Goal: Task Accomplishment & Management: Use online tool/utility

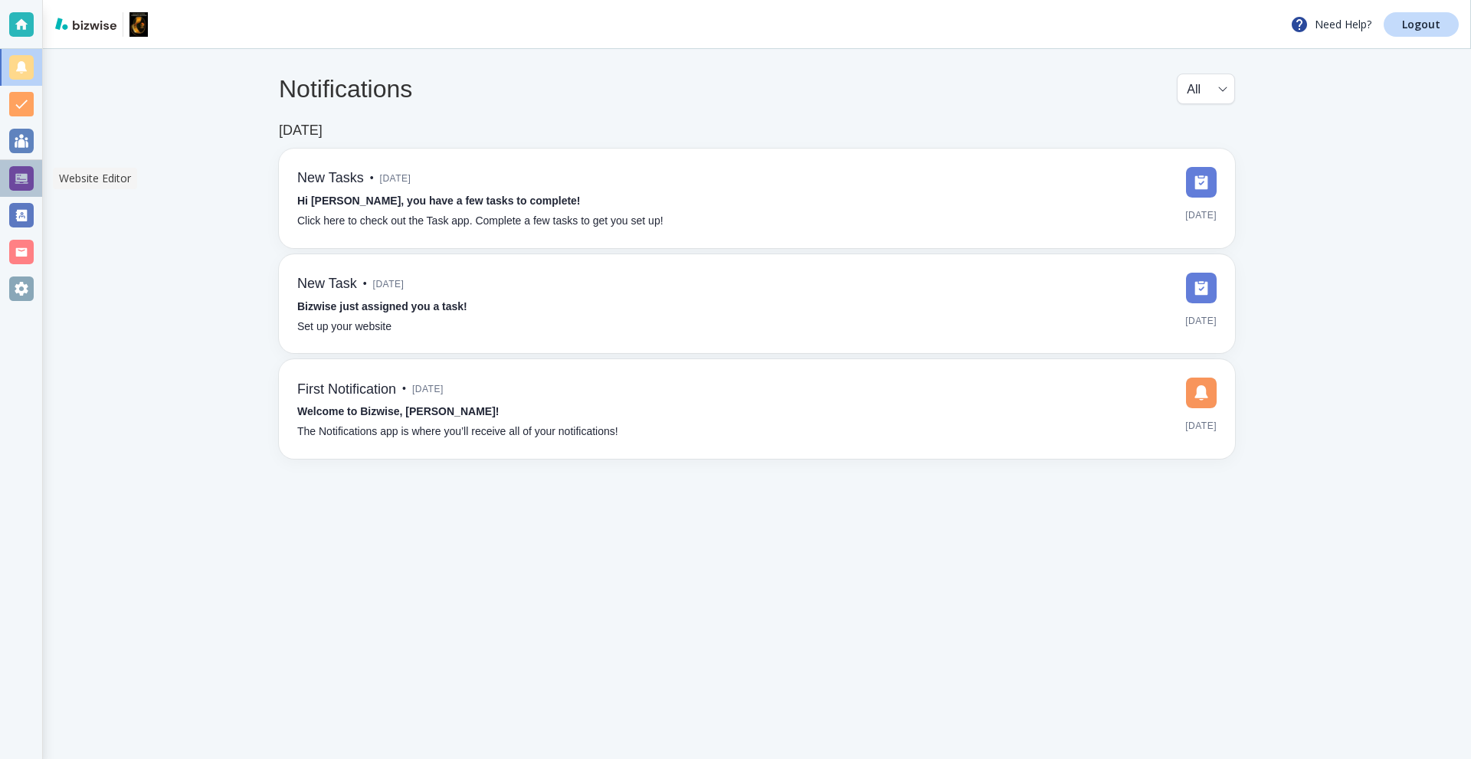
click at [28, 172] on div at bounding box center [21, 178] width 25 height 25
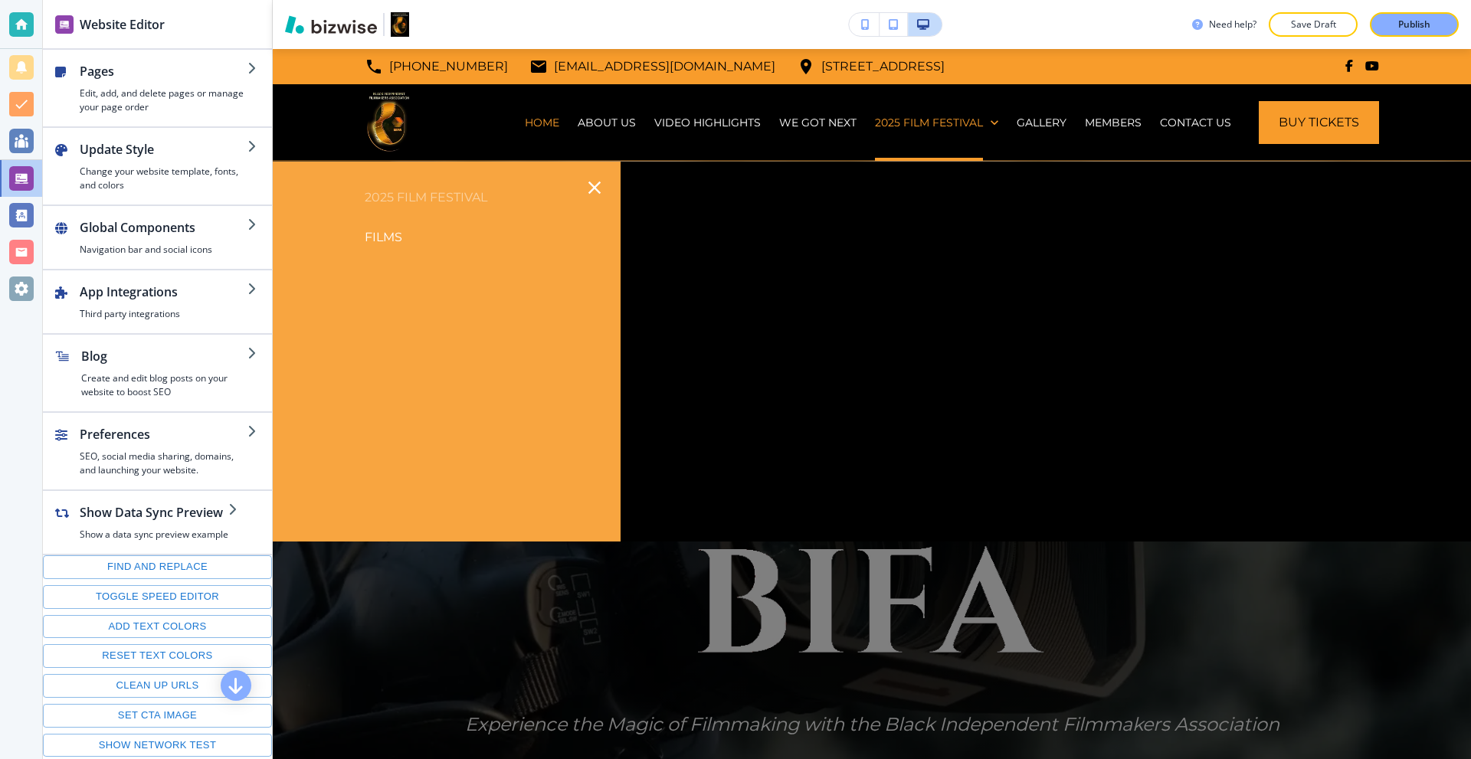
click at [395, 237] on p "Films" at bounding box center [384, 237] width 38 height 23
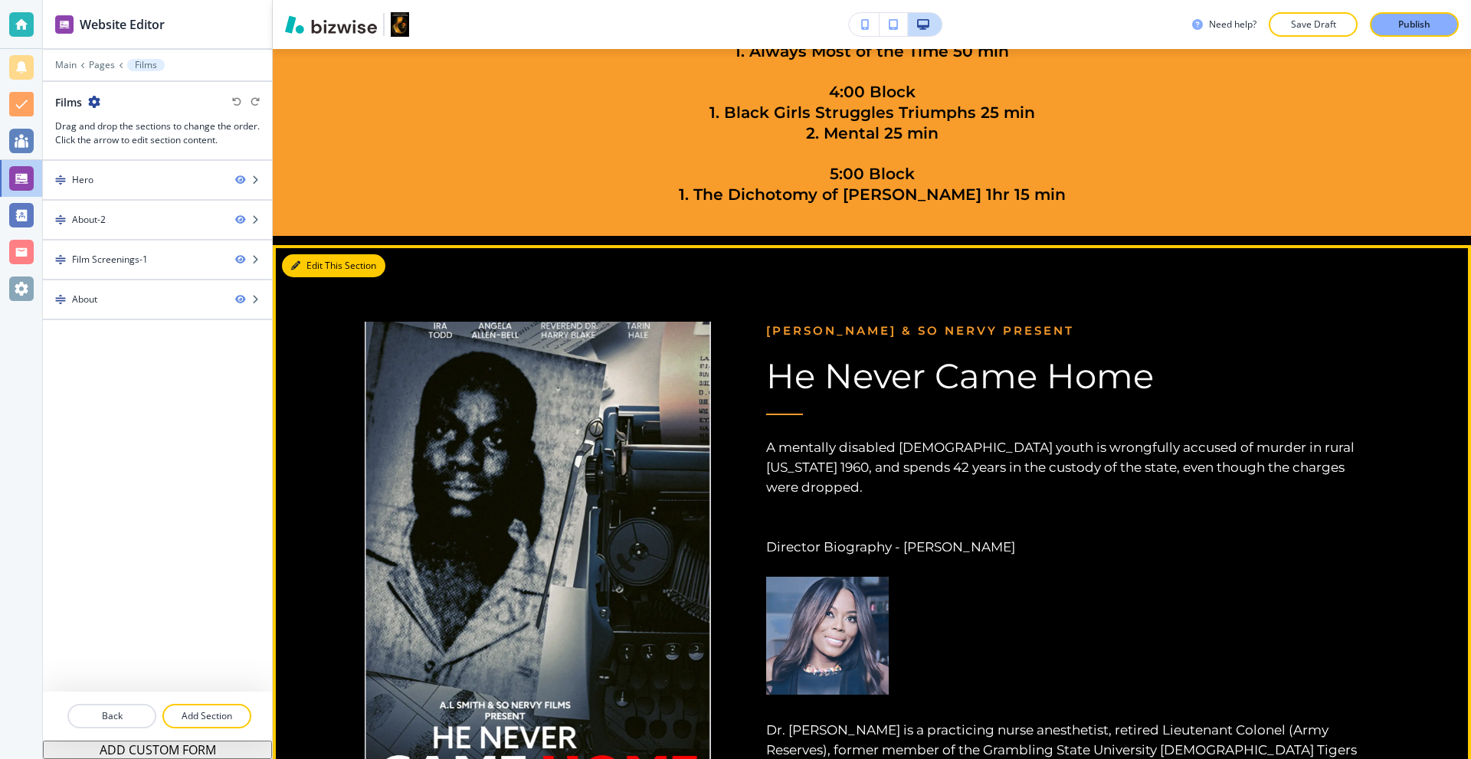
click at [311, 261] on button "Edit This Section" at bounding box center [333, 265] width 103 height 23
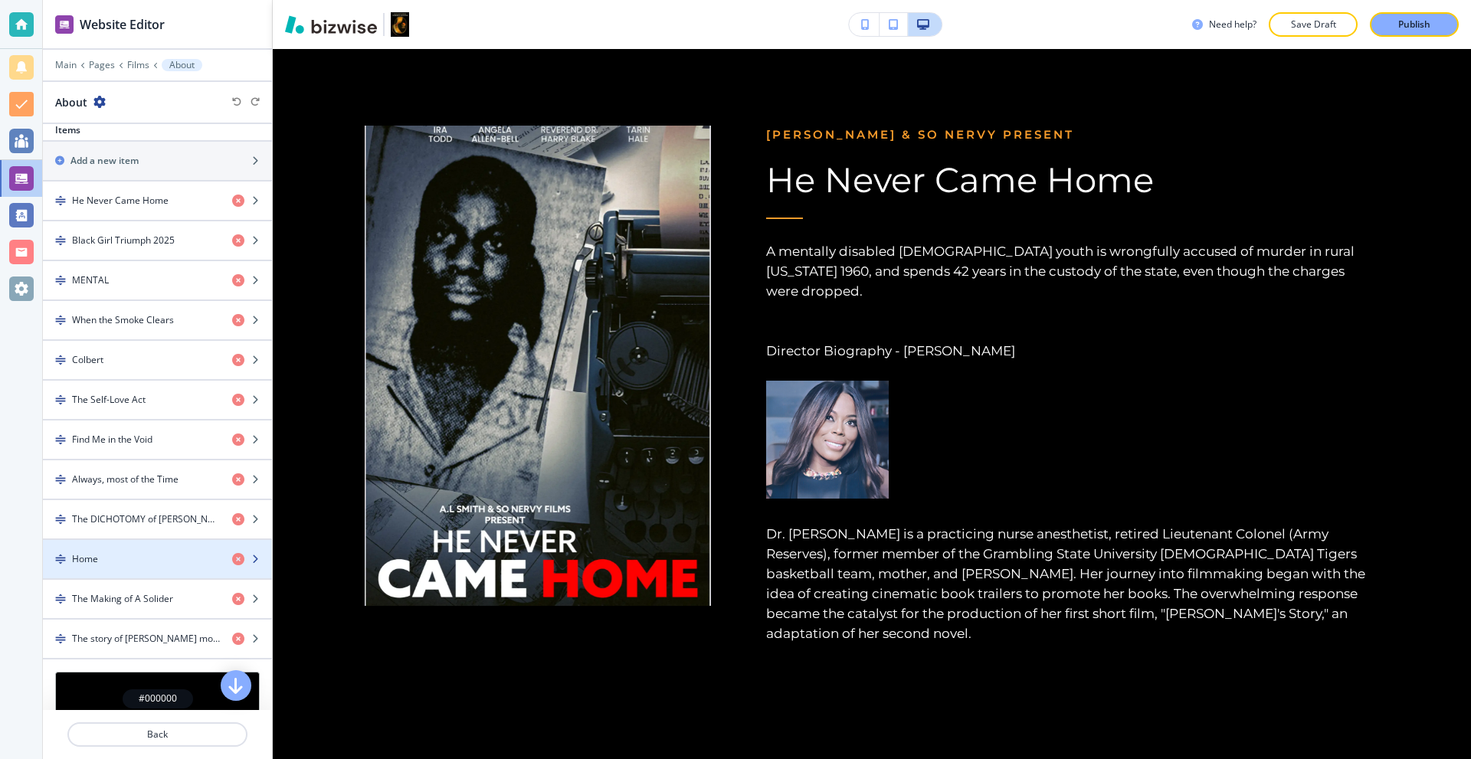
scroll to position [502, 0]
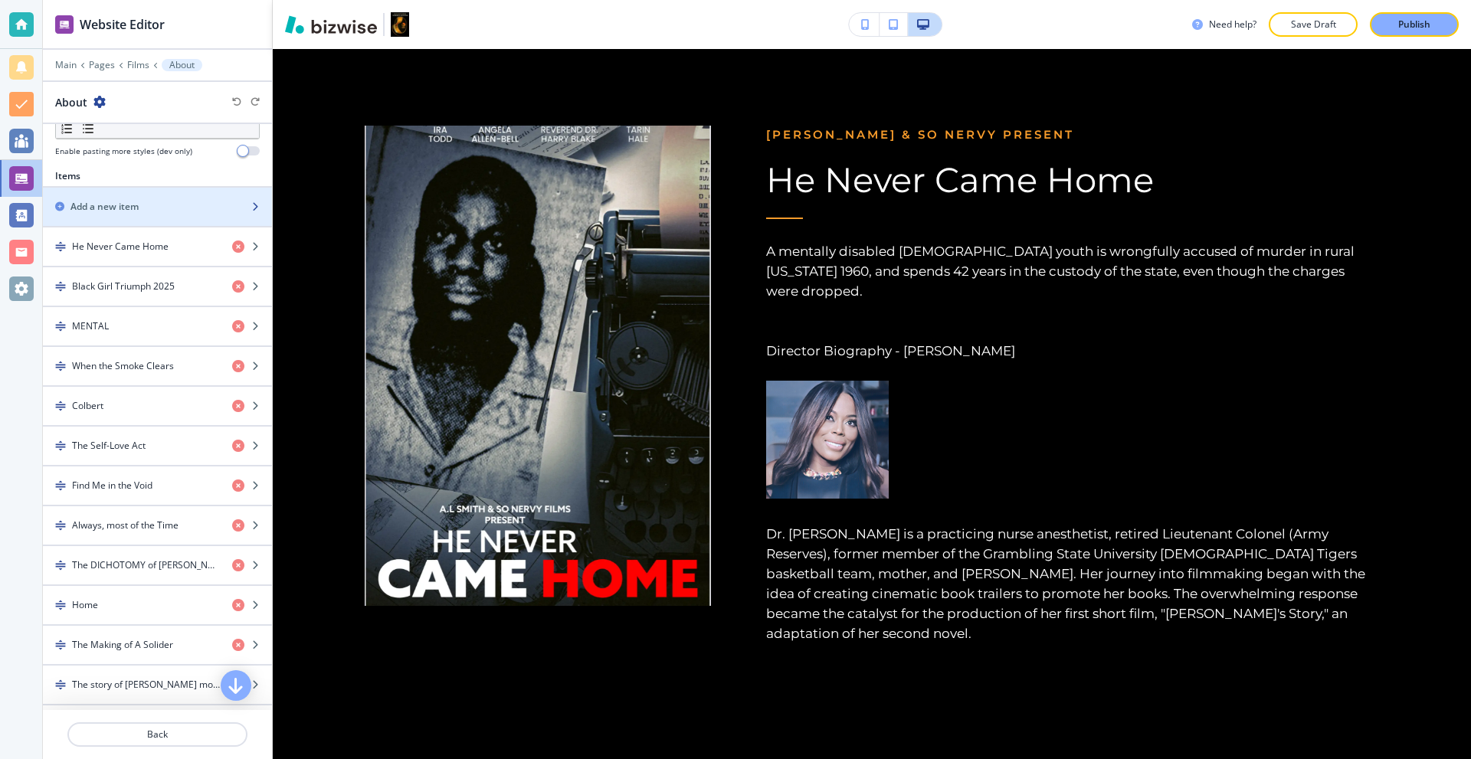
click at [145, 200] on div "Add a new item" at bounding box center [140, 207] width 195 height 14
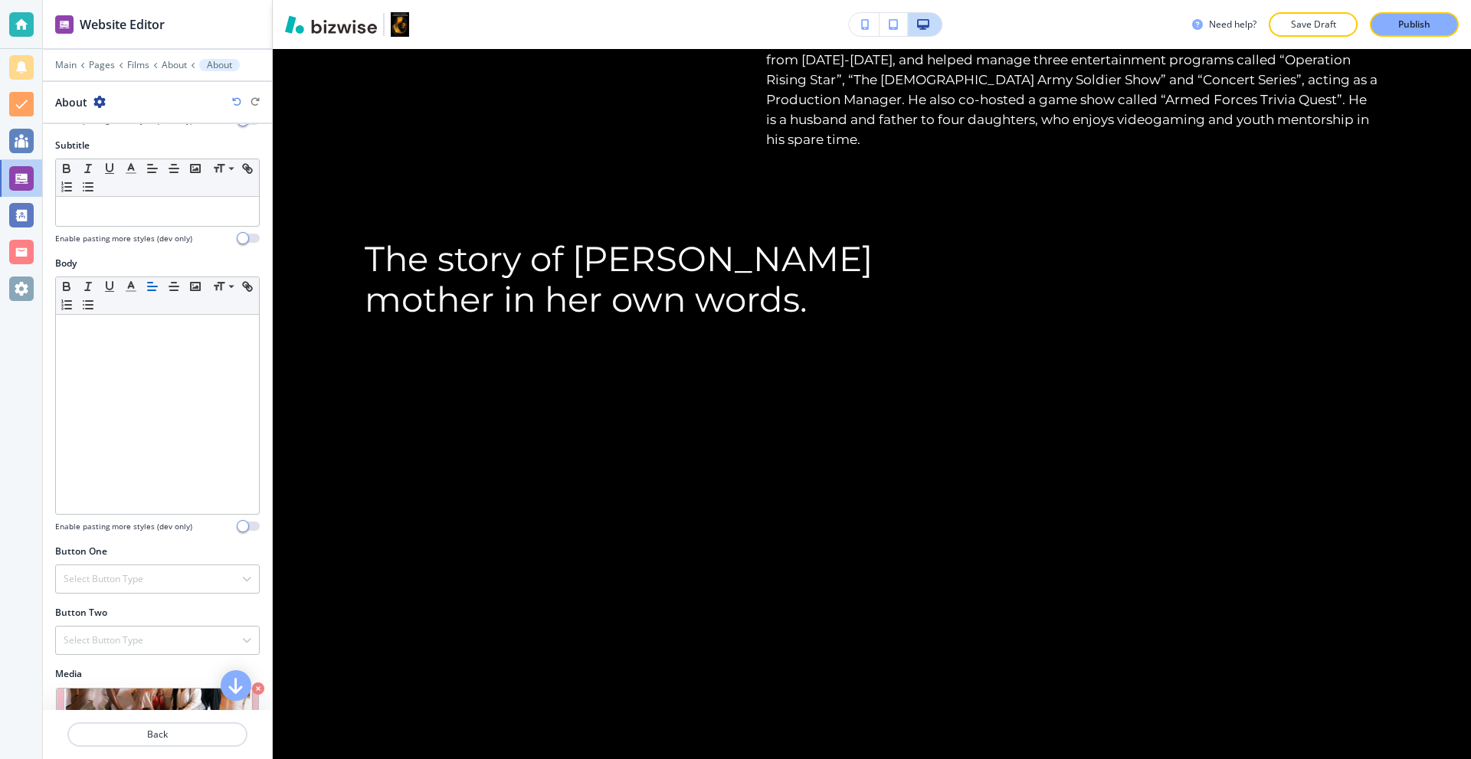
scroll to position [0, 0]
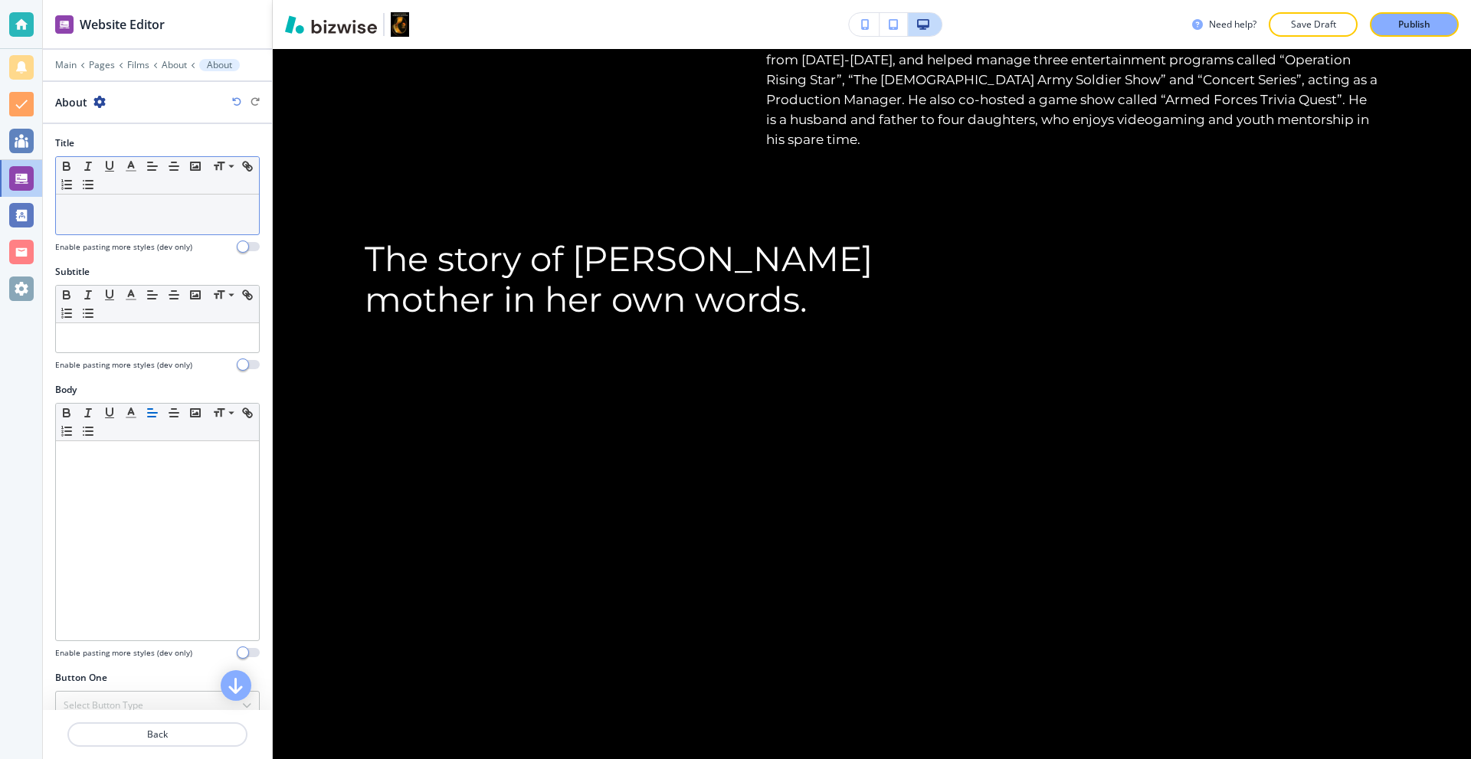
click at [148, 206] on p at bounding box center [158, 209] width 188 height 14
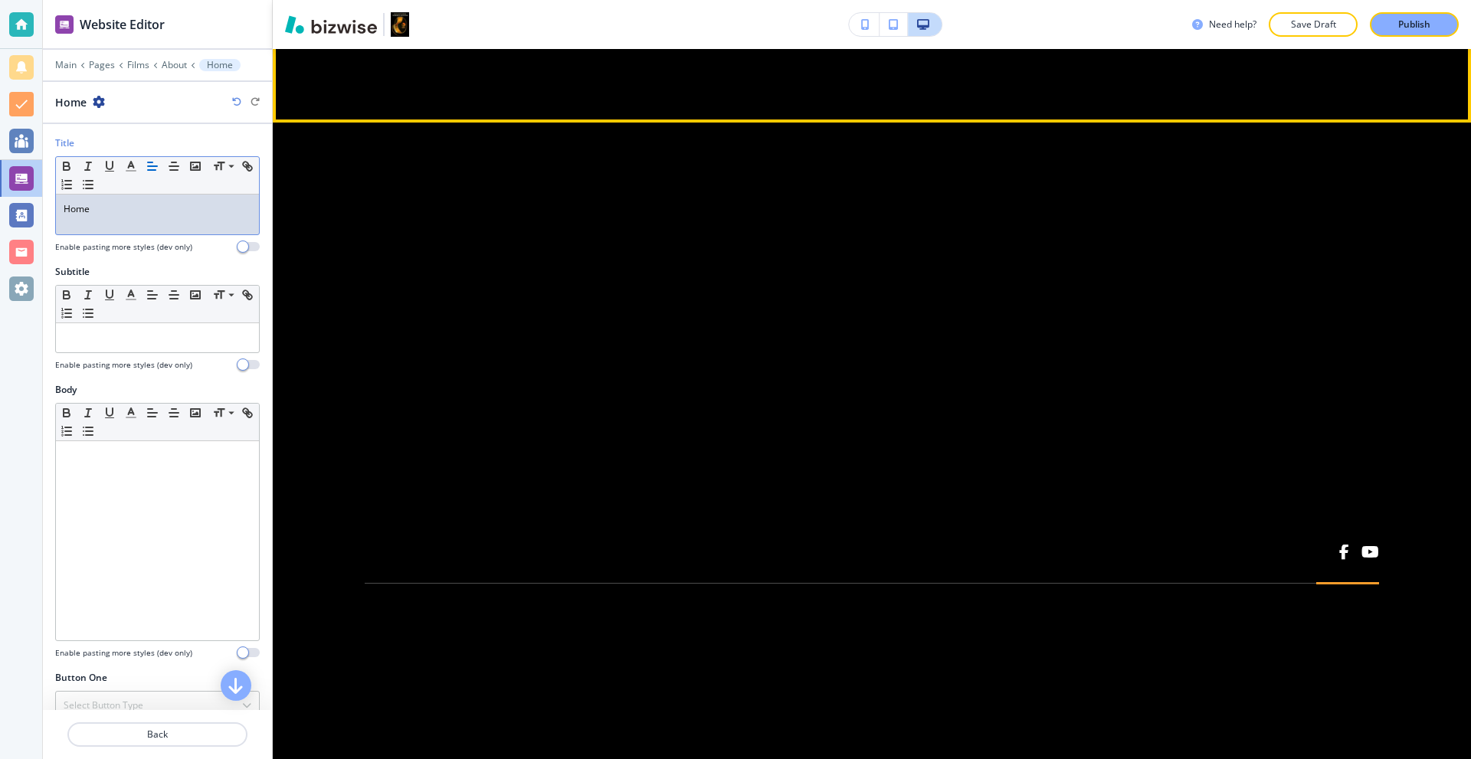
scroll to position [9673, 0]
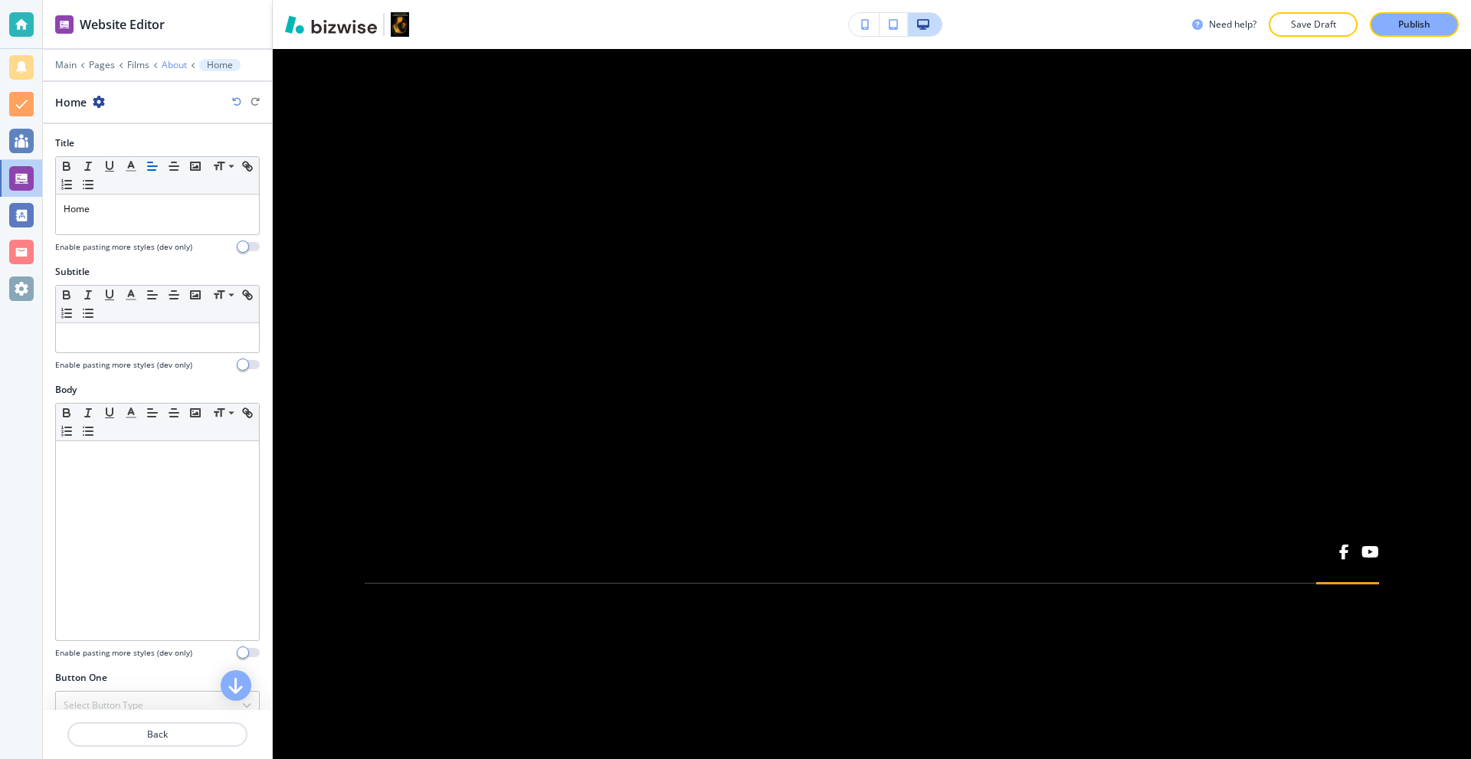
click at [166, 67] on p "About" at bounding box center [174, 65] width 25 height 11
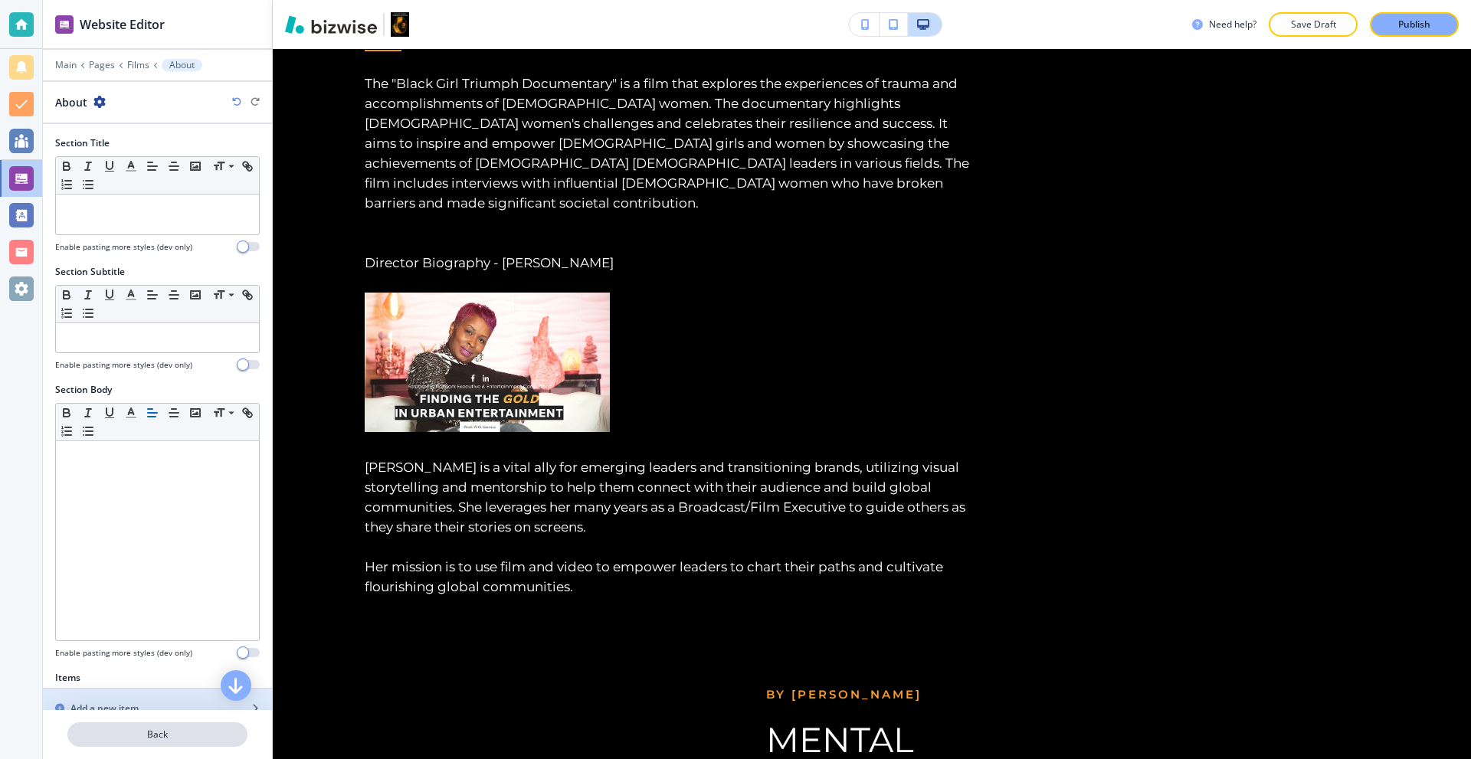
click at [132, 730] on p "Back" at bounding box center [157, 735] width 177 height 14
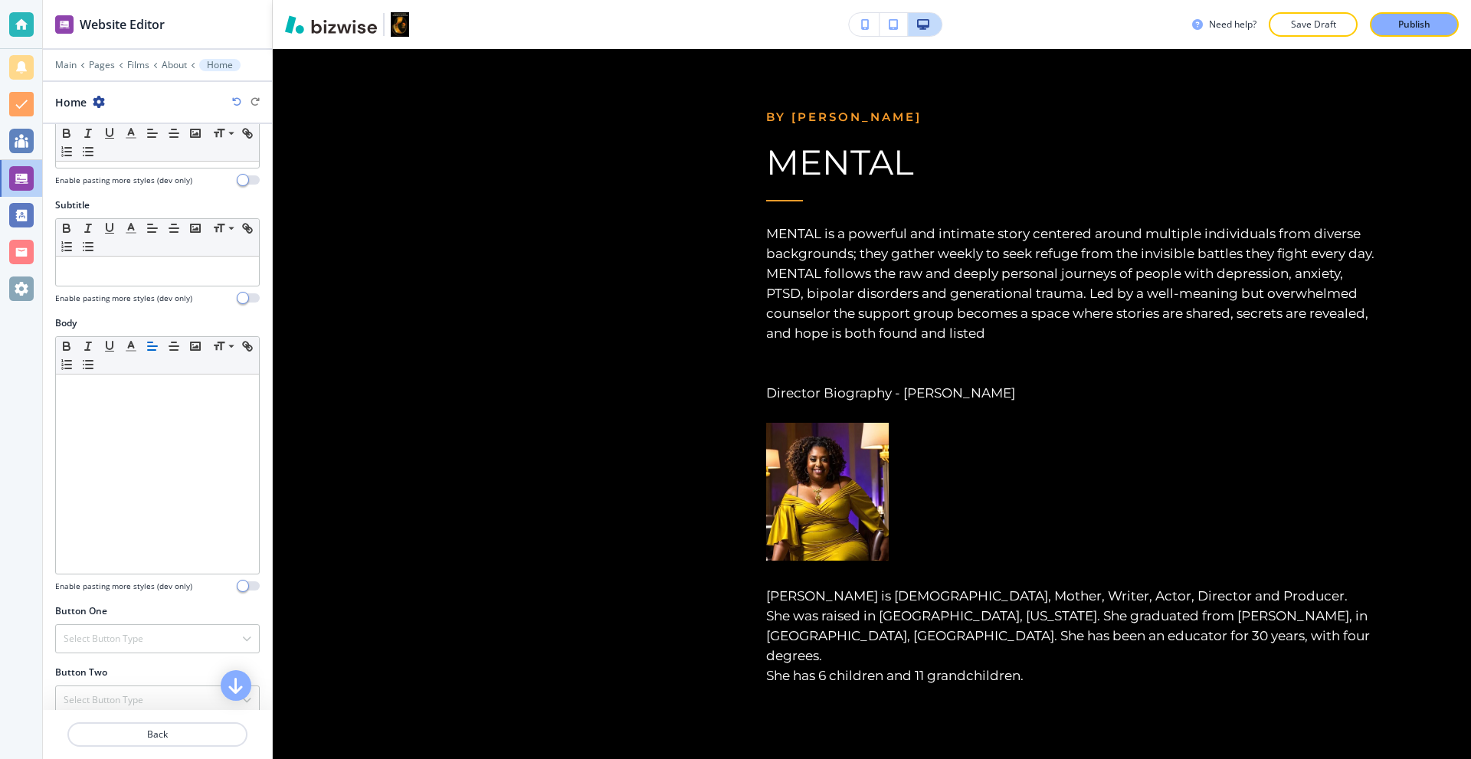
scroll to position [286, 0]
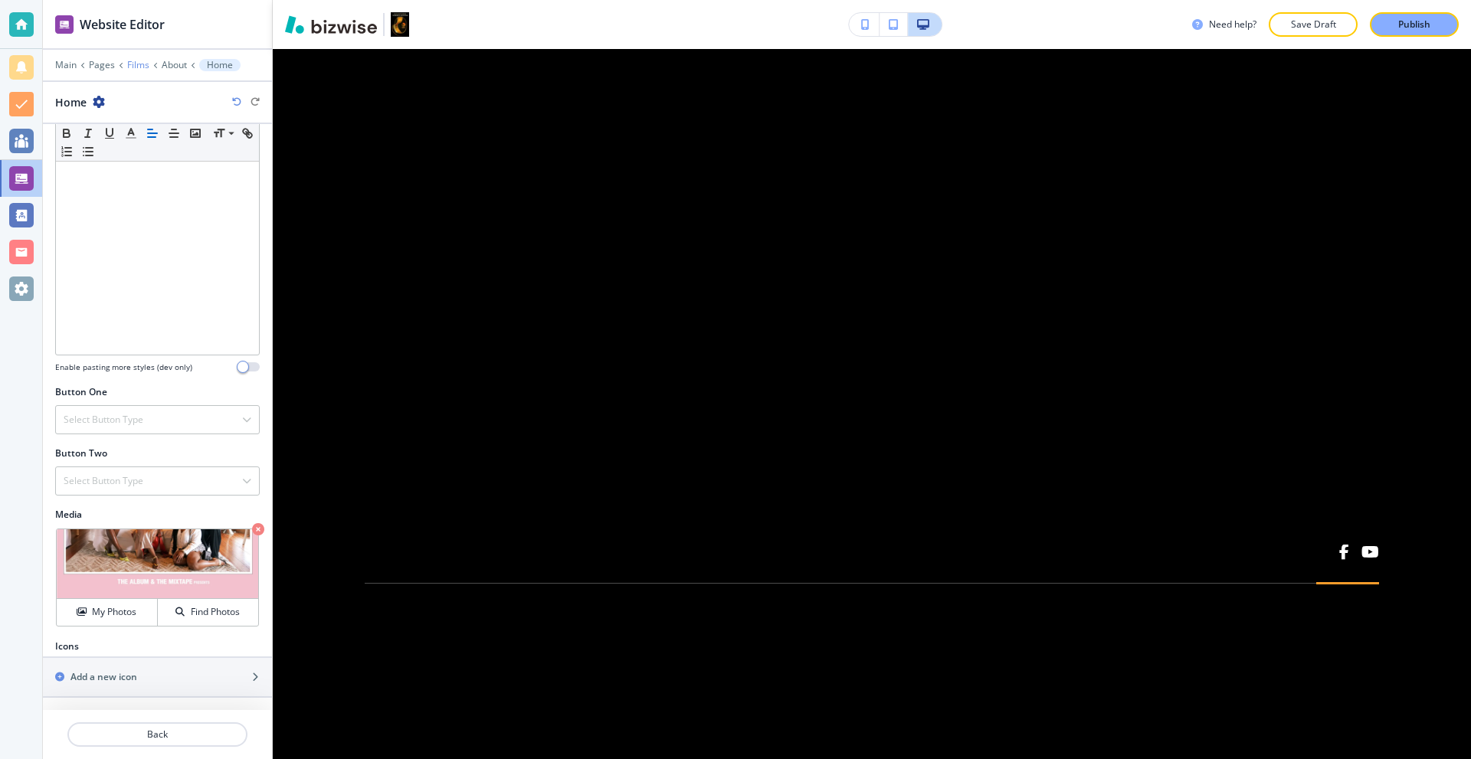
click at [138, 63] on p "Films" at bounding box center [138, 65] width 22 height 11
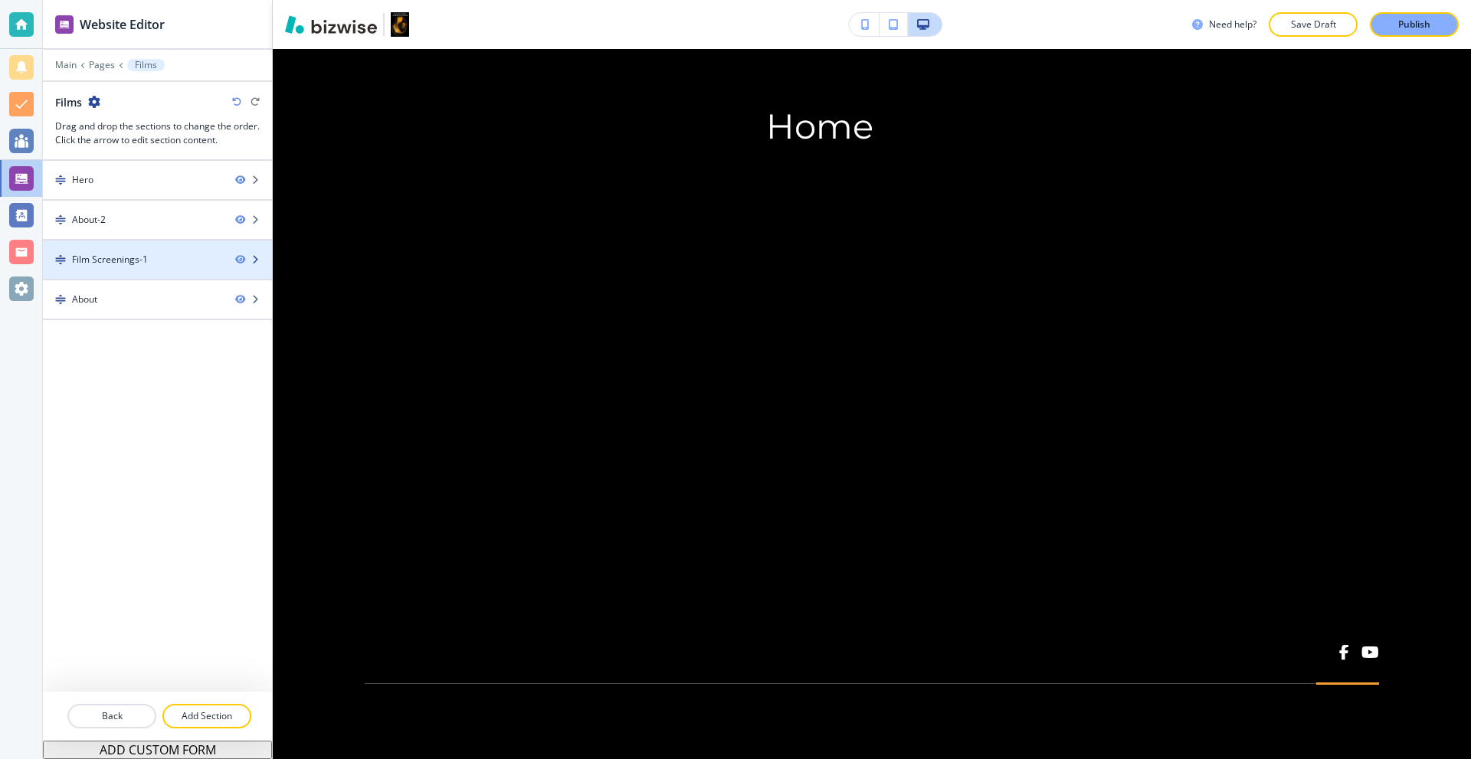
click at [157, 272] on div at bounding box center [157, 273] width 229 height 12
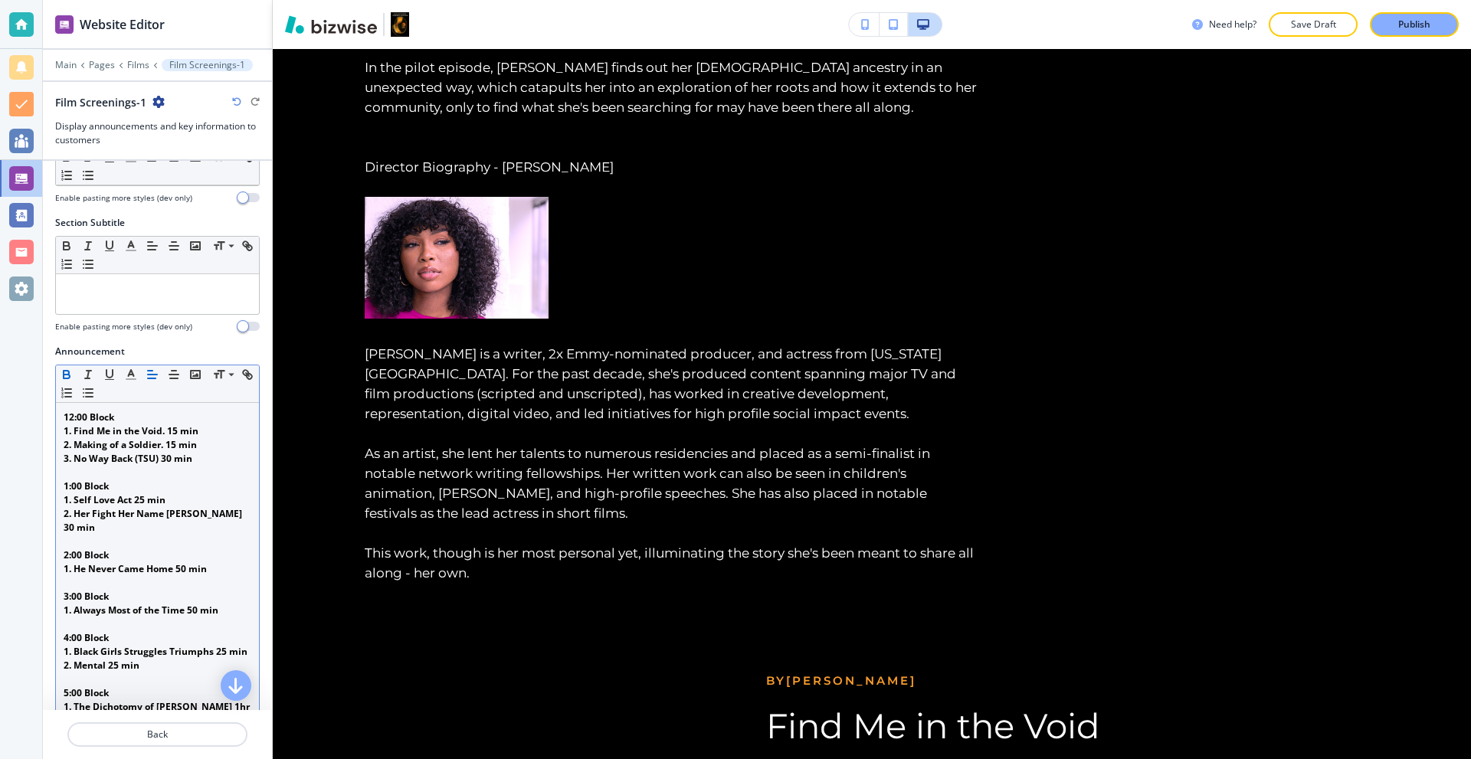
scroll to position [352, 0]
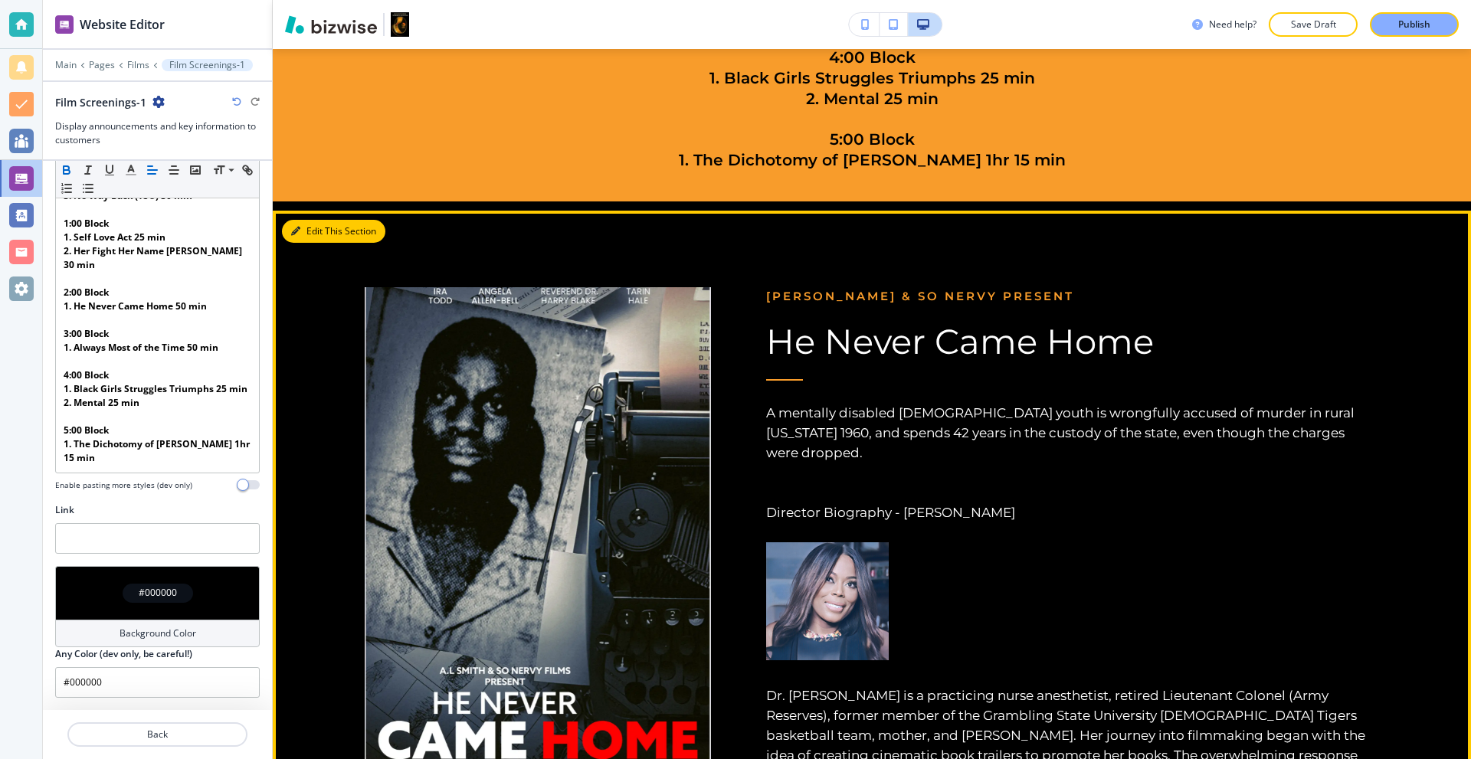
click at [313, 227] on button "Edit This Section" at bounding box center [333, 231] width 103 height 23
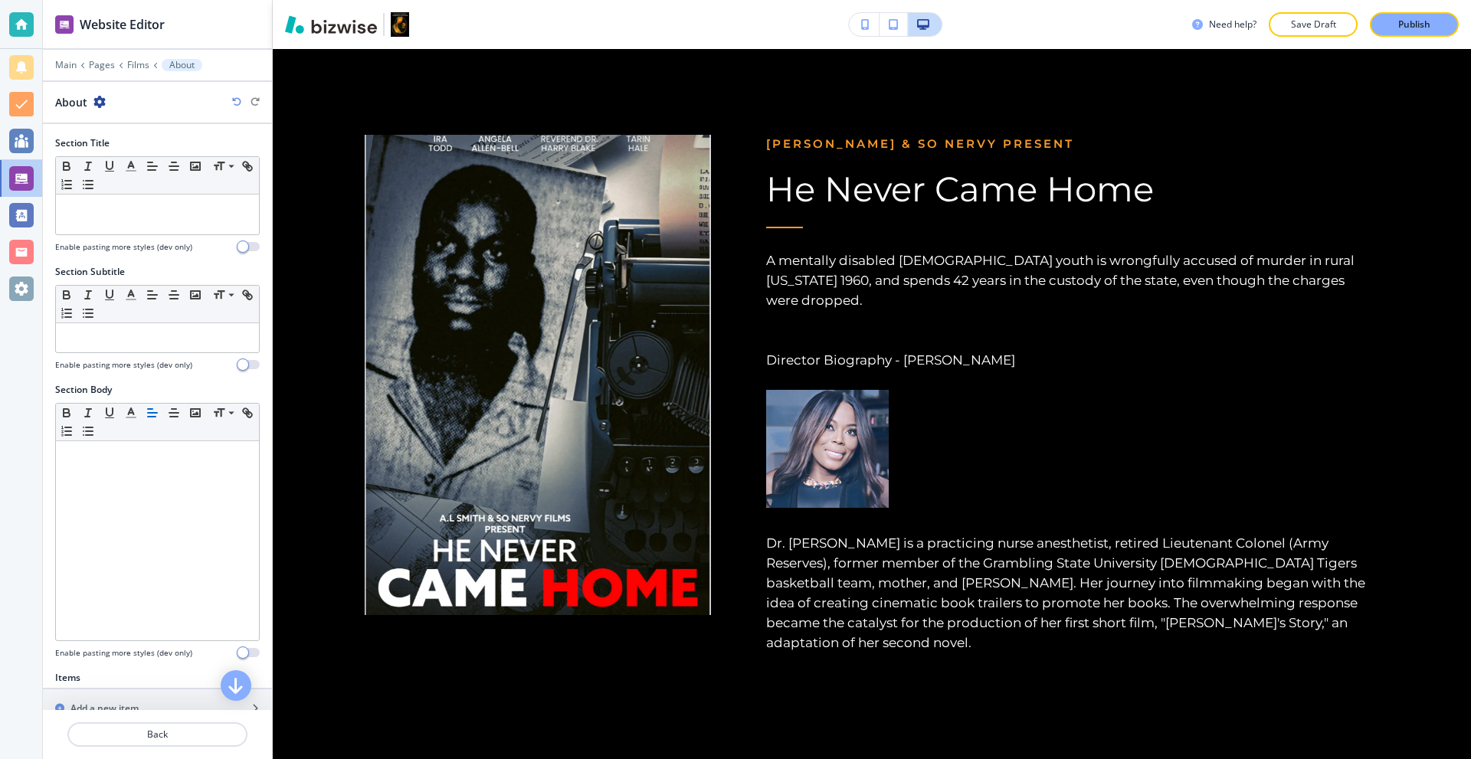
scroll to position [1192, 0]
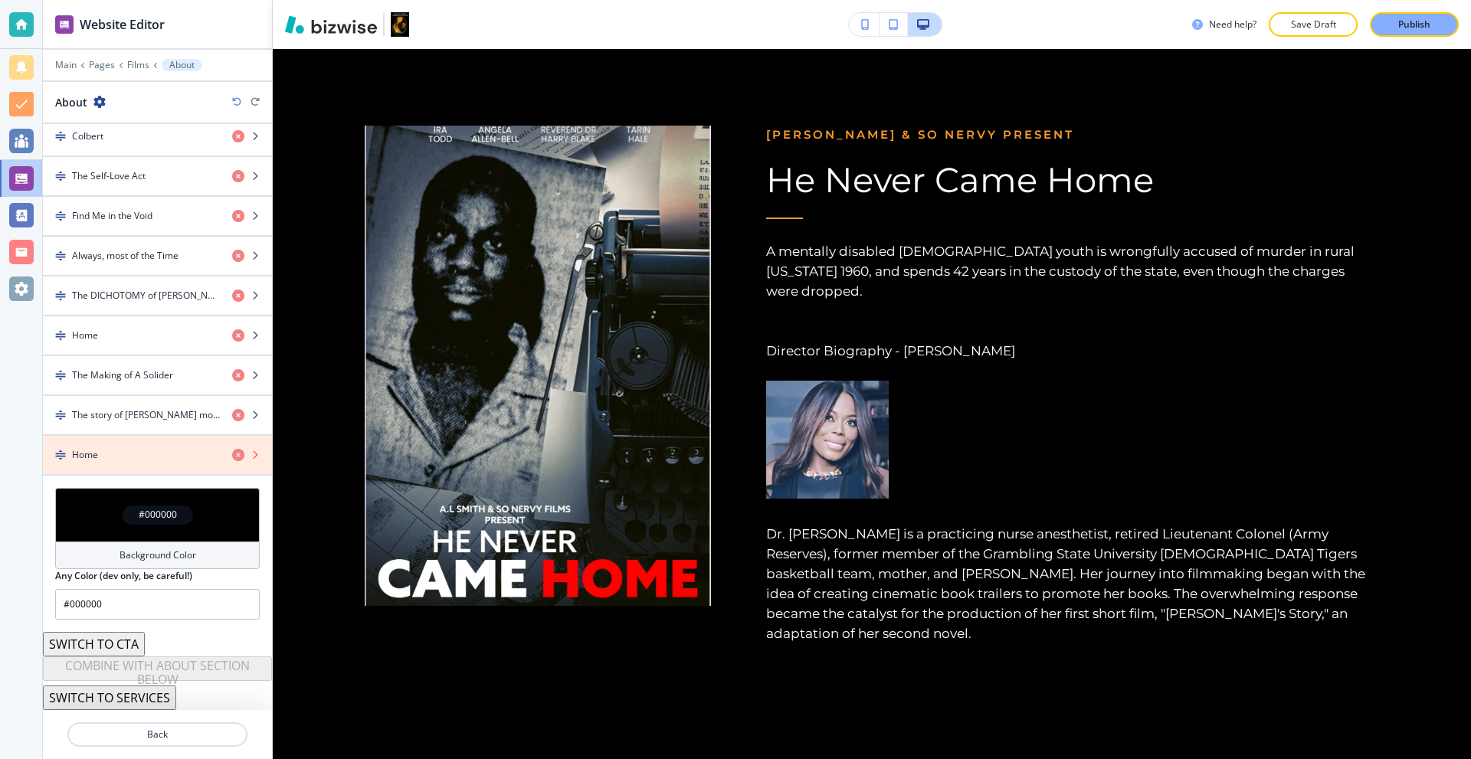
click at [232, 452] on icon "button" at bounding box center [238, 455] width 12 height 12
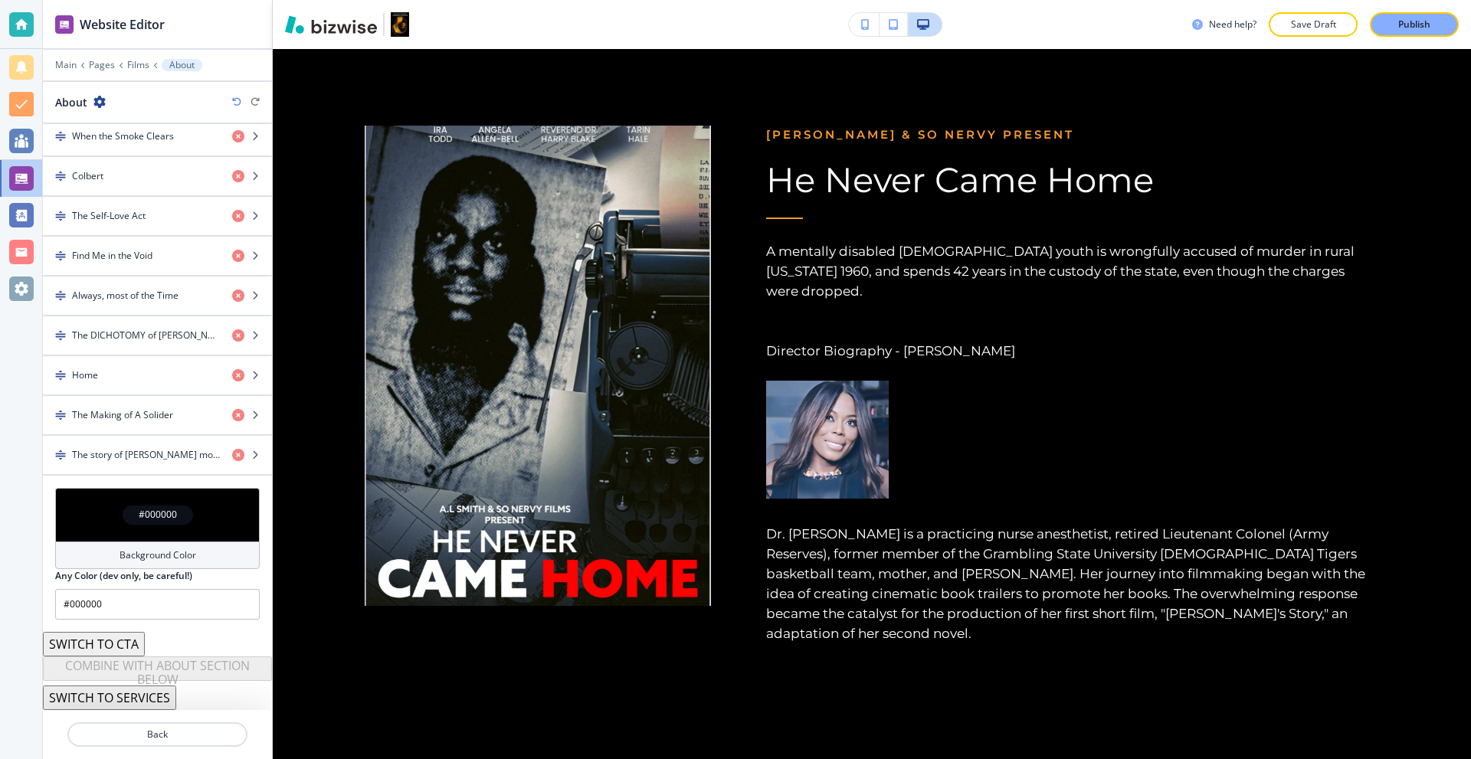
scroll to position [732, 0]
click at [147, 372] on div "Home" at bounding box center [131, 376] width 177 height 14
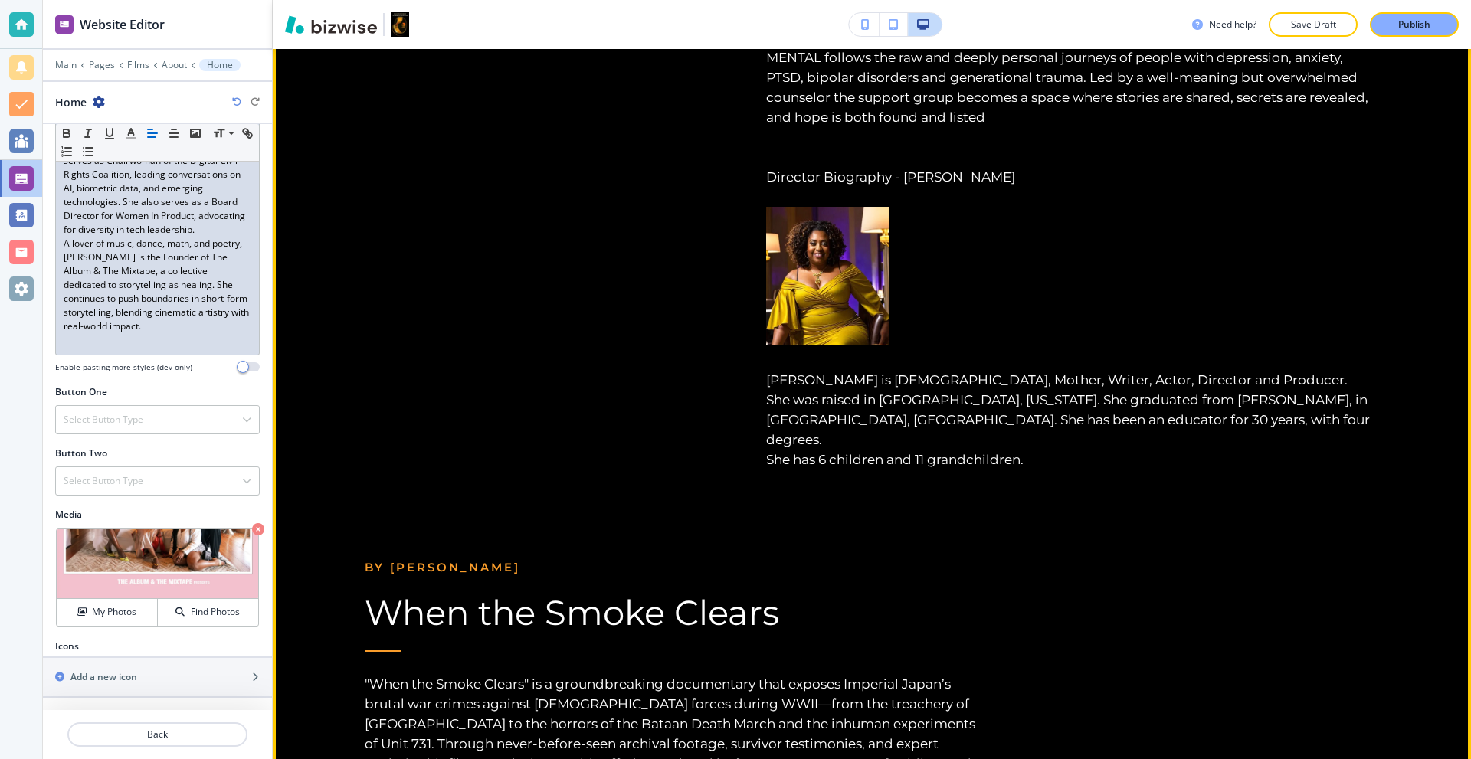
scroll to position [2784, 0]
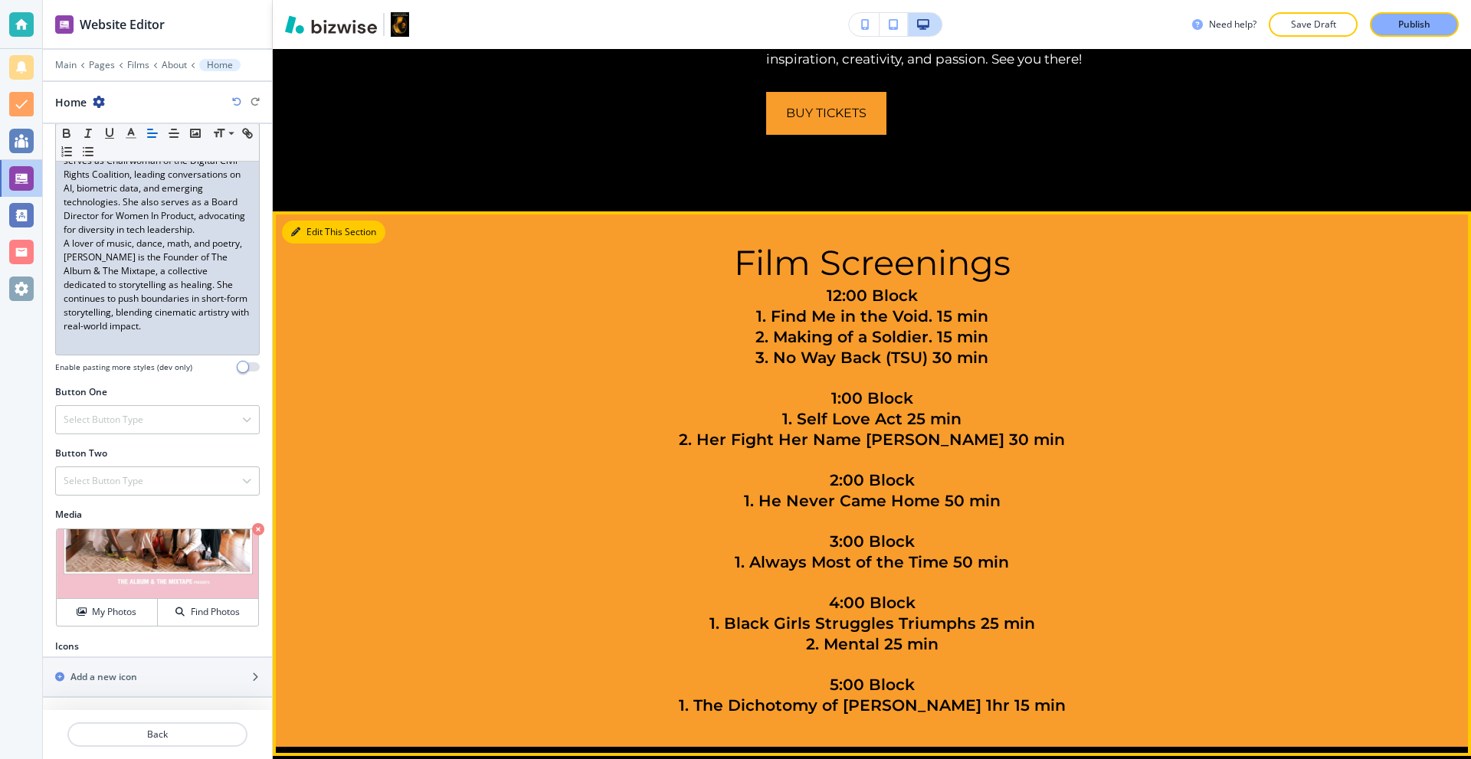
click at [299, 231] on icon "button" at bounding box center [295, 232] width 9 height 9
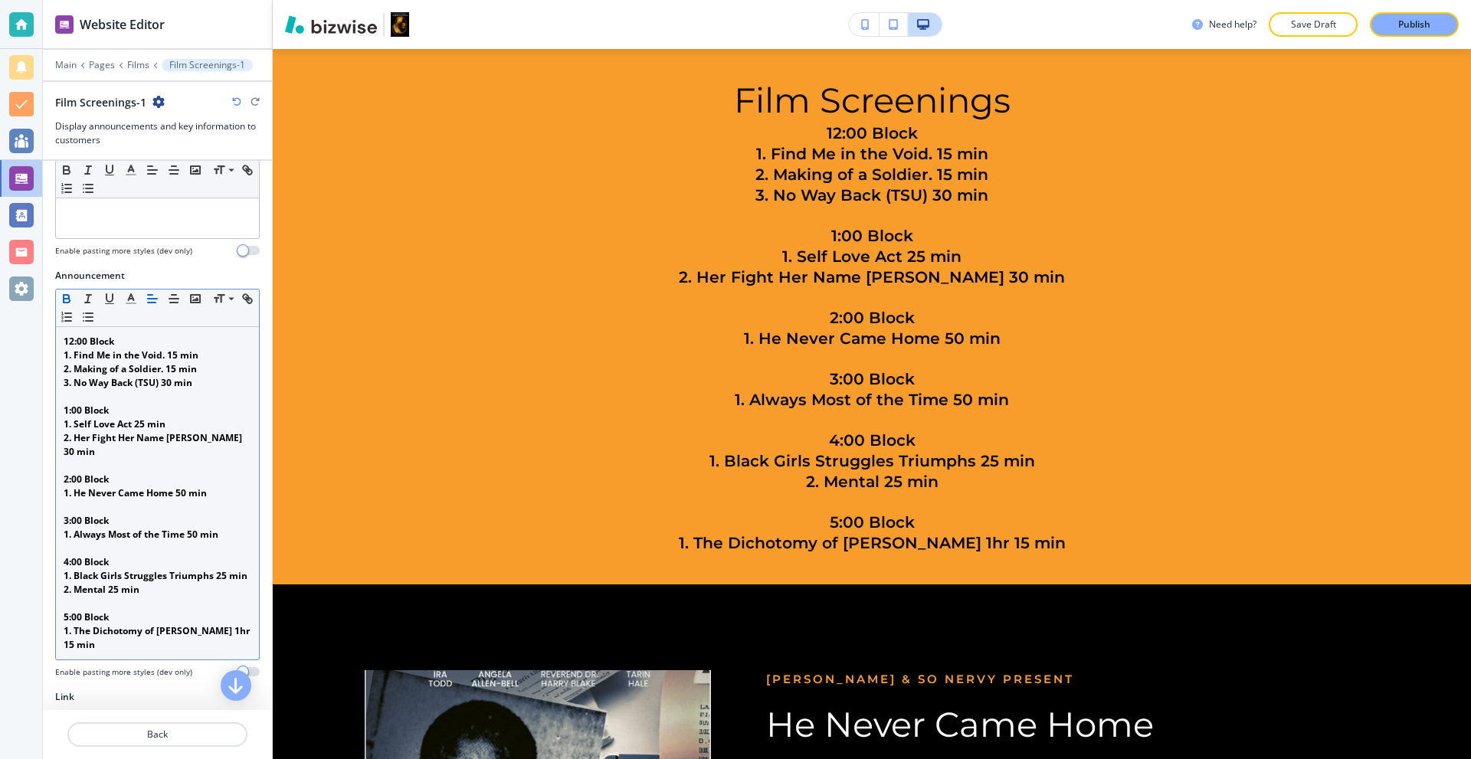
scroll to position [153, 0]
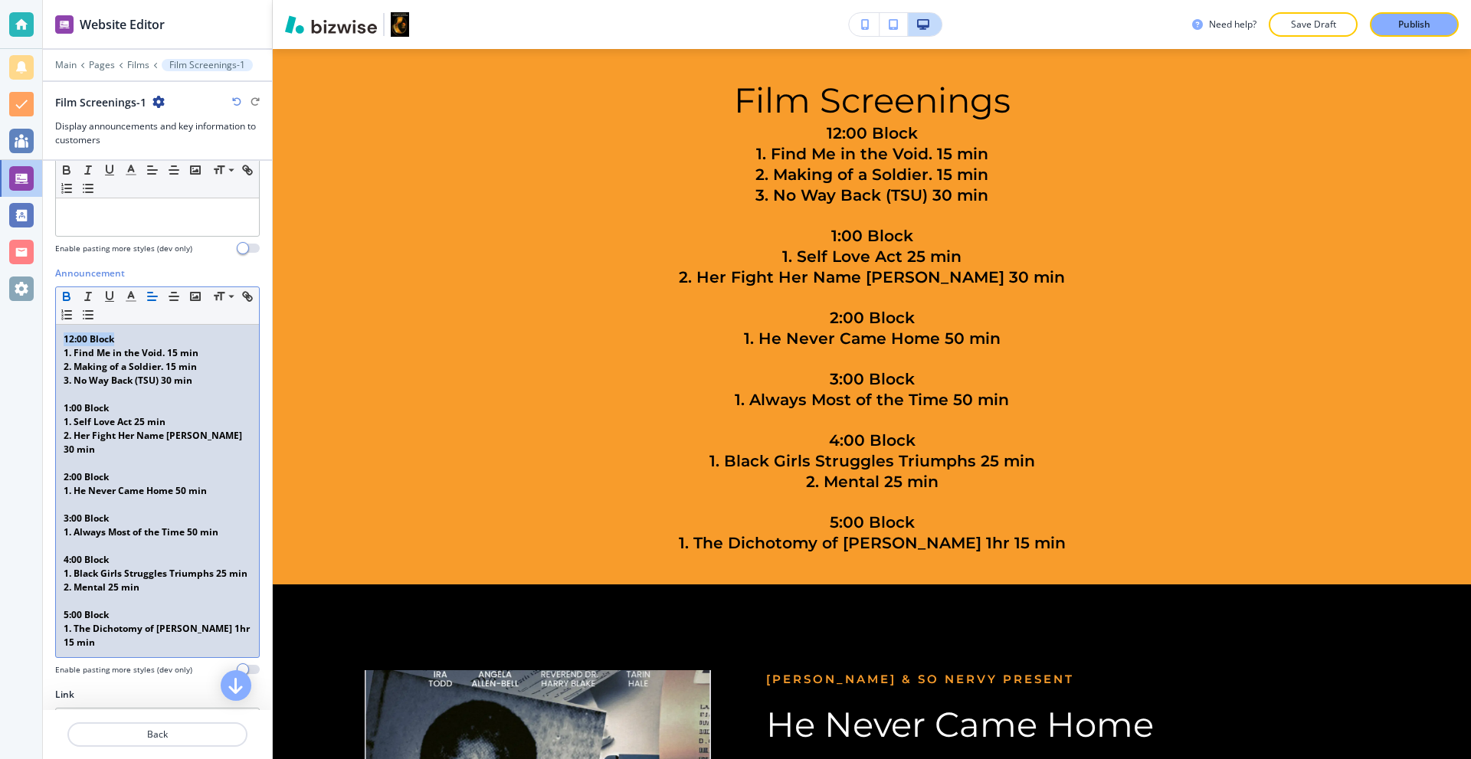
drag, startPoint x: 142, startPoint y: 339, endPoint x: 38, endPoint y: 336, distance: 104.2
click at [37, 336] on div "Website Editor Main Pages Films Film Screenings-1 Film Screenings-1 Display ann…" at bounding box center [735, 379] width 1471 height 759
click at [168, 425] on p "1. Self Love Act 25 min" at bounding box center [158, 422] width 188 height 14
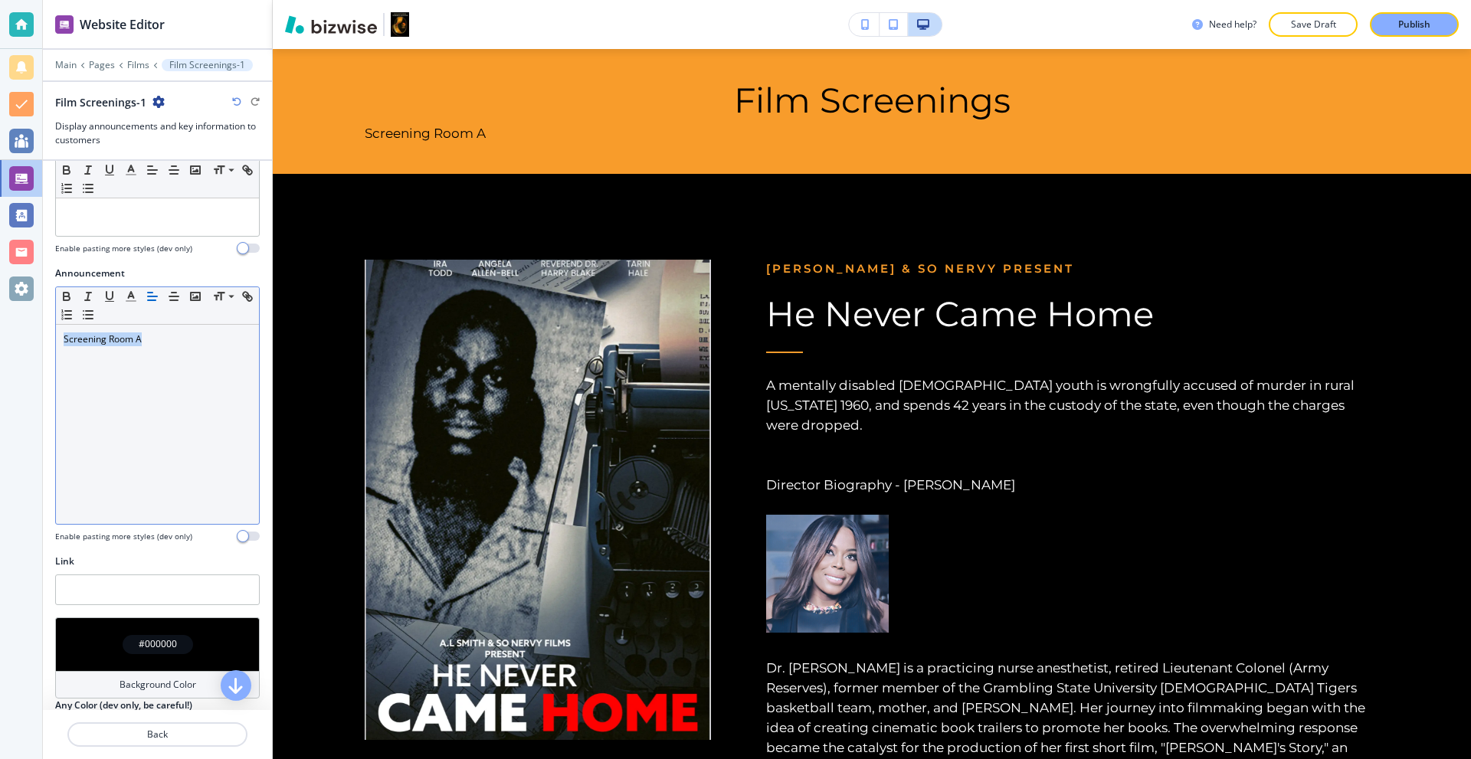
click at [79, 369] on div "Screening Room A" at bounding box center [157, 424] width 203 height 199
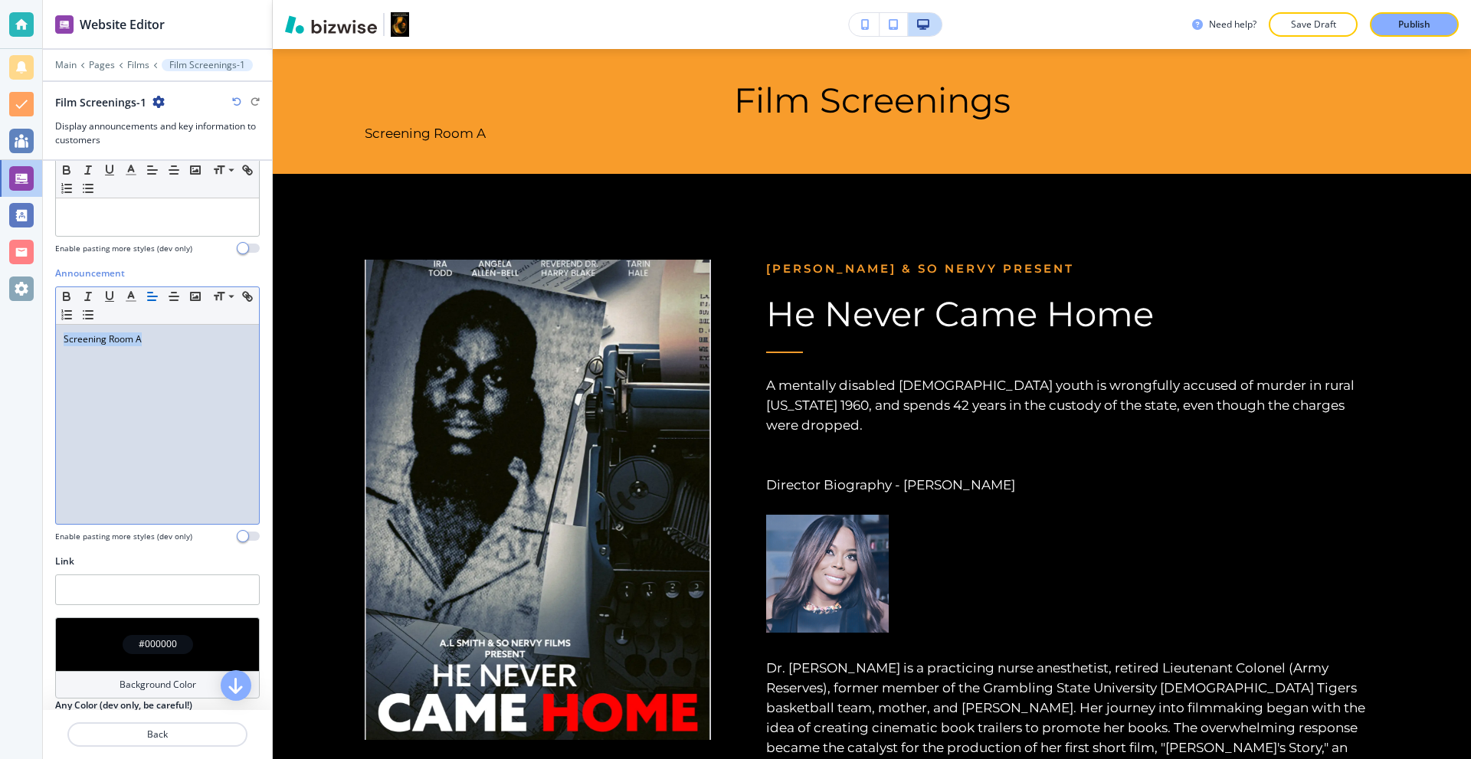
click at [141, 339] on p "Screening Room A" at bounding box center [158, 340] width 188 height 14
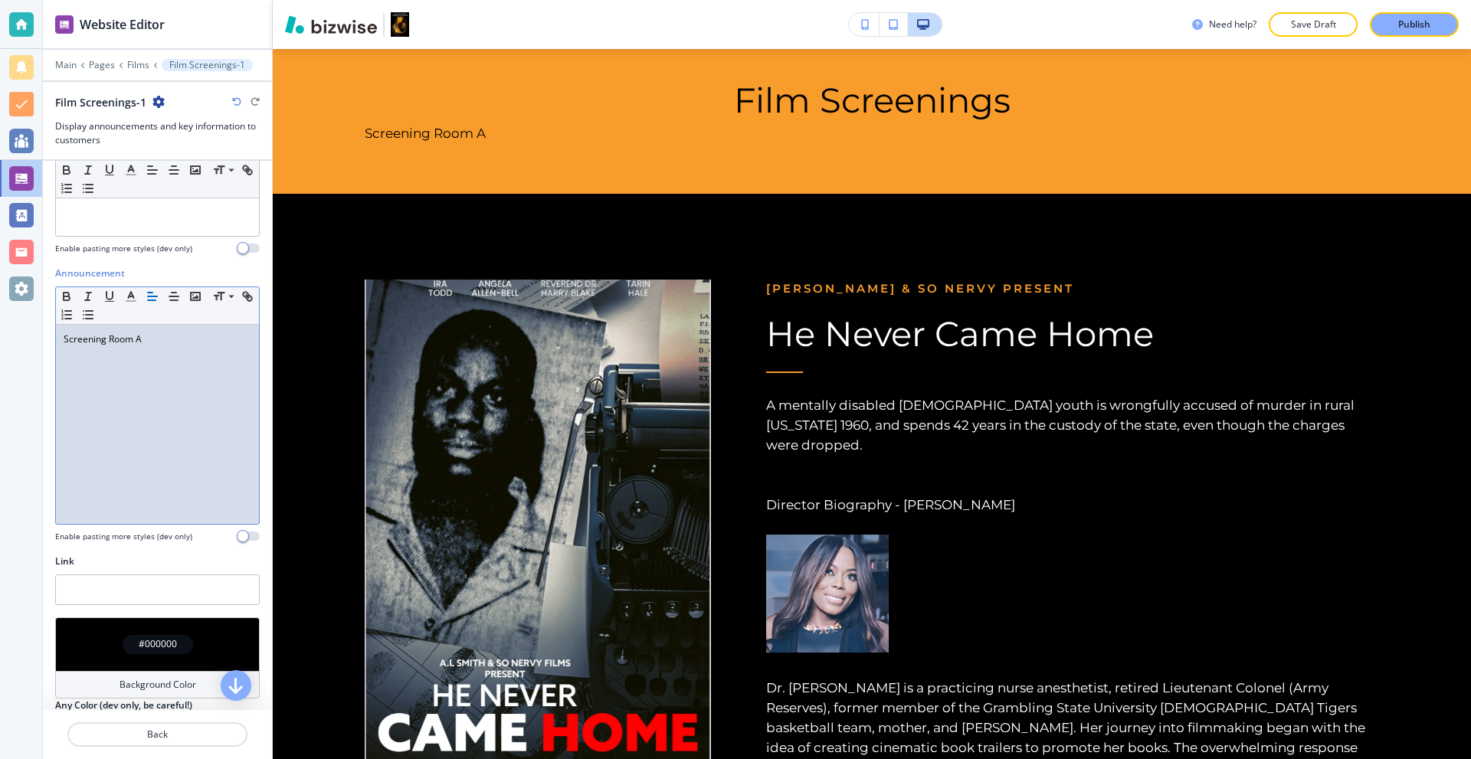
scroll to position [0, 0]
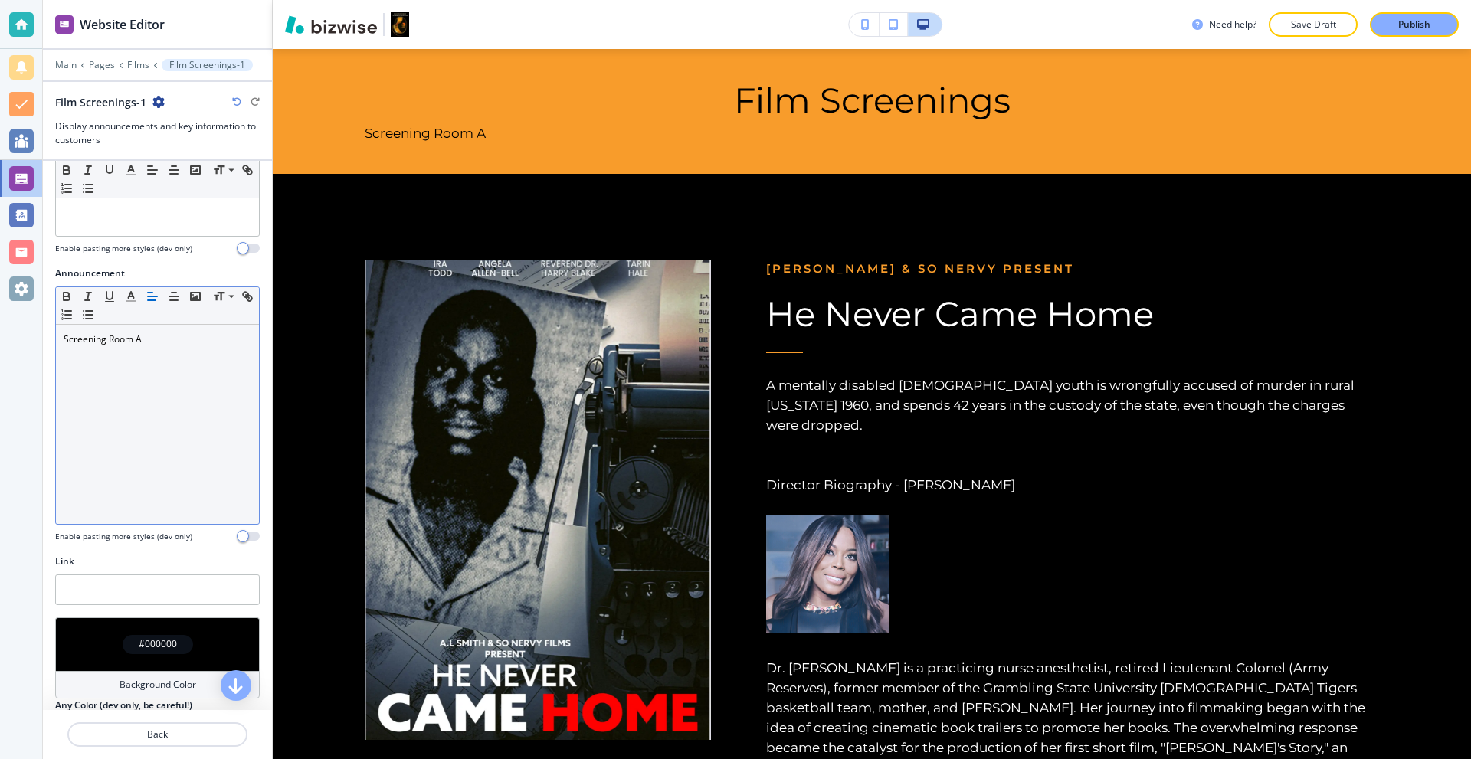
click at [104, 376] on div "Screening Room A" at bounding box center [157, 424] width 203 height 199
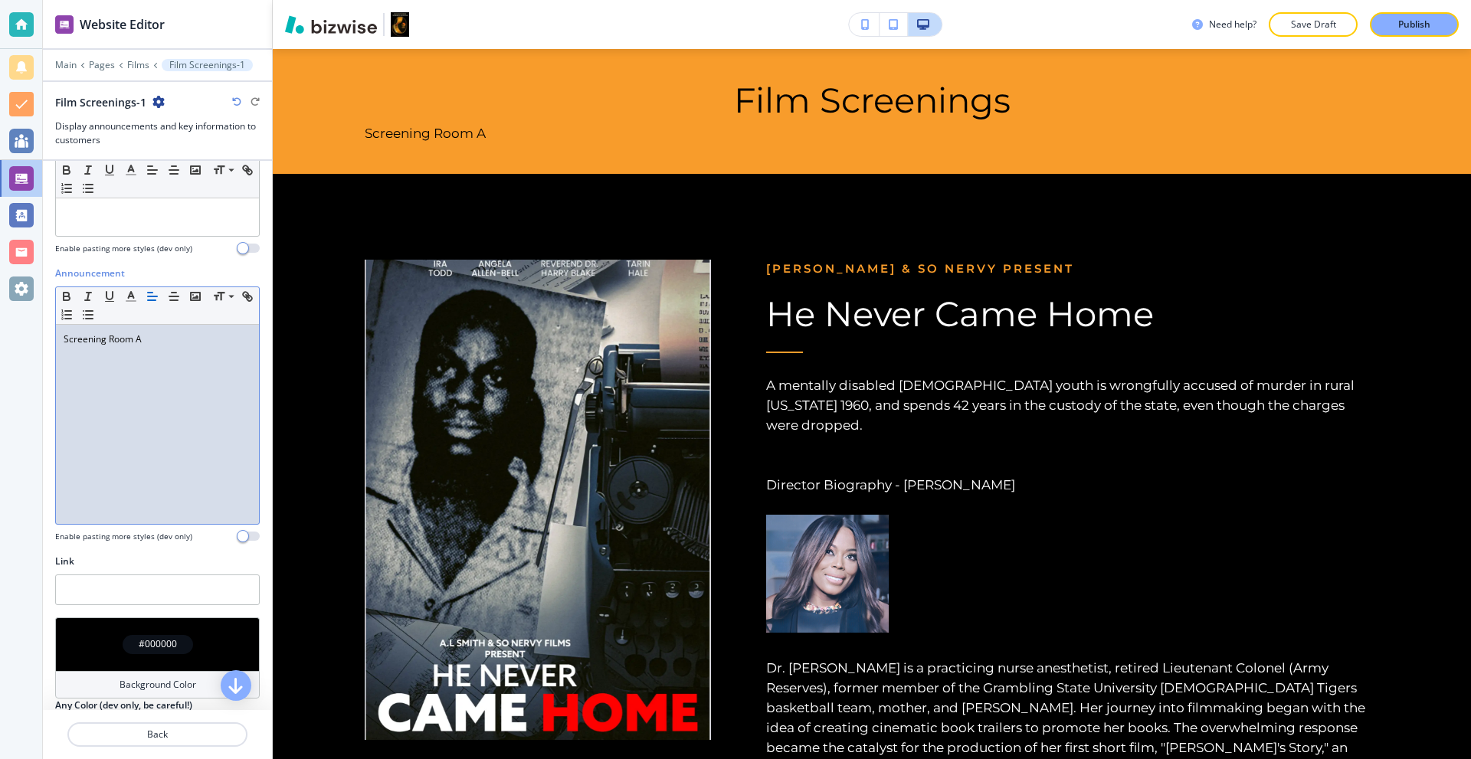
click at [162, 355] on div "Screening Room A" at bounding box center [157, 424] width 203 height 199
click at [125, 365] on div "Screening Room A" at bounding box center [157, 424] width 203 height 199
click at [201, 343] on p "Screening Room A" at bounding box center [158, 340] width 188 height 14
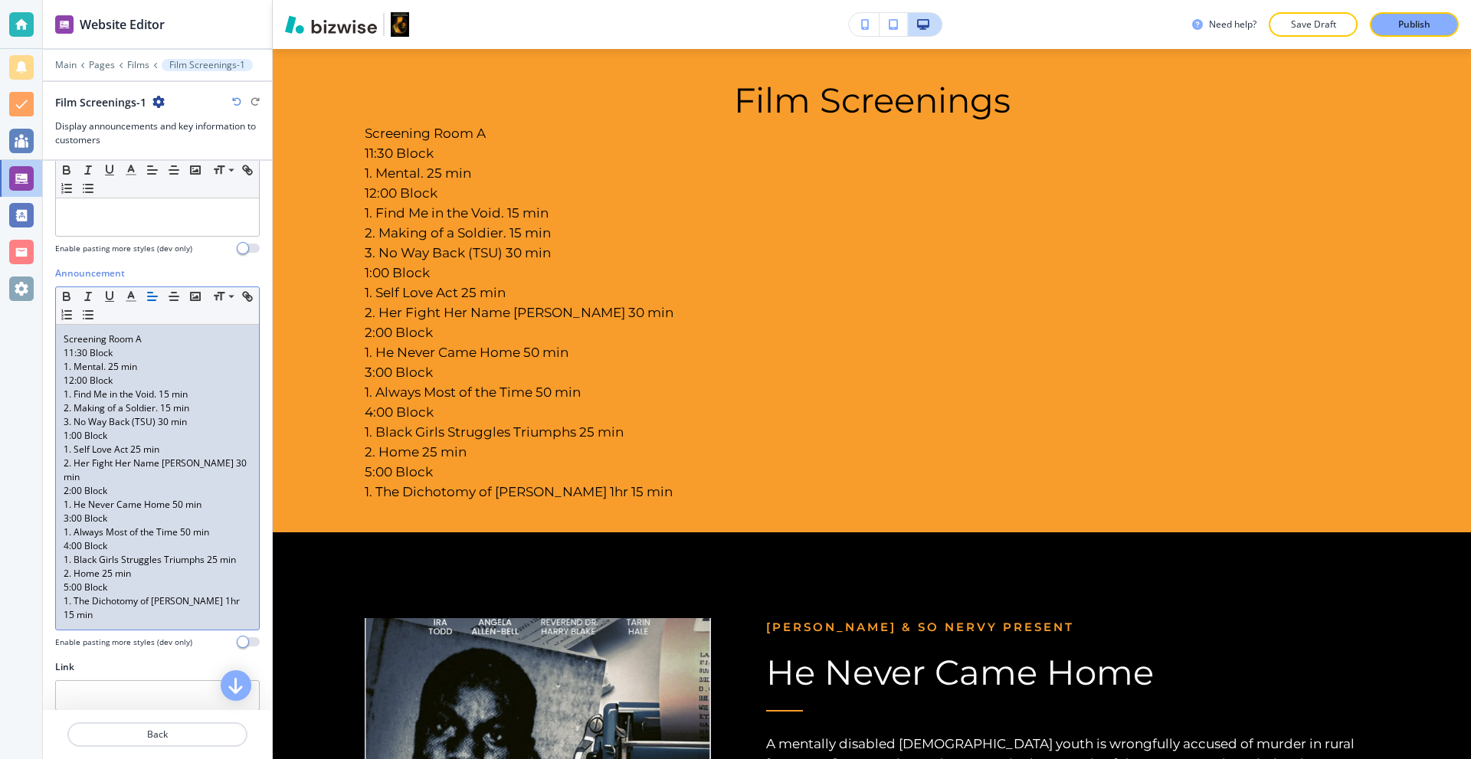
click at [108, 369] on p "1. Mental. 25 min" at bounding box center [158, 367] width 188 height 14
drag, startPoint x: 105, startPoint y: 367, endPoint x: 117, endPoint y: 370, distance: 12.6
click at [117, 370] on p "1. Mental. | 25 min" at bounding box center [158, 367] width 188 height 14
copy p "|"
click at [161, 395] on p "1. Find Me in the Void. 15 min" at bounding box center [158, 395] width 188 height 14
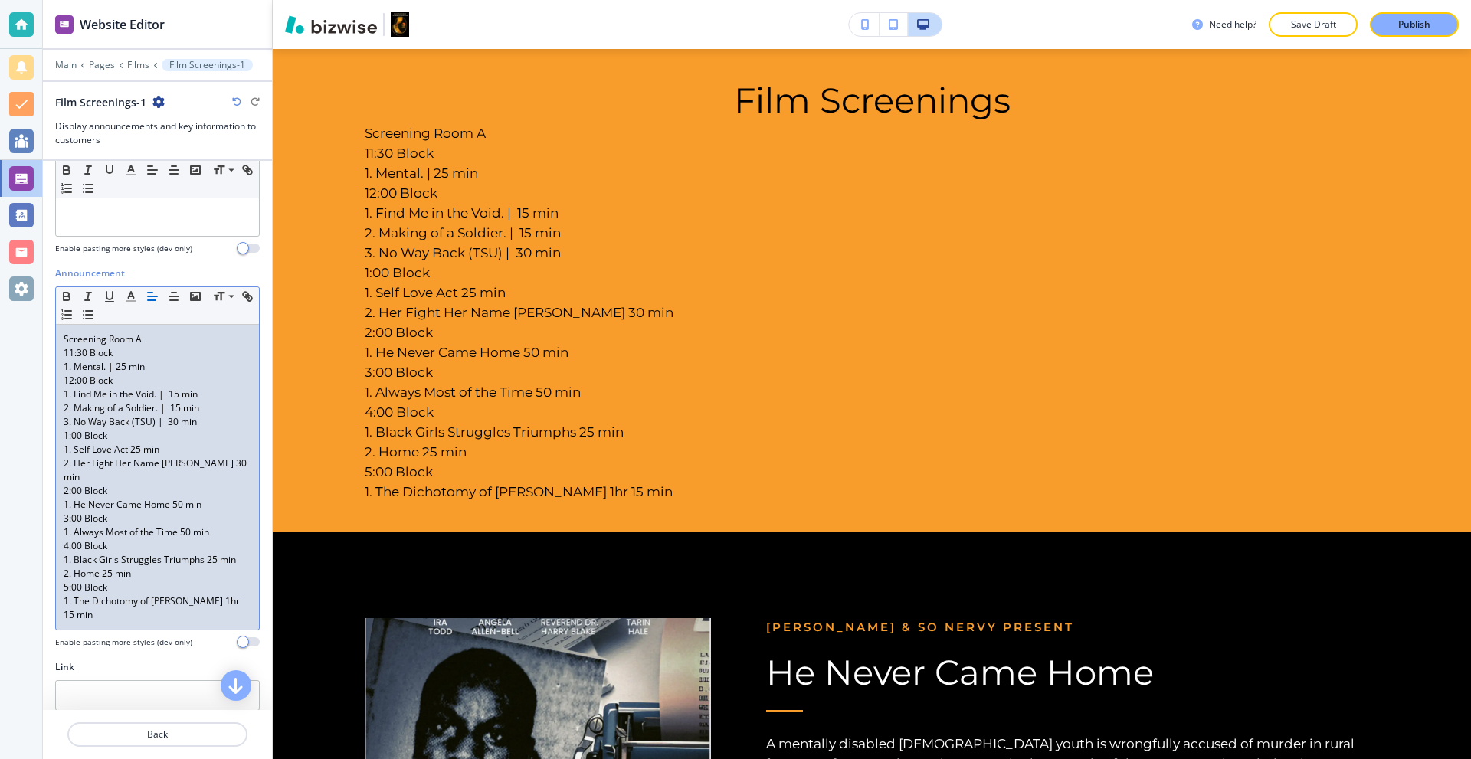
click at [158, 423] on p "3. No Way Back (TSU) | 30 min" at bounding box center [158, 422] width 188 height 14
click at [141, 452] on p "1. Self Love Act 25 min" at bounding box center [158, 450] width 188 height 14
click at [129, 455] on p "1. Self Love Act 25 min" at bounding box center [158, 450] width 188 height 14
click at [208, 465] on p "2. Her Fight Her Name [PERSON_NAME] 30 min" at bounding box center [158, 471] width 188 height 28
click at [167, 505] on p "1. He Never Came Home 50 min" at bounding box center [158, 505] width 188 height 14
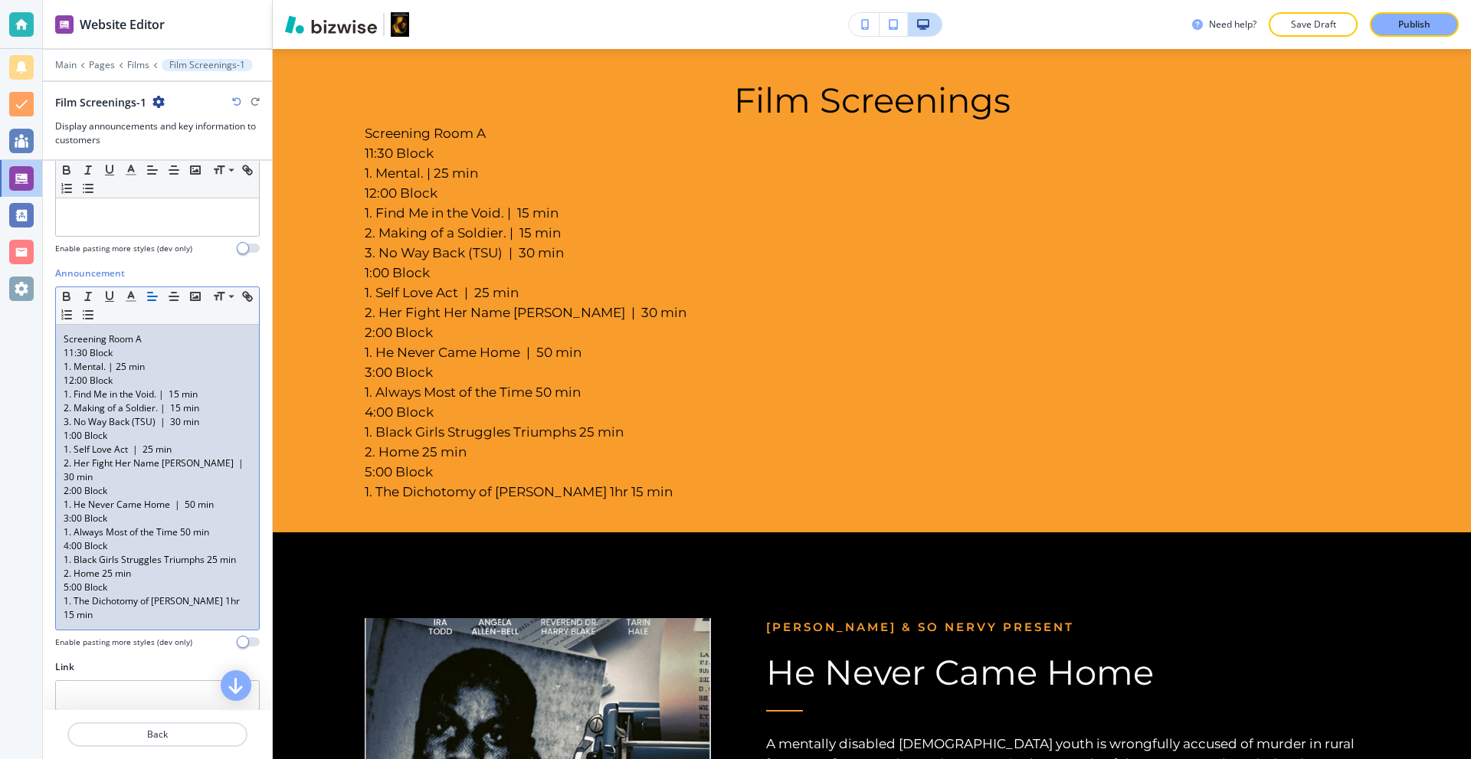
click at [177, 534] on p "1. Always Most of the Time 50 min" at bounding box center [158, 533] width 188 height 14
click at [179, 536] on p "1. Always Most of the Time | 50 min" at bounding box center [158, 533] width 188 height 14
click at [205, 565] on p "1. Black Girls Struggles Triumphs 25 min" at bounding box center [158, 560] width 188 height 14
click at [111, 581] on p "2. Home 25 min" at bounding box center [158, 574] width 188 height 14
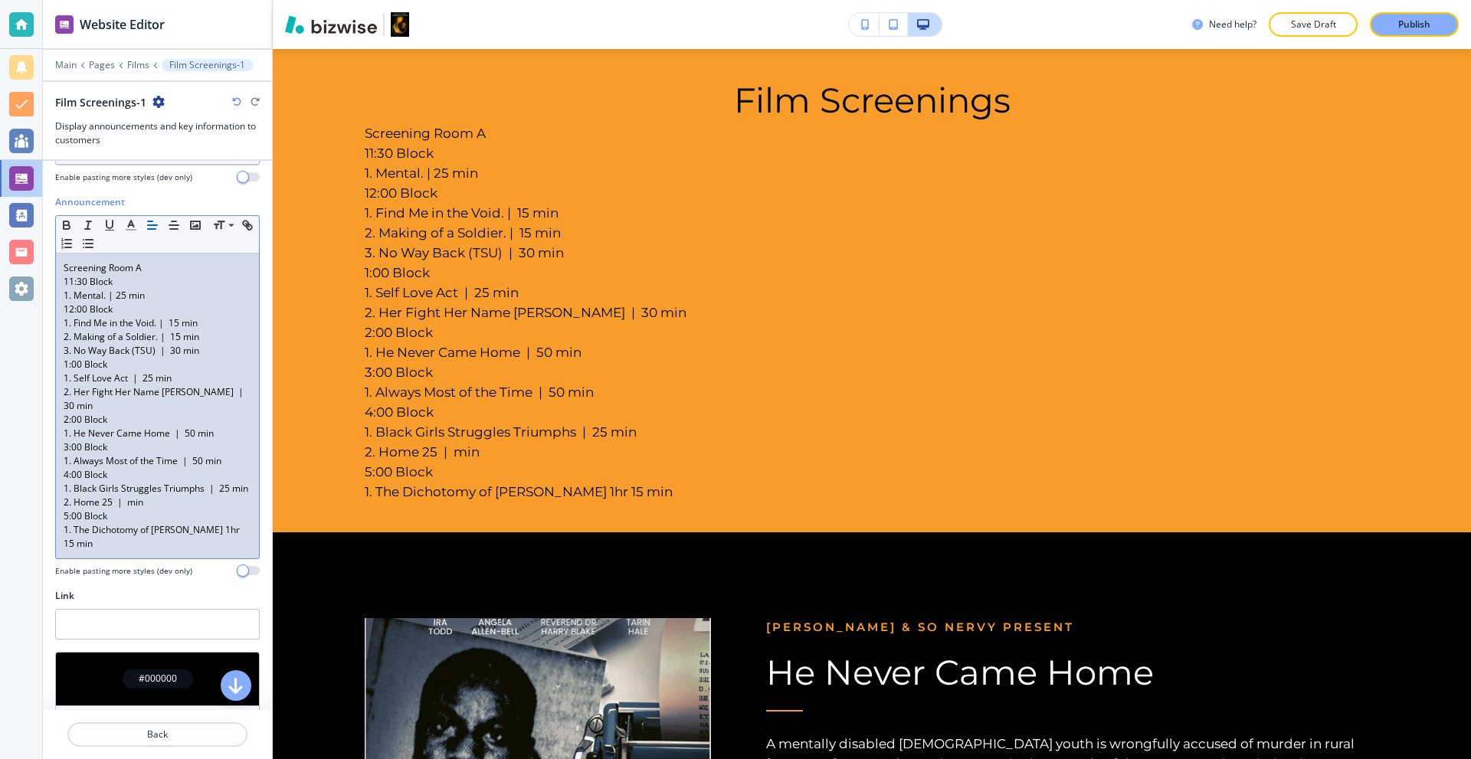
scroll to position [230, 0]
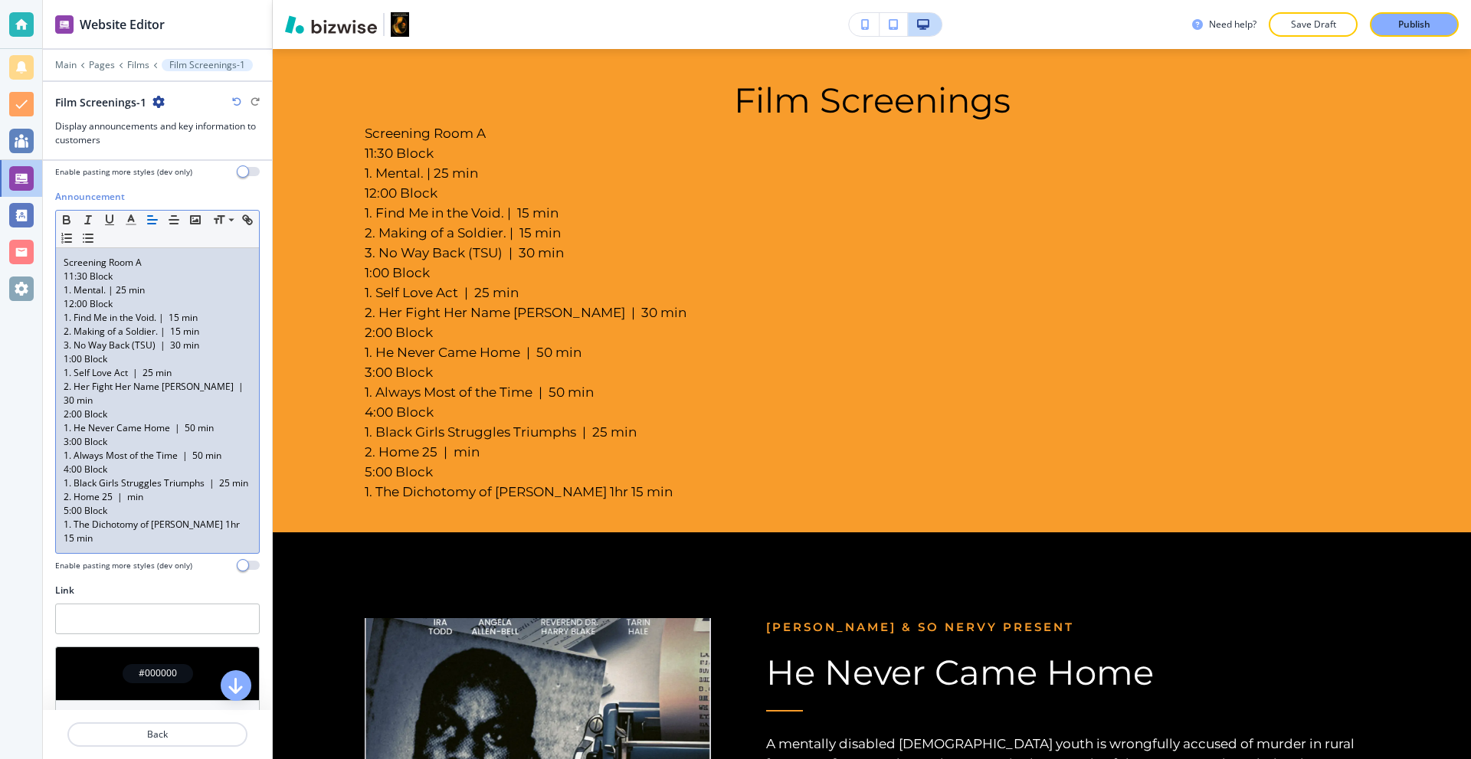
click at [219, 543] on p "1. The Dichotomy of [PERSON_NAME] 1hr 15 min" at bounding box center [158, 532] width 188 height 28
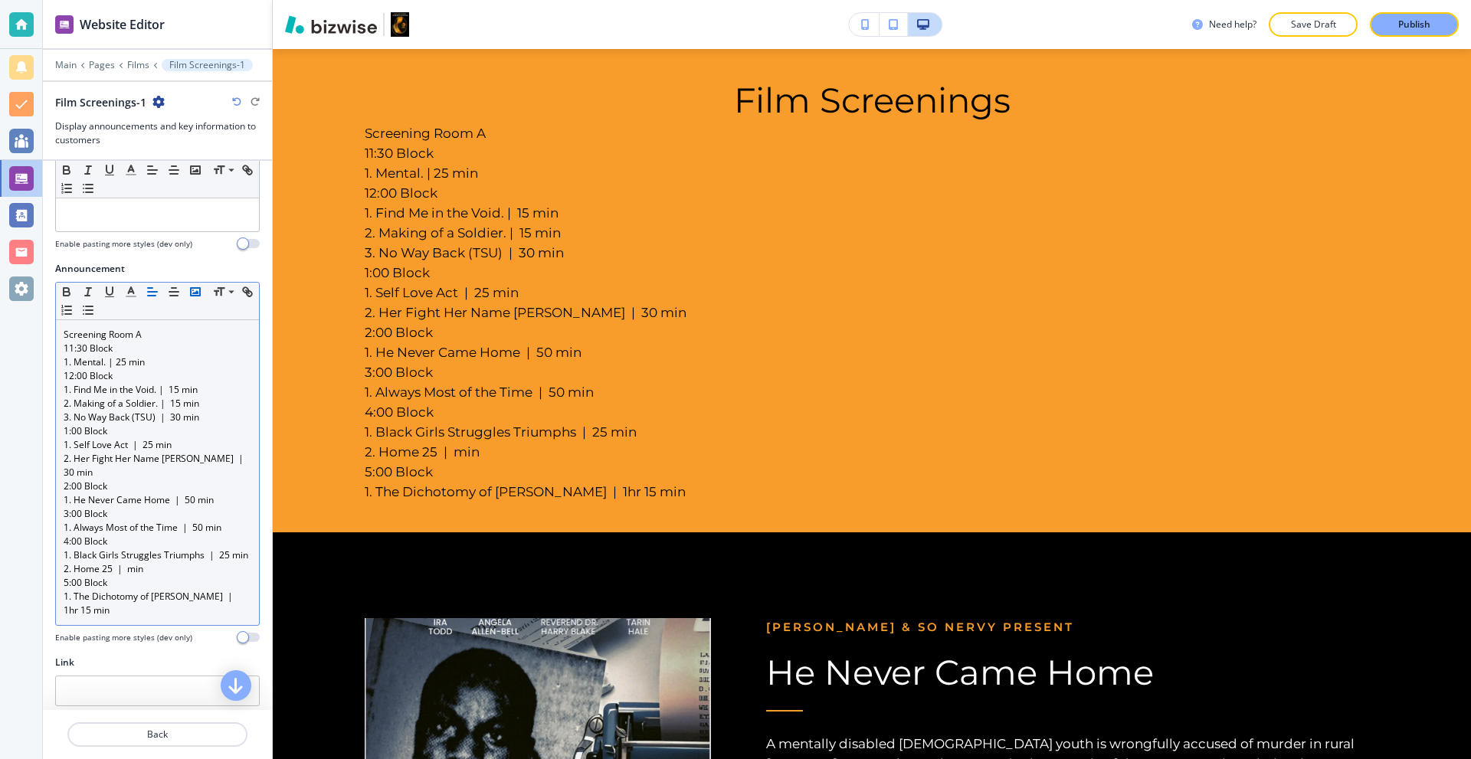
scroll to position [153, 0]
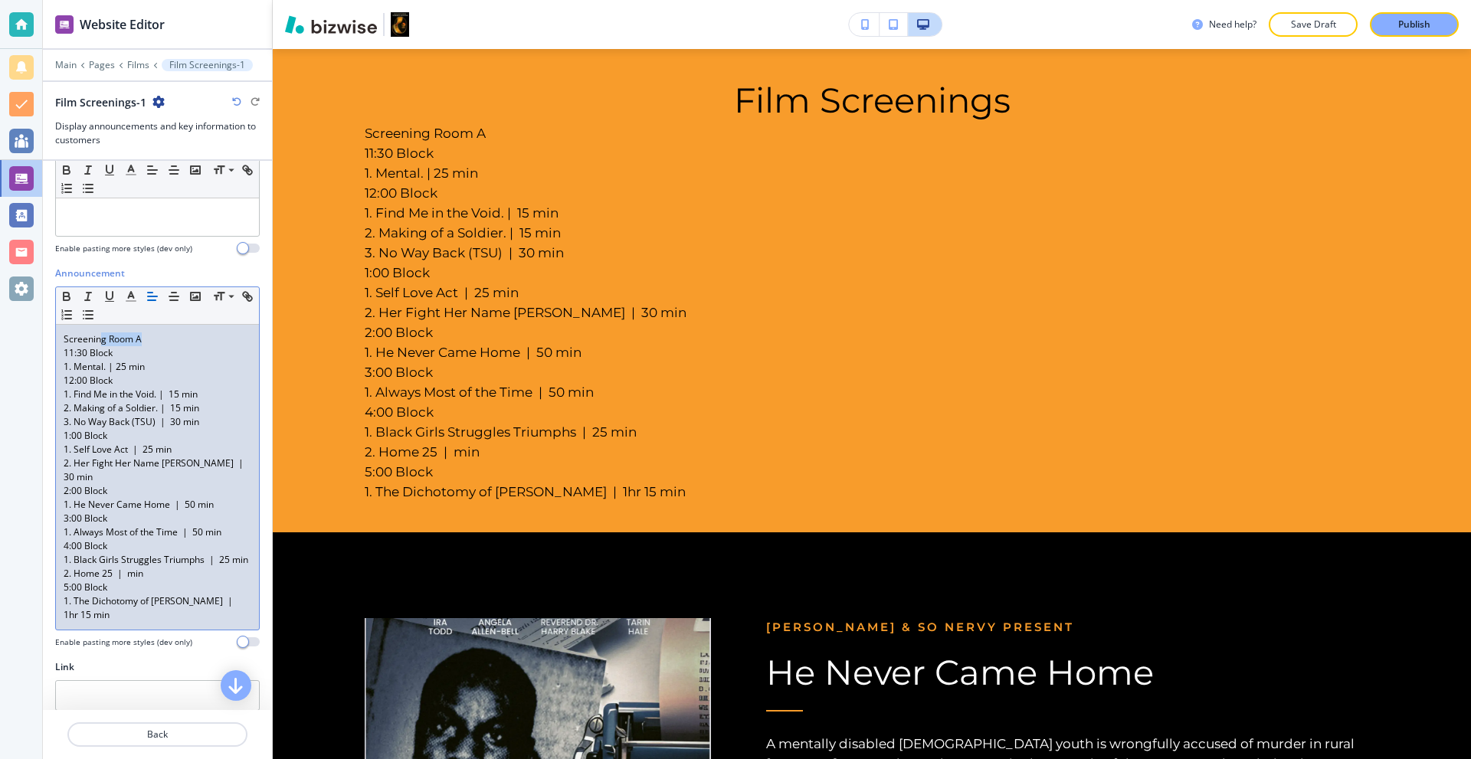
drag, startPoint x: 160, startPoint y: 332, endPoint x: 107, endPoint y: 338, distance: 53.2
click at [98, 338] on p "Screening Room A" at bounding box center [158, 340] width 188 height 14
click at [155, 340] on p "Screening Room A" at bounding box center [158, 340] width 188 height 14
drag, startPoint x: 151, startPoint y: 338, endPoint x: 41, endPoint y: 339, distance: 109.6
click at [41, 339] on div "Website Editor Main Pages Films Film Screenings-1 Film Screenings-1 Display ann…" at bounding box center [735, 379] width 1471 height 759
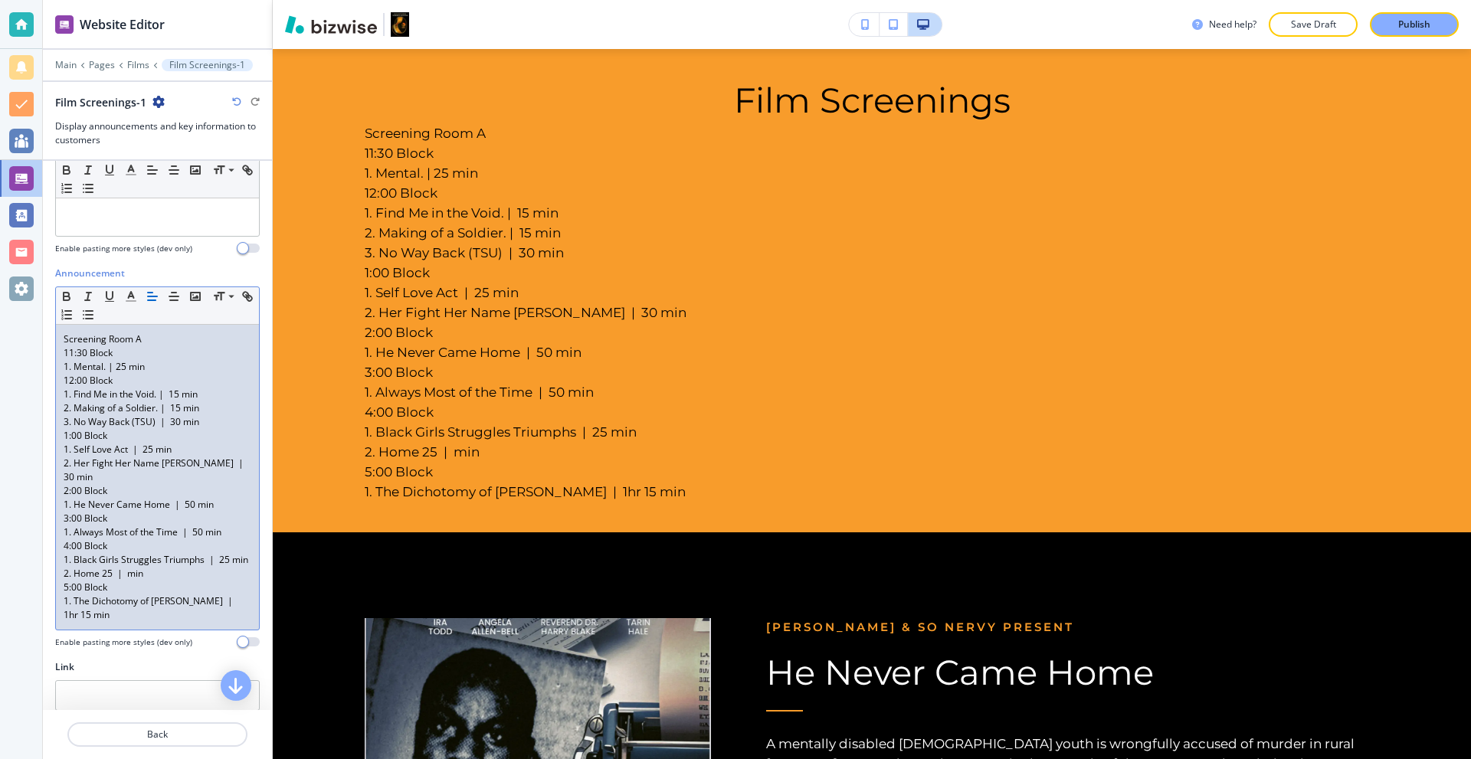
click at [154, 347] on p "11:30 Block" at bounding box center [158, 353] width 188 height 14
drag, startPoint x: 153, startPoint y: 338, endPoint x: 53, endPoint y: 339, distance: 99.6
click at [53, 339] on div "Announcement Small Normal Large Huge Screening Room A 11:30 Block 1. Mental. | …" at bounding box center [157, 464] width 229 height 394
click at [157, 338] on p "Screening Room A" at bounding box center [158, 340] width 188 height 14
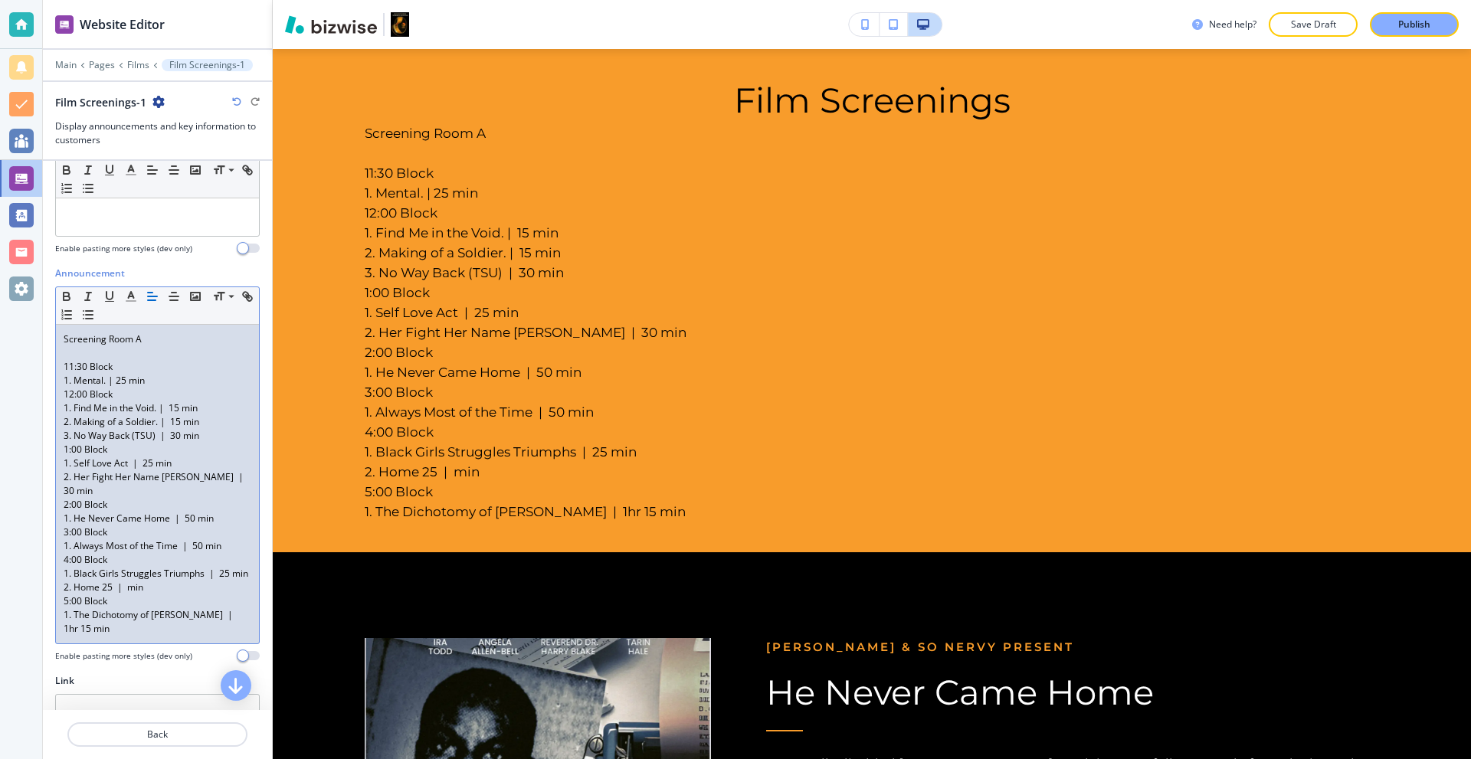
click at [154, 379] on p "1. Mental. | 25 min" at bounding box center [158, 381] width 188 height 14
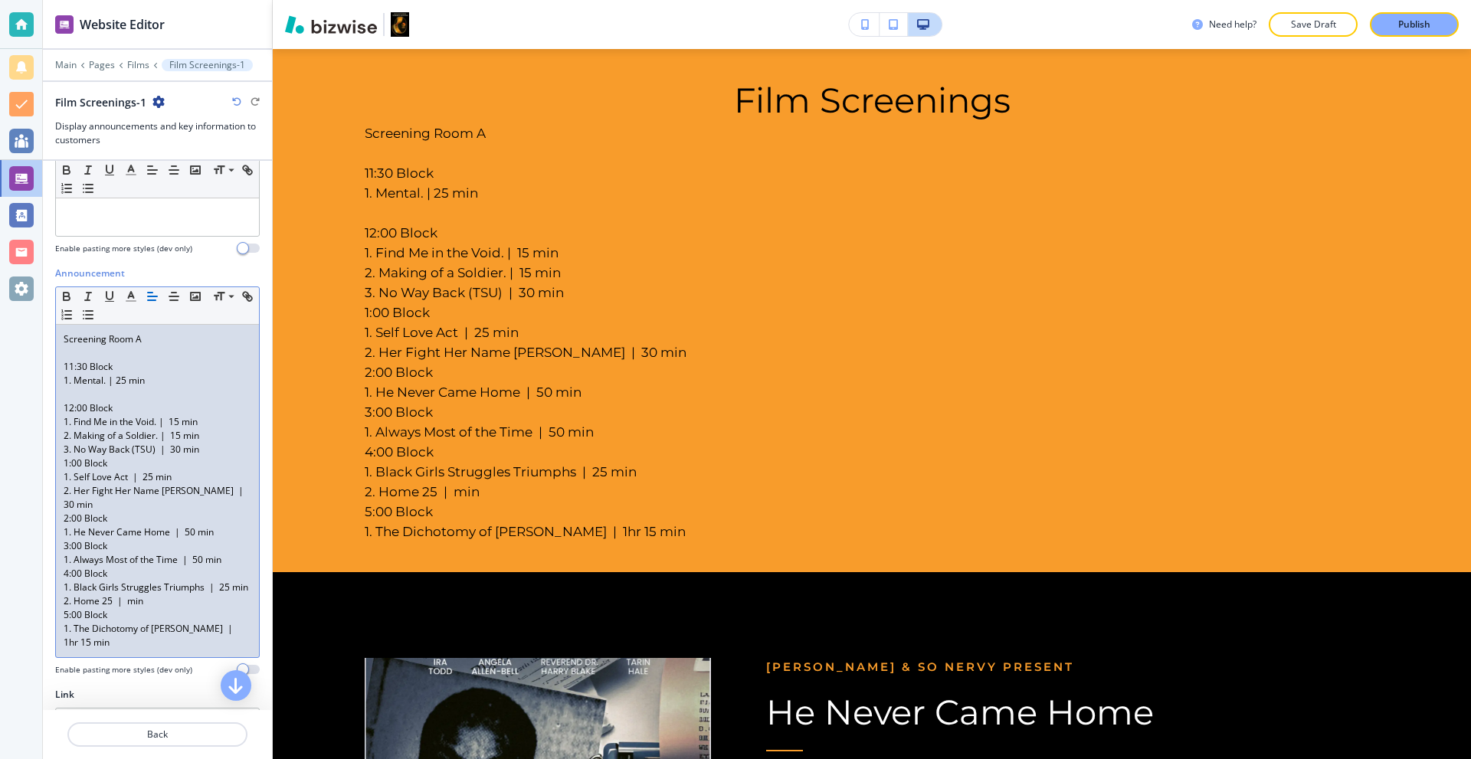
click at [208, 448] on p "3. No Way Back (TSU) | 30 min" at bounding box center [158, 450] width 188 height 14
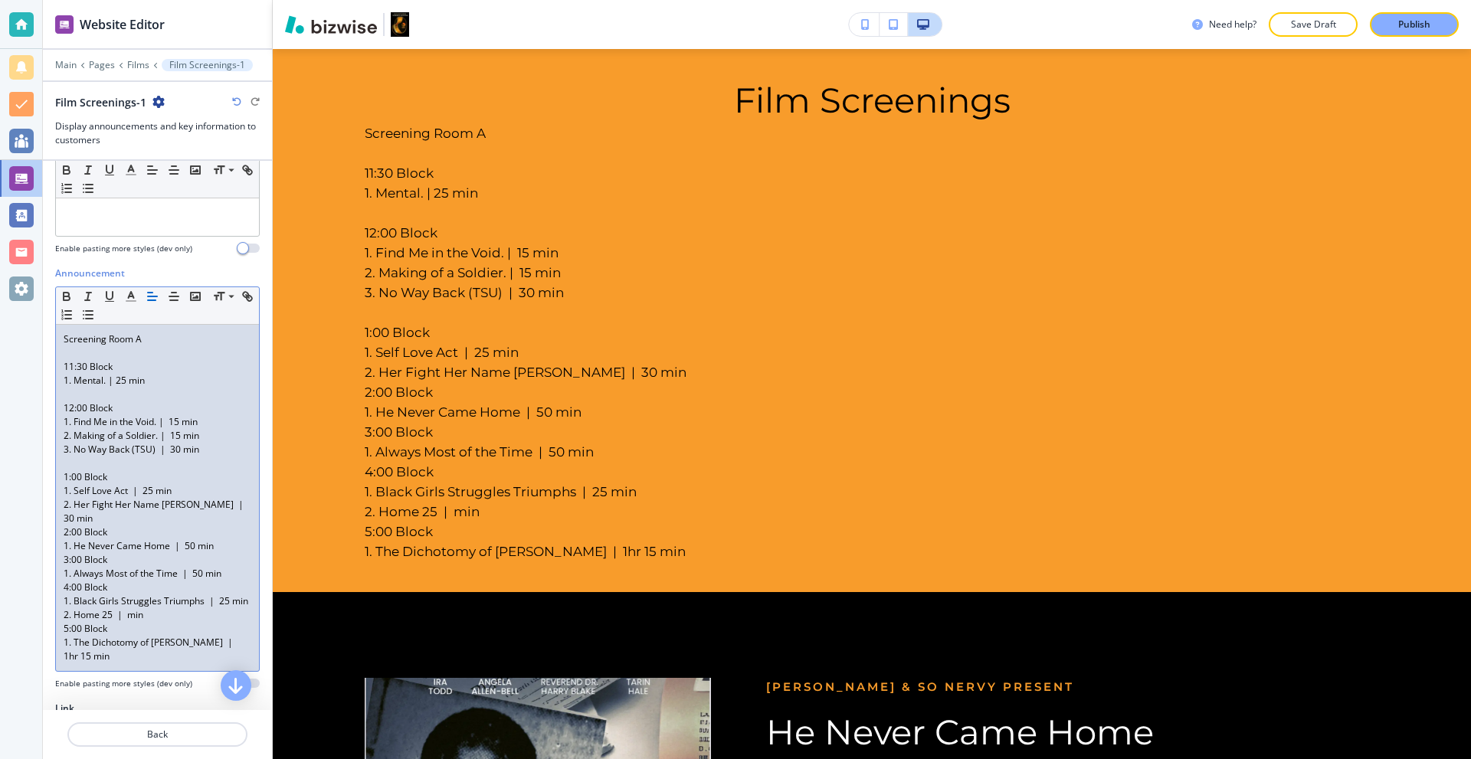
click at [126, 520] on p "2. Her Fight Her Name [PERSON_NAME] | 30 min" at bounding box center [158, 512] width 188 height 28
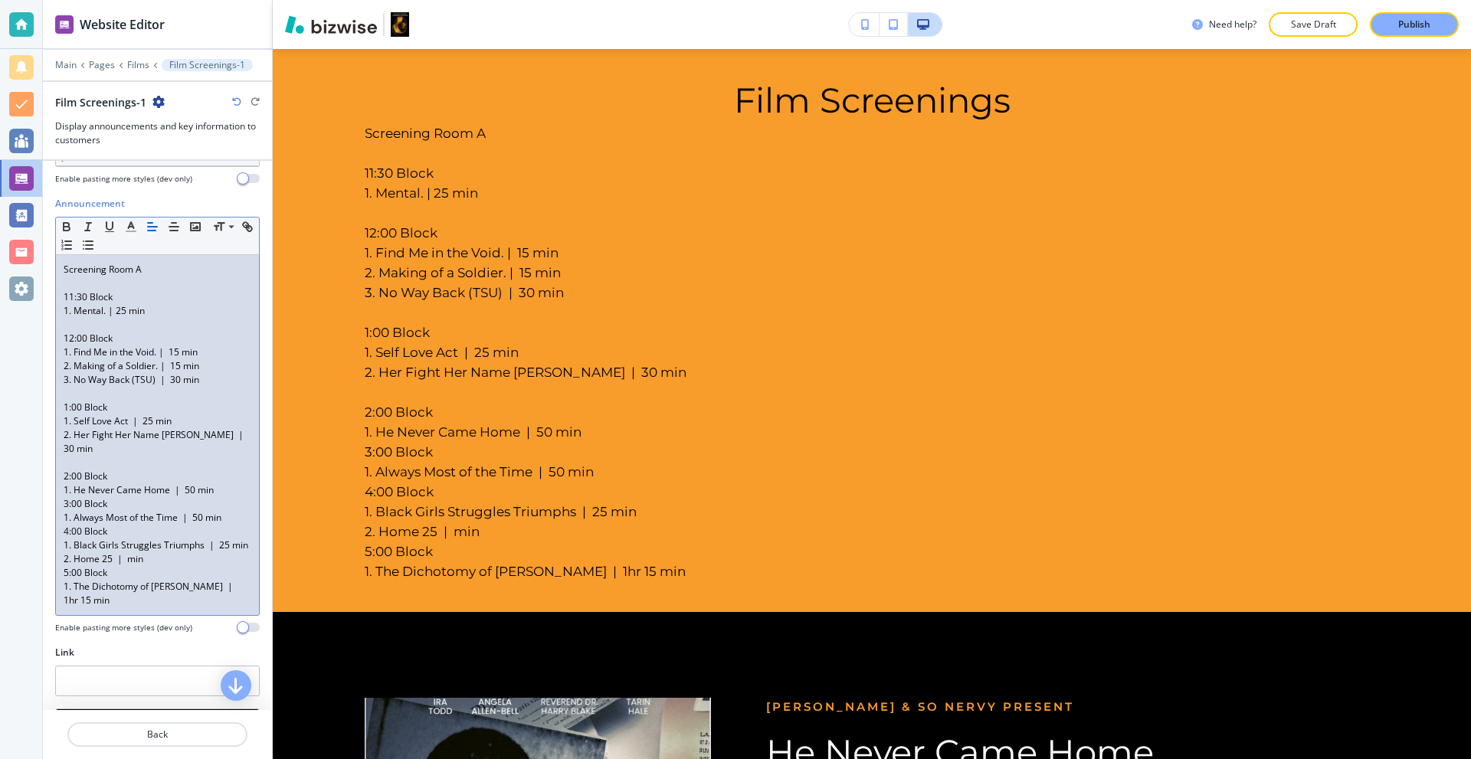
scroll to position [230, 0]
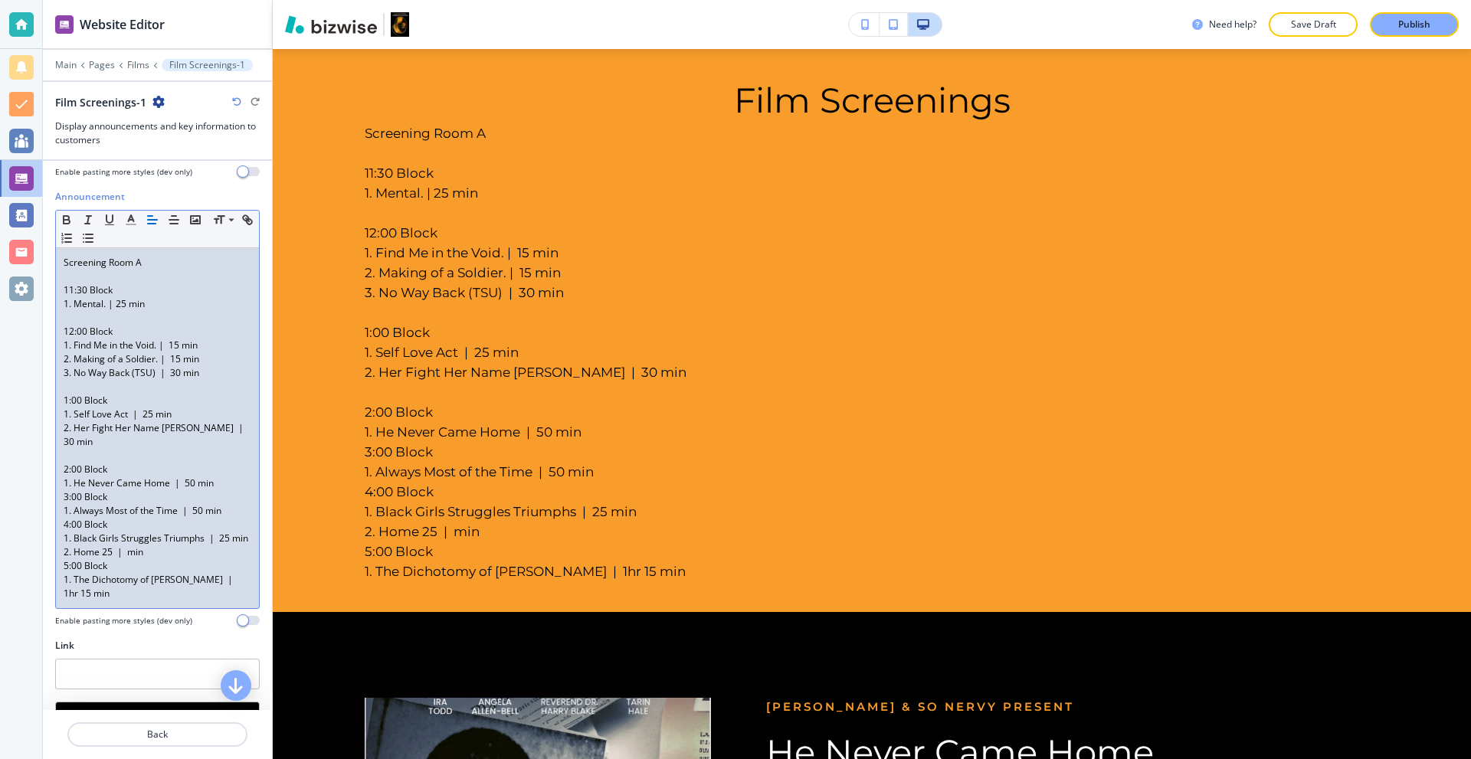
click at [215, 484] on p "1. He Never Came Home | 50 min" at bounding box center [158, 484] width 188 height 14
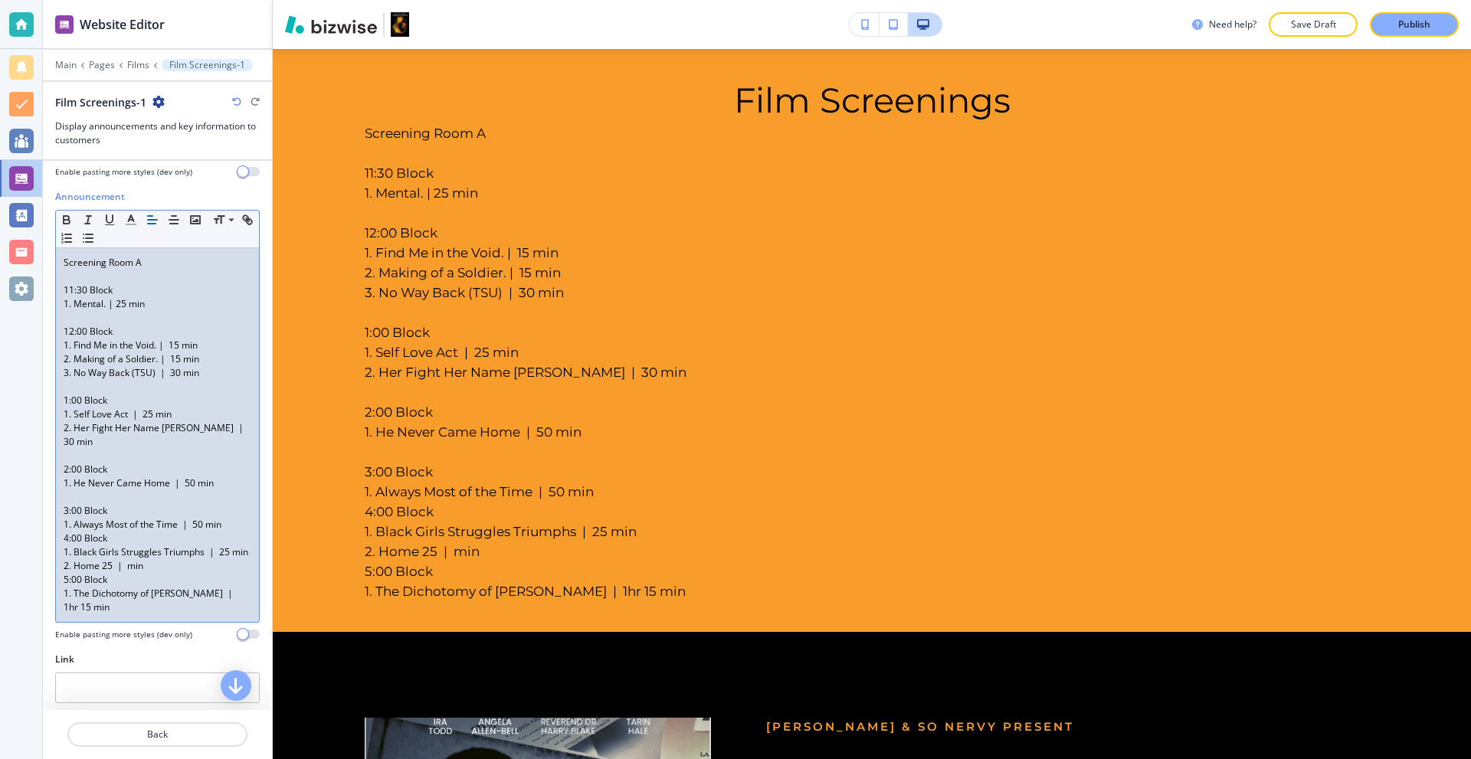
click at [222, 524] on p "1. Always Most of the Time | 50 min" at bounding box center [158, 525] width 188 height 14
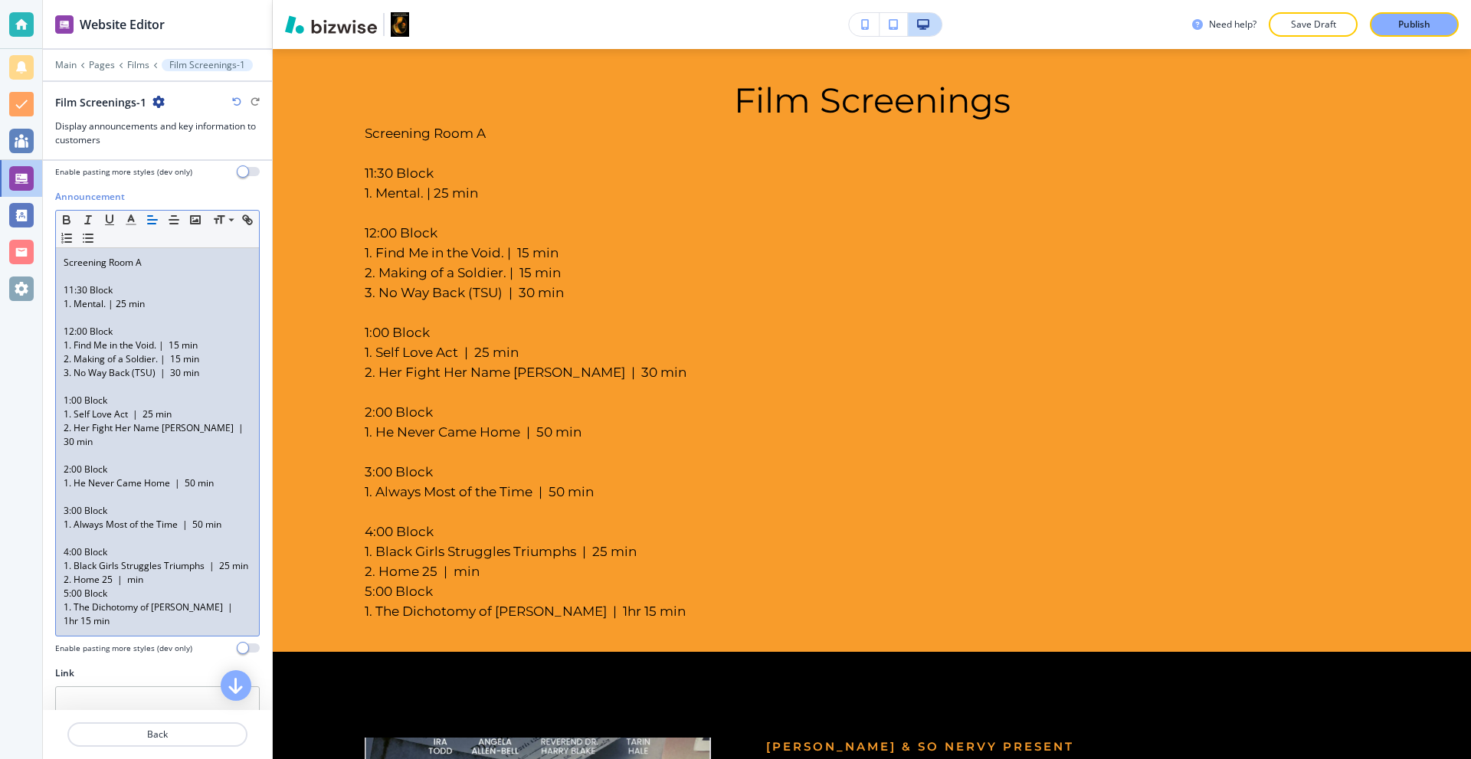
click at [166, 573] on p "1. Black Girls Struggles Triumphs | 25 min" at bounding box center [158, 566] width 188 height 14
click at [162, 587] on p "2. Home 25 | min" at bounding box center [158, 580] width 188 height 14
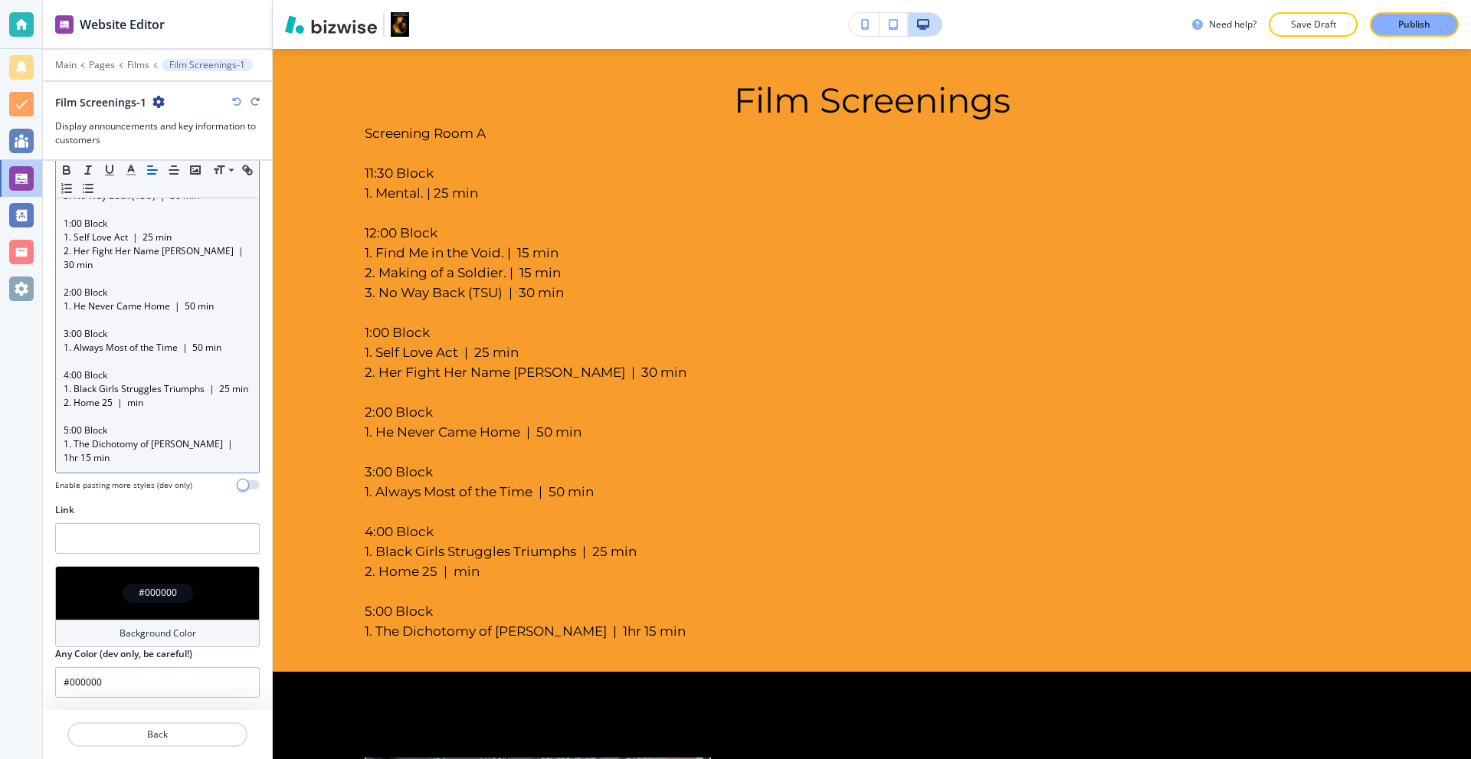
scroll to position [421, 0]
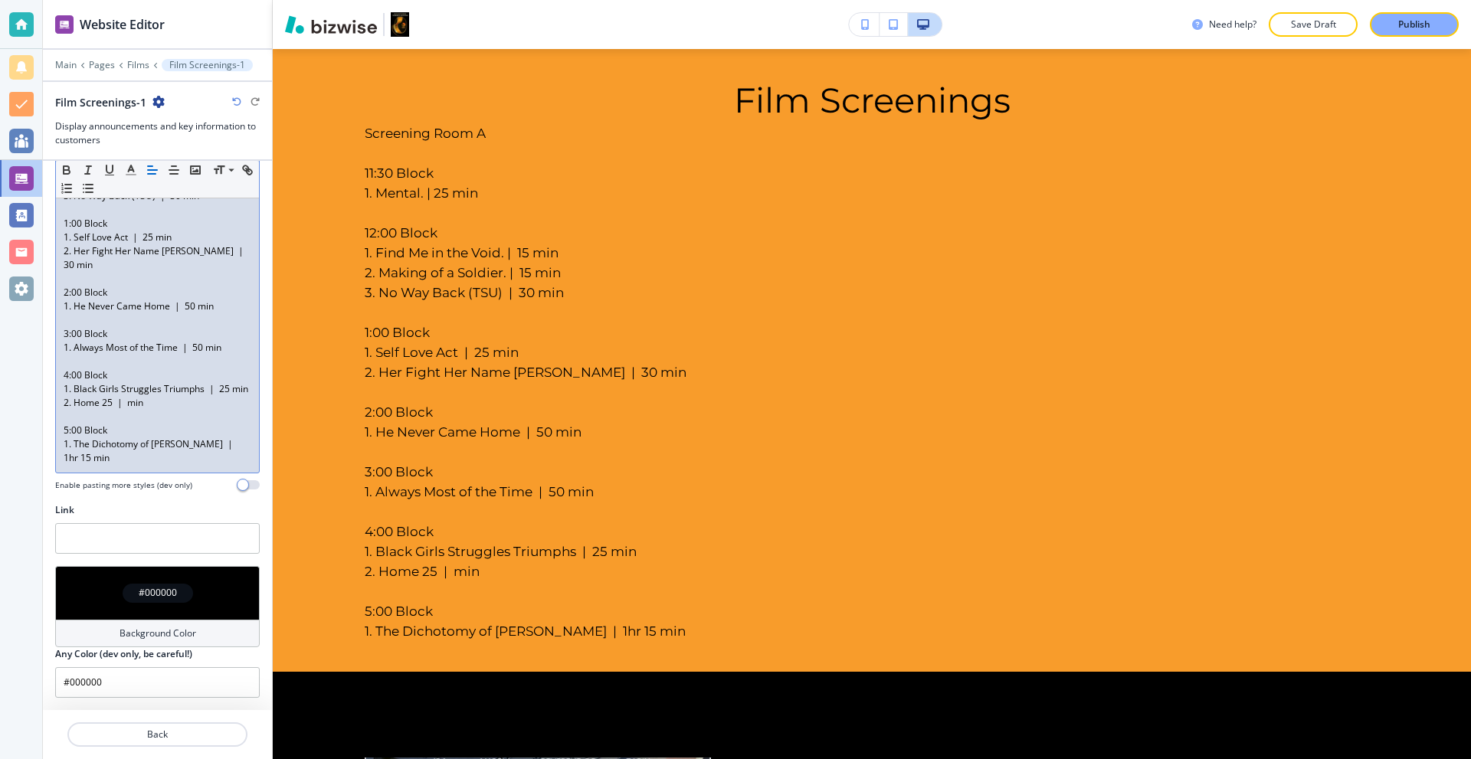
click at [211, 454] on p "1. The Dichotomy of [PERSON_NAME] | 1hr 15 min" at bounding box center [158, 452] width 188 height 28
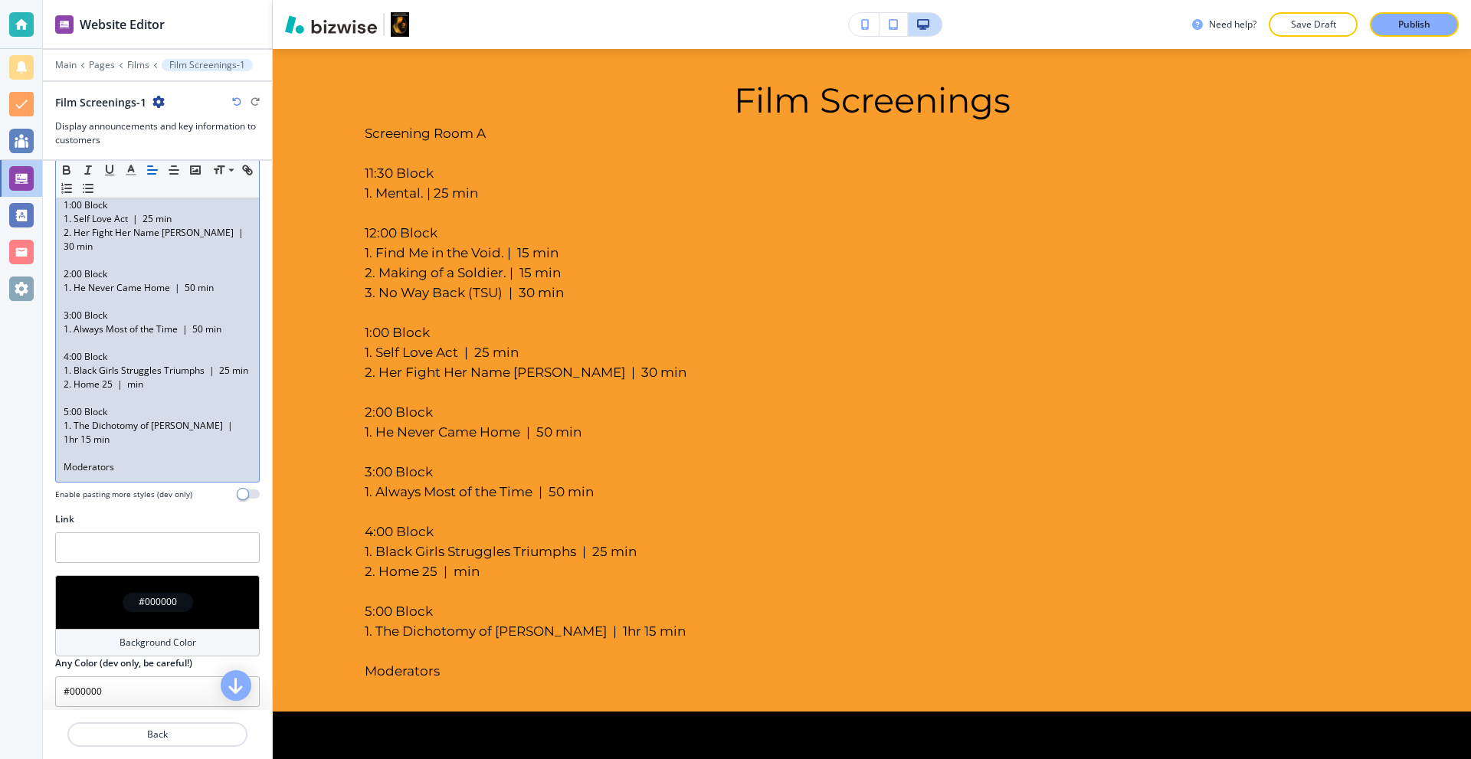
scroll to position [448, 0]
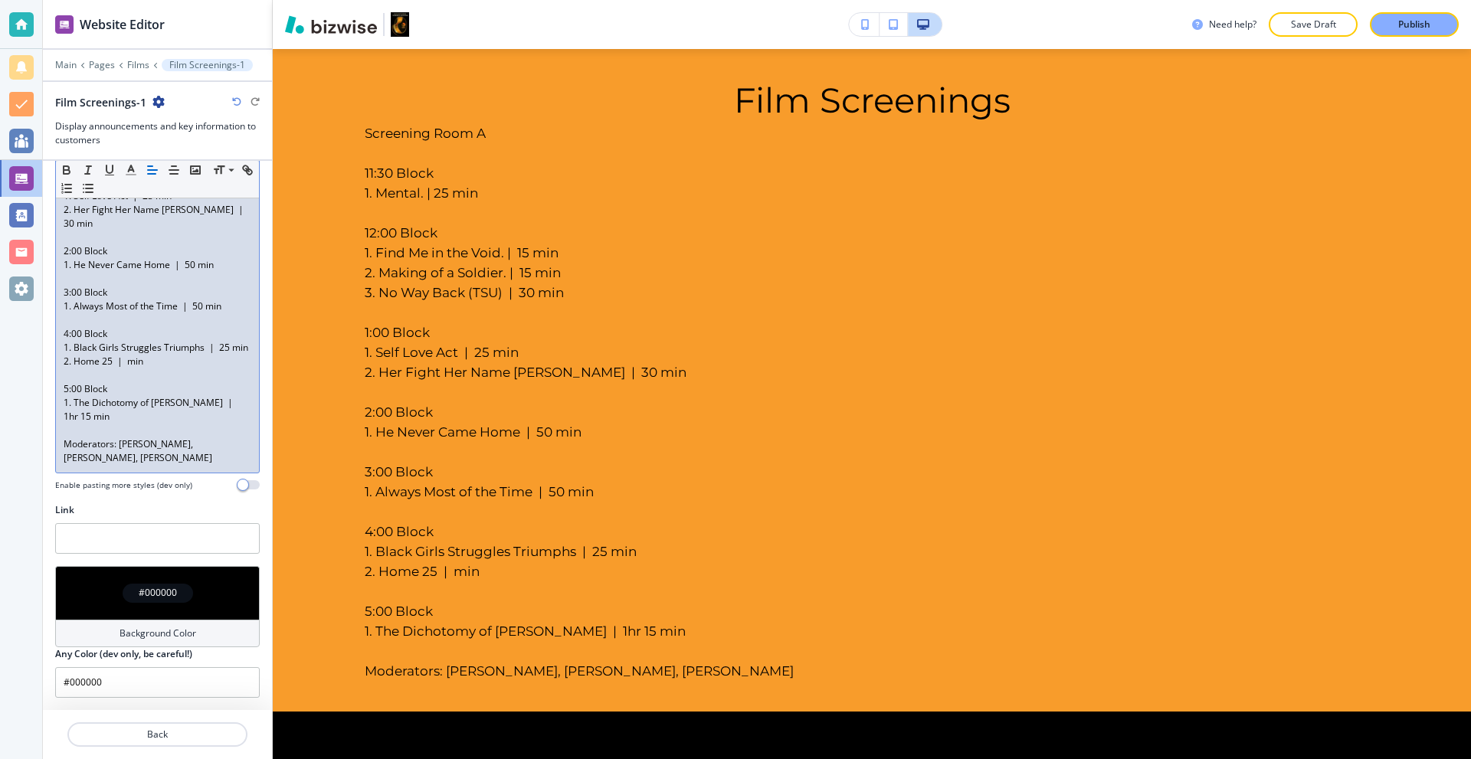
click at [201, 465] on p "Moderators: [PERSON_NAME], [PERSON_NAME], [PERSON_NAME]" at bounding box center [158, 452] width 188 height 28
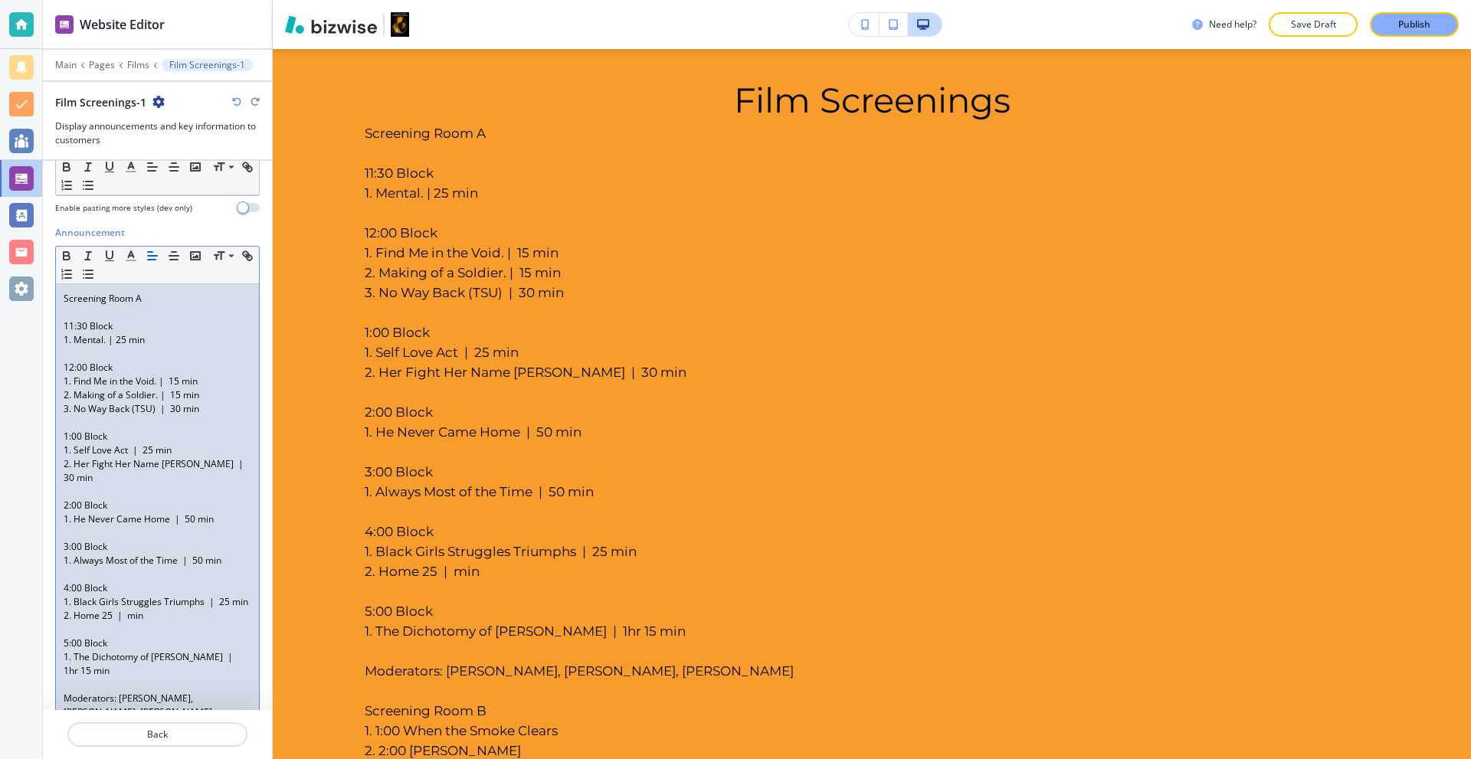
scroll to position [517, 0]
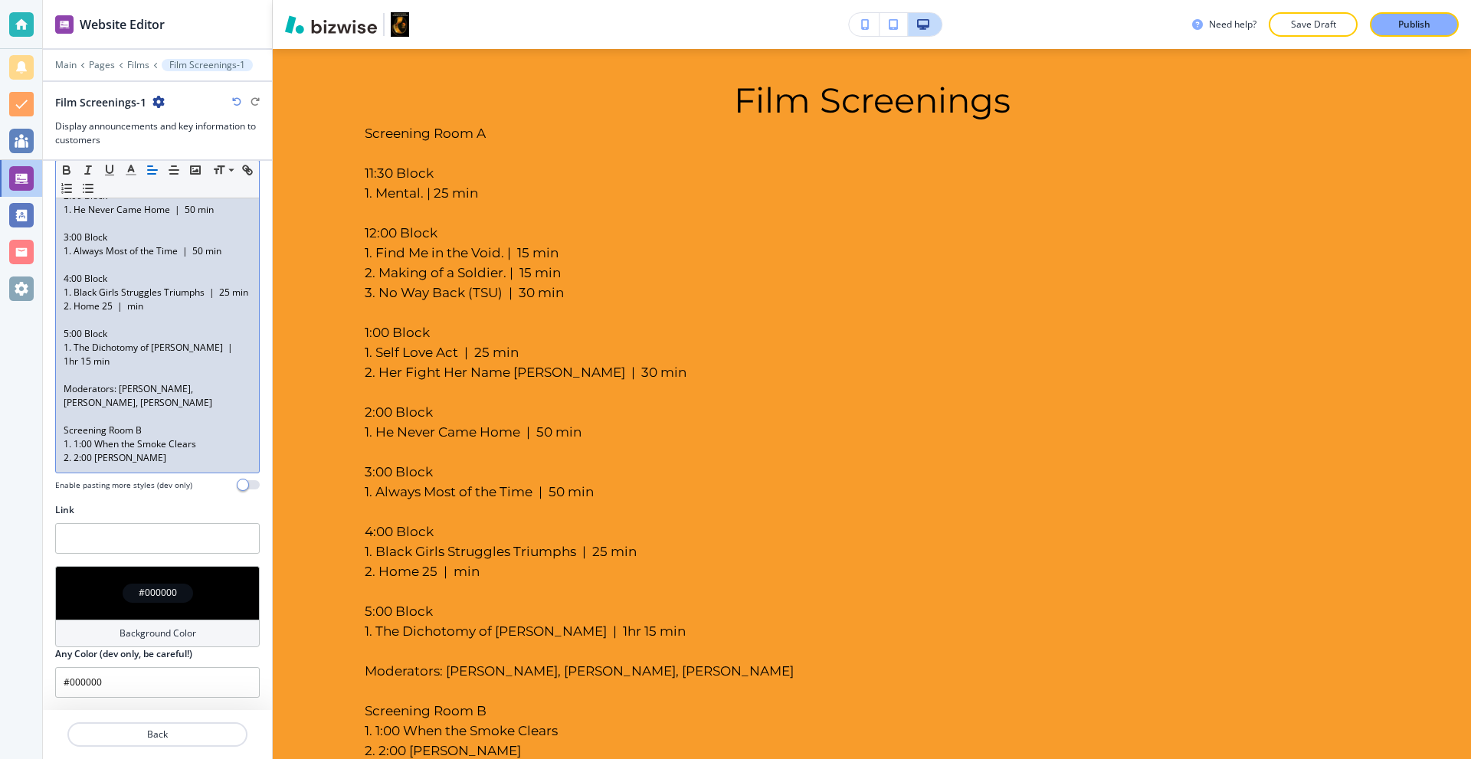
drag, startPoint x: 168, startPoint y: 435, endPoint x: 159, endPoint y: 432, distance: 8.7
click at [159, 433] on p "Screening Room B" at bounding box center [158, 431] width 188 height 14
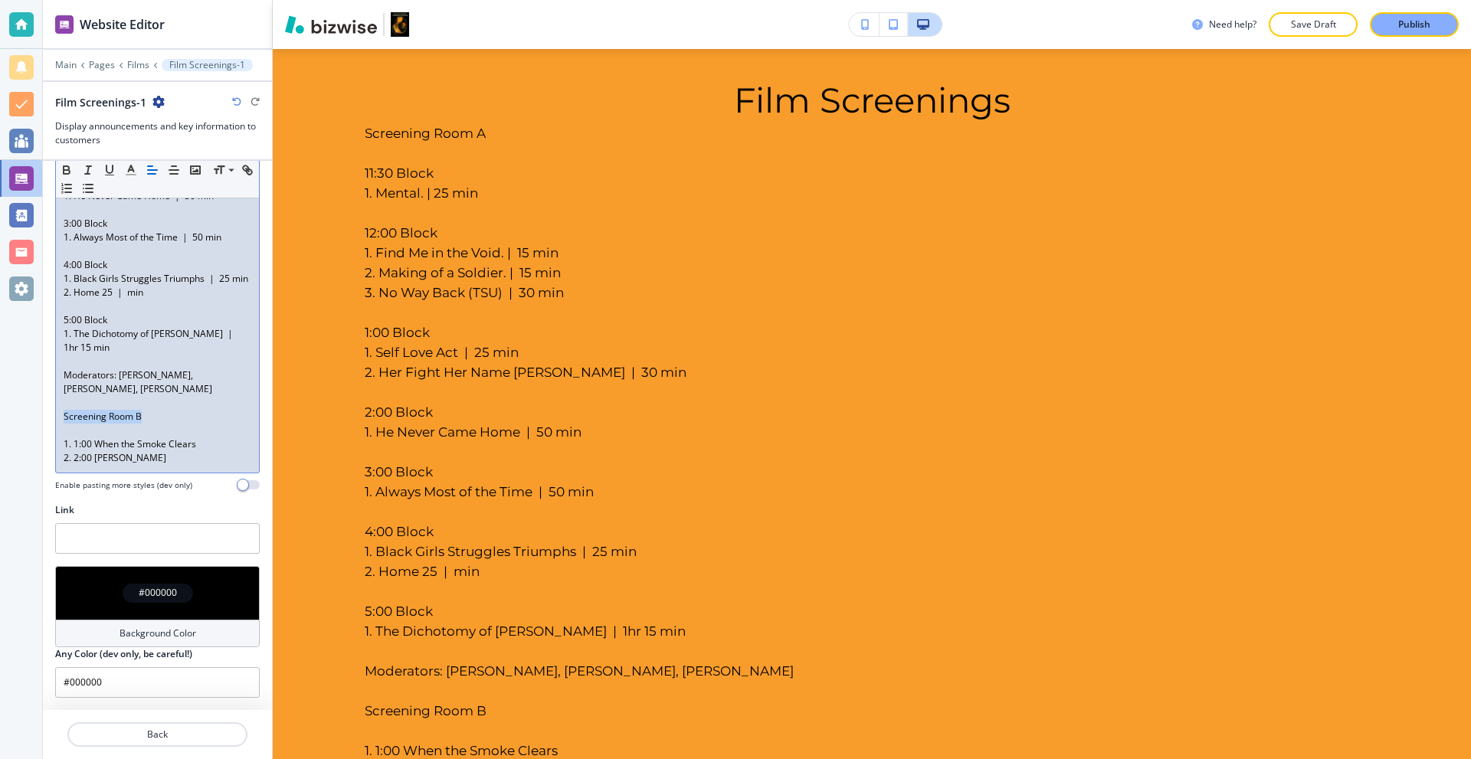
drag, startPoint x: 136, startPoint y: 433, endPoint x: 23, endPoint y: 429, distance: 112.7
click at [21, 430] on div "Website Editor Main Pages Films Film Screenings-1 Film Screenings-1 Display ann…" at bounding box center [735, 379] width 1471 height 759
drag, startPoint x: 103, startPoint y: 402, endPoint x: 38, endPoint y: 393, distance: 65.0
click at [38, 393] on div "Website Editor Main Pages Films Film Screenings-1 Film Screenings-1 Display ann…" at bounding box center [735, 379] width 1471 height 759
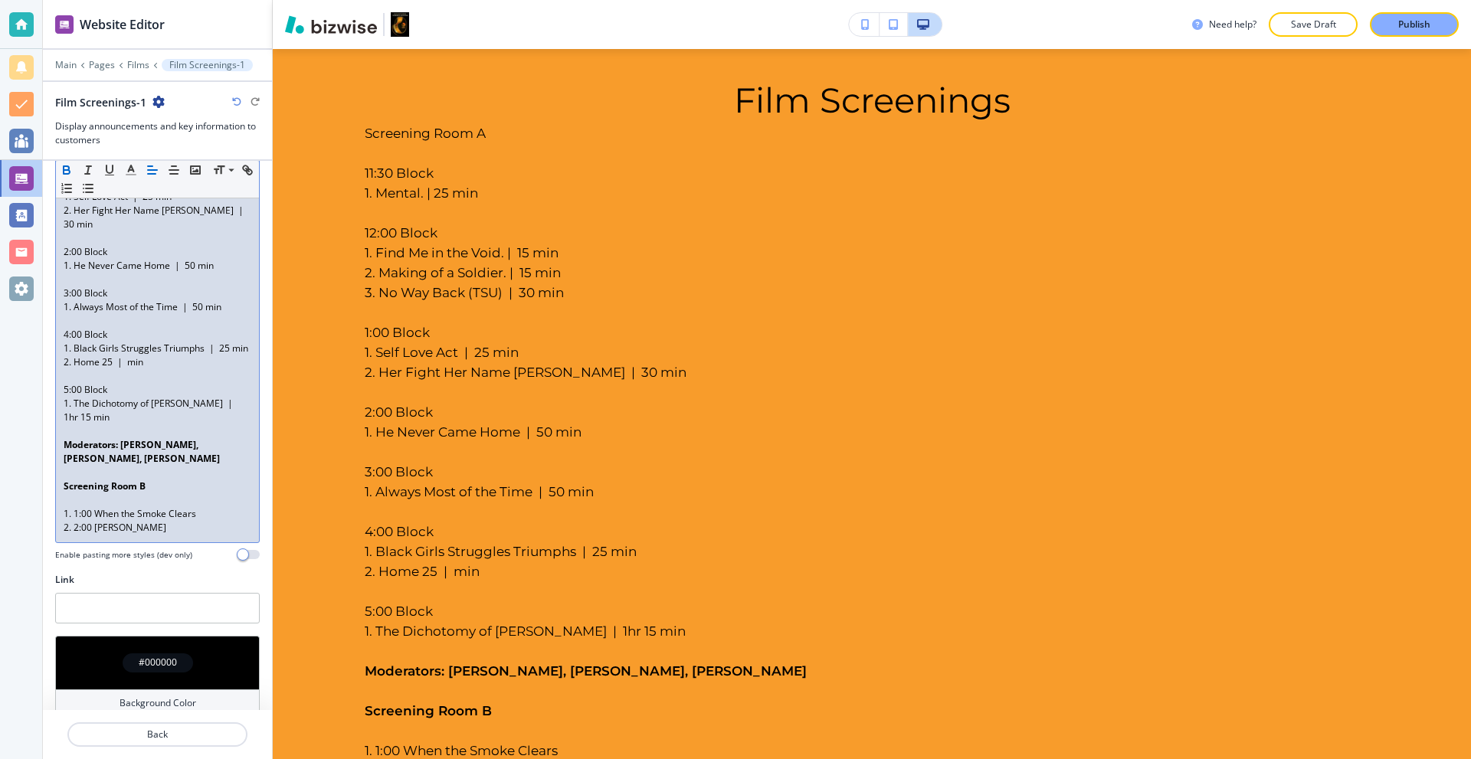
scroll to position [441, 0]
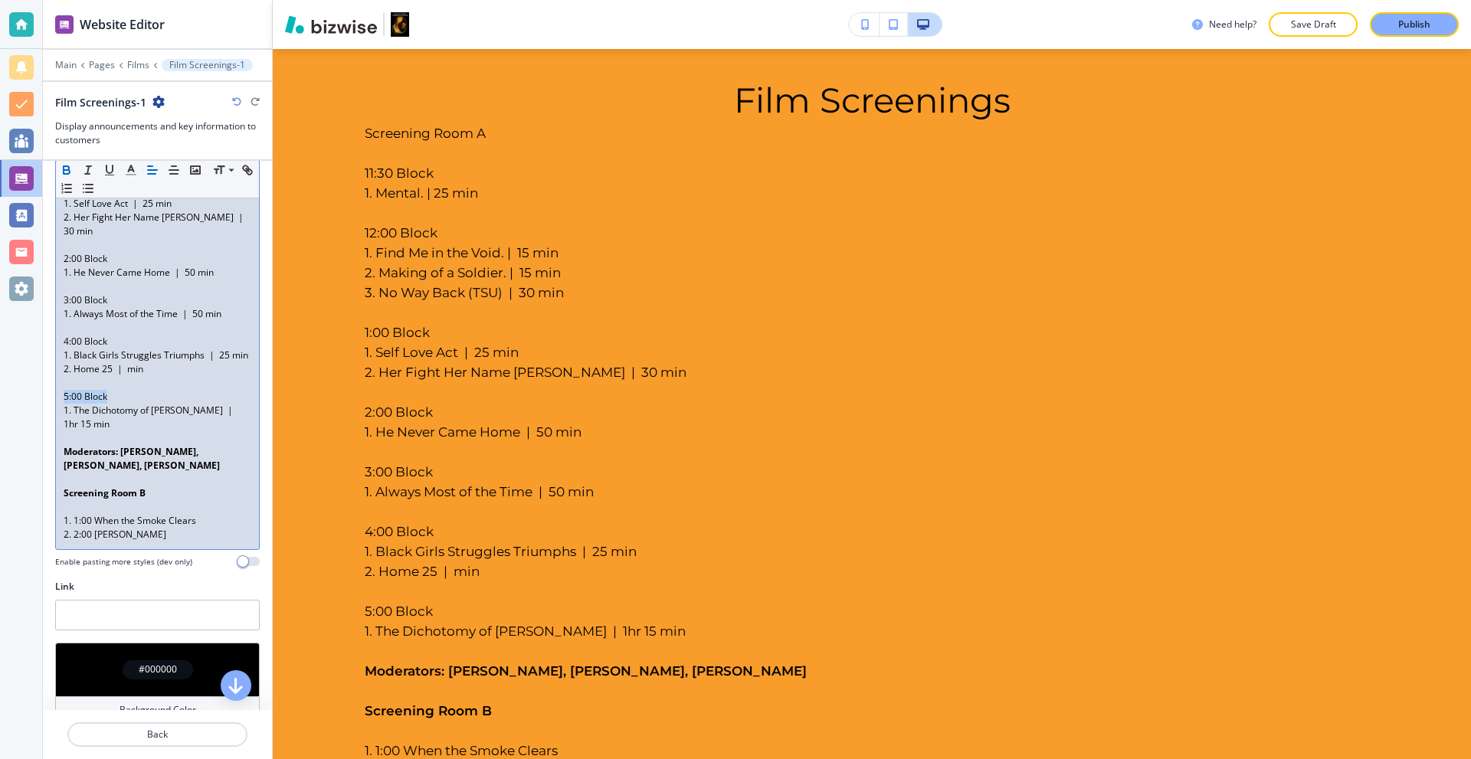
drag, startPoint x: 121, startPoint y: 410, endPoint x: 26, endPoint y: 409, distance: 95.0
click at [4, 410] on div "Website Editor Main Pages Films Film Screenings-1 Film Screenings-1 Display ann…" at bounding box center [735, 379] width 1471 height 759
drag, startPoint x: 123, startPoint y: 345, endPoint x: 89, endPoint y: 332, distance: 36.9
click at [23, 345] on div "Website Editor Main Pages Films Film Screenings-1 Film Screenings-1 Display ann…" at bounding box center [735, 379] width 1471 height 759
drag, startPoint x: 126, startPoint y: 294, endPoint x: 31, endPoint y: 301, distance: 94.5
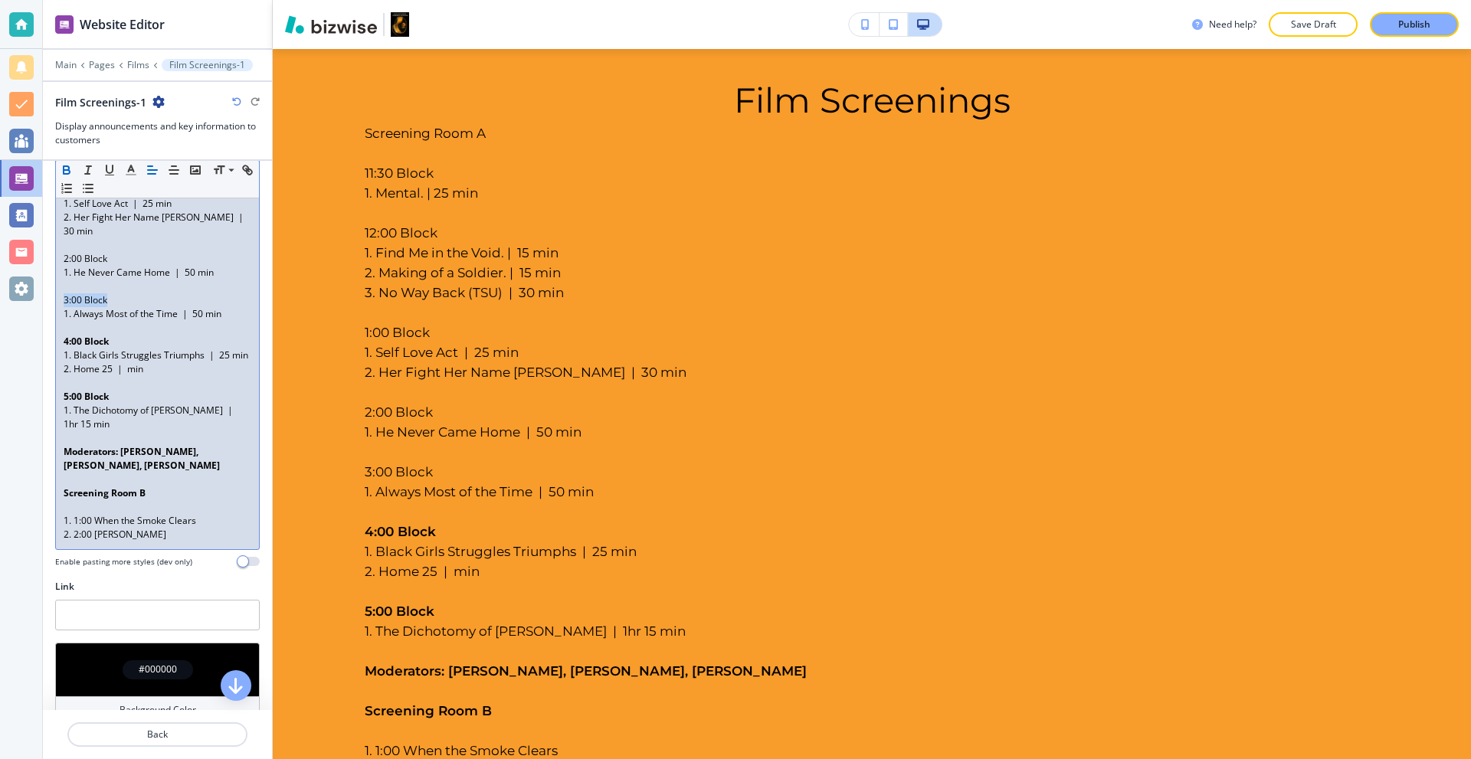
click at [28, 301] on div "Website Editor Main Pages Films Film Screenings-1 Film Screenings-1 Display ann…" at bounding box center [735, 379] width 1471 height 759
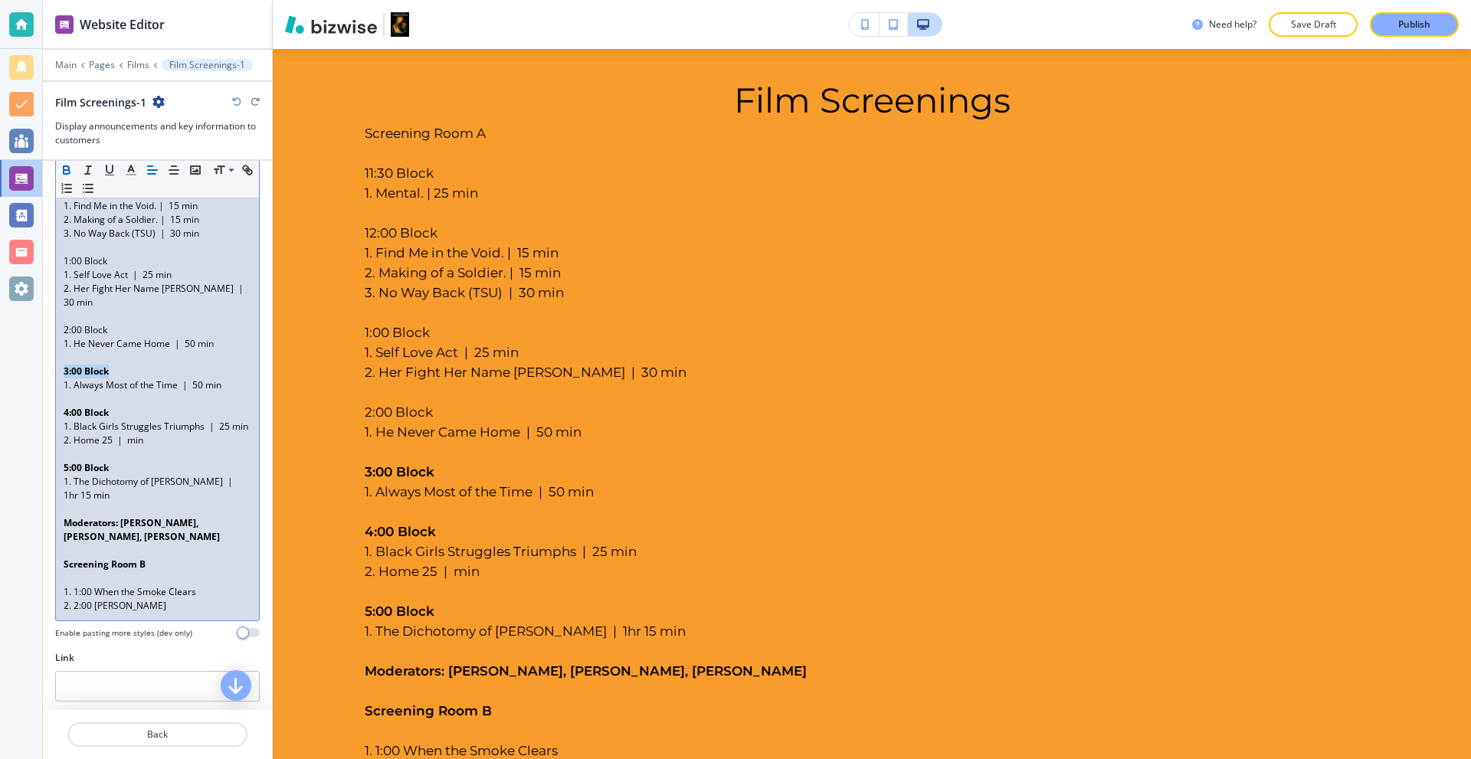
scroll to position [364, 0]
drag, startPoint x: 141, startPoint y: 342, endPoint x: 25, endPoint y: 339, distance: 116.5
click at [15, 342] on div "Website Editor Main Pages Films Film Screenings-1 Film Screenings-1 Display ann…" at bounding box center [735, 379] width 1471 height 759
click at [122, 331] on p "2:00 Block" at bounding box center [158, 336] width 188 height 14
drag, startPoint x: 122, startPoint y: 331, endPoint x: 24, endPoint y: 333, distance: 98.1
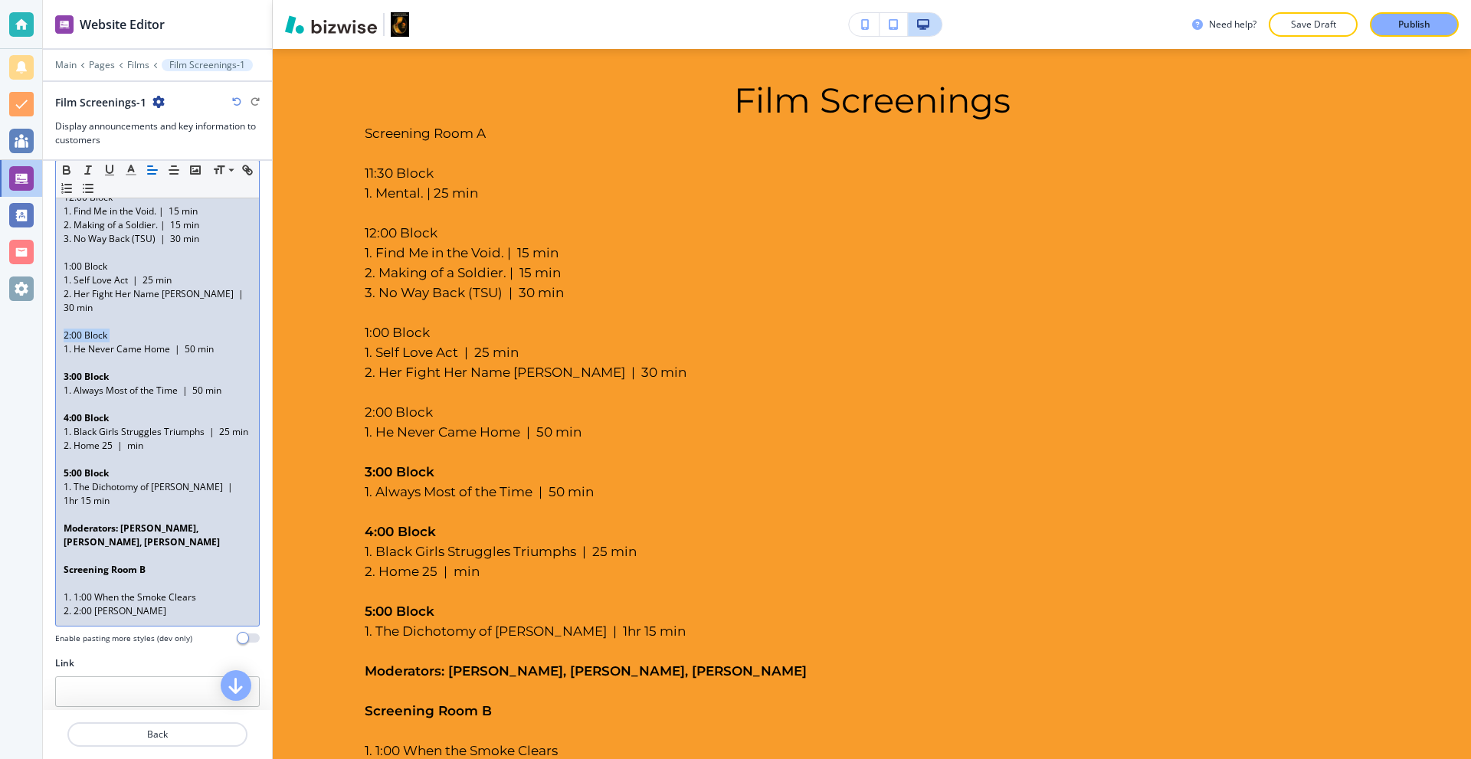
click at [22, 333] on div "Website Editor Main Pages Films Film Screenings-1 Film Screenings-1 Display ann…" at bounding box center [735, 379] width 1471 height 759
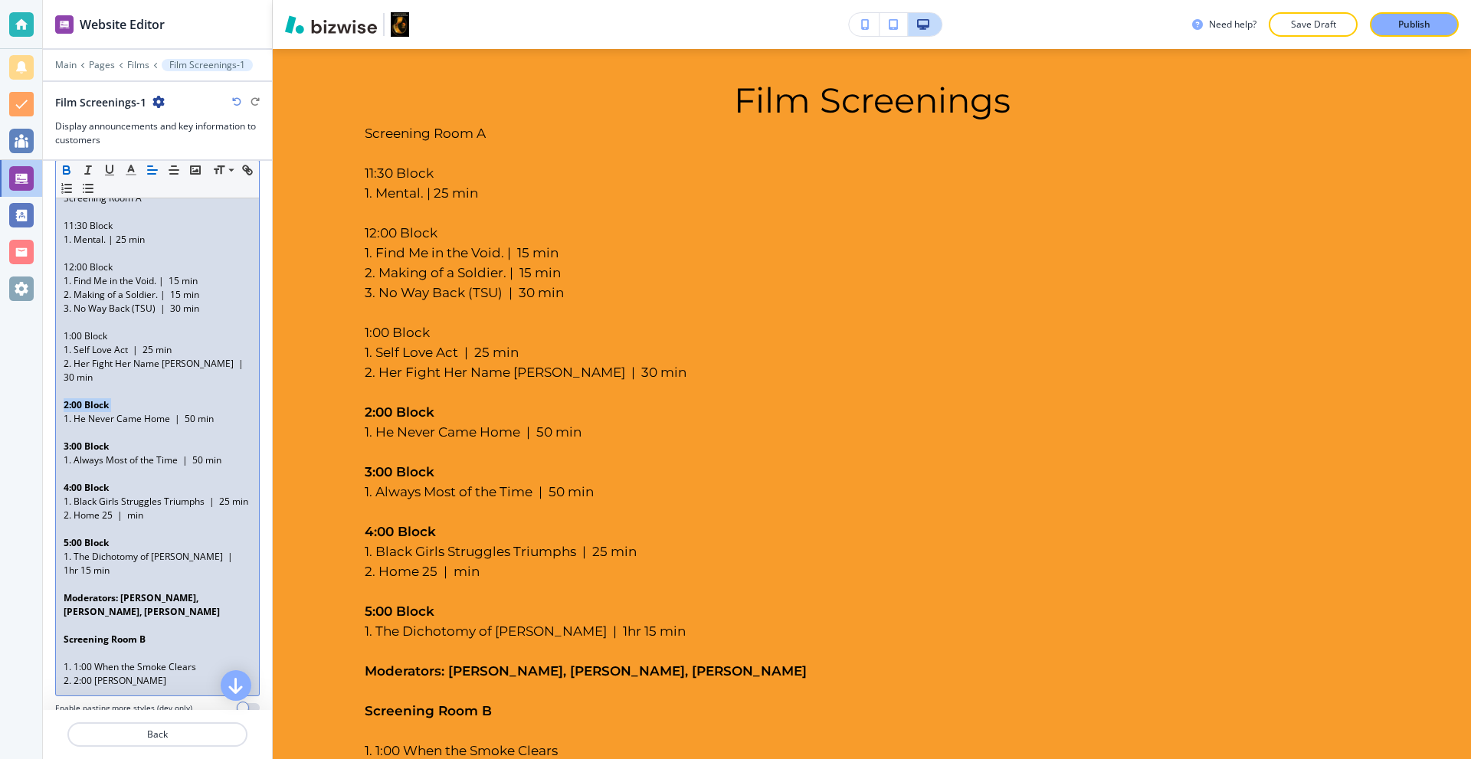
scroll to position [287, 0]
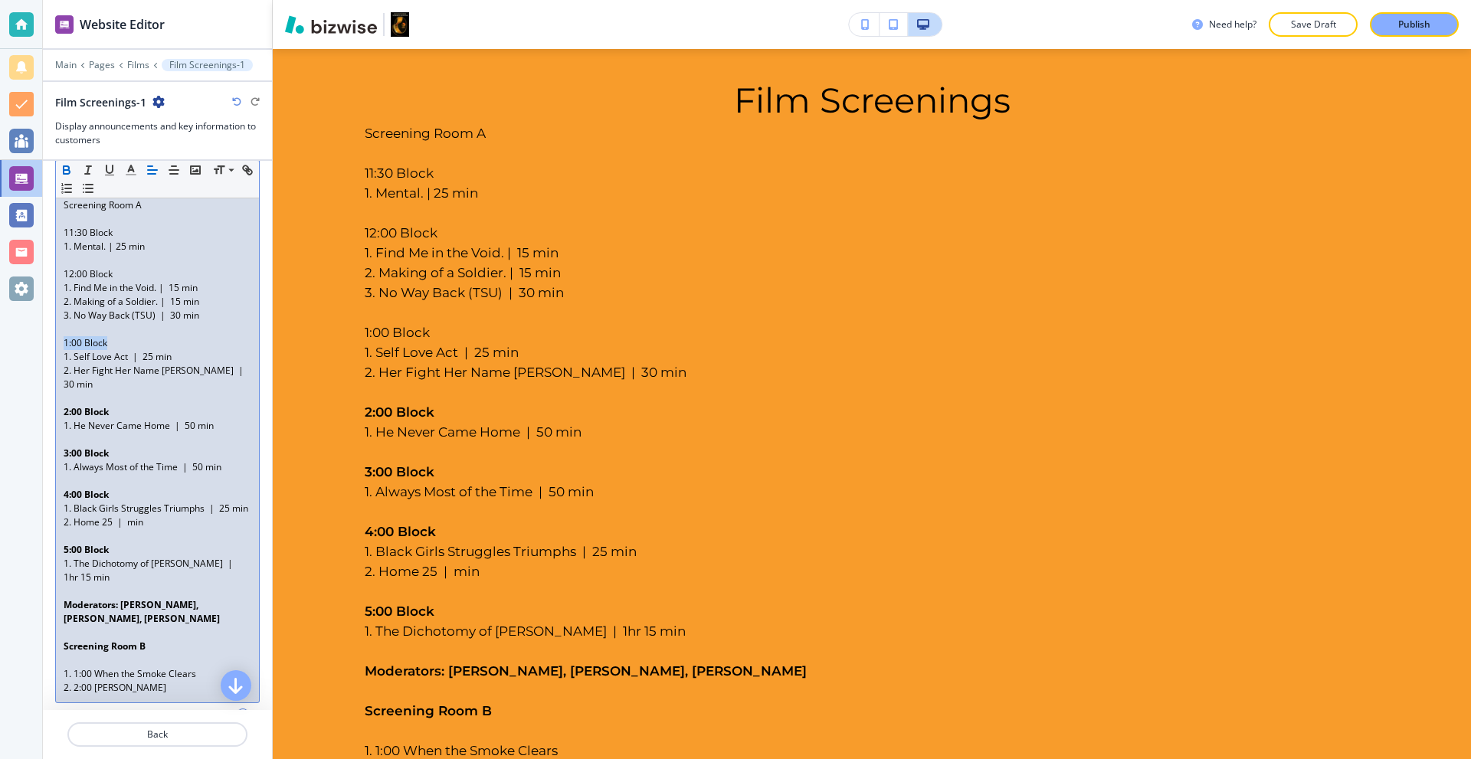
drag, startPoint x: 136, startPoint y: 339, endPoint x: 16, endPoint y: 339, distance: 119.5
click at [16, 340] on div "Website Editor Main Pages Films Film Screenings-1 Film Screenings-1 Display ann…" at bounding box center [735, 379] width 1471 height 759
drag, startPoint x: 128, startPoint y: 276, endPoint x: 40, endPoint y: 282, distance: 88.3
click at [15, 281] on div "Website Editor Main Pages Films Film Screenings-1 Film Screenings-1 Display ann…" at bounding box center [735, 379] width 1471 height 759
click at [130, 276] on p "12:00 Block" at bounding box center [158, 274] width 188 height 14
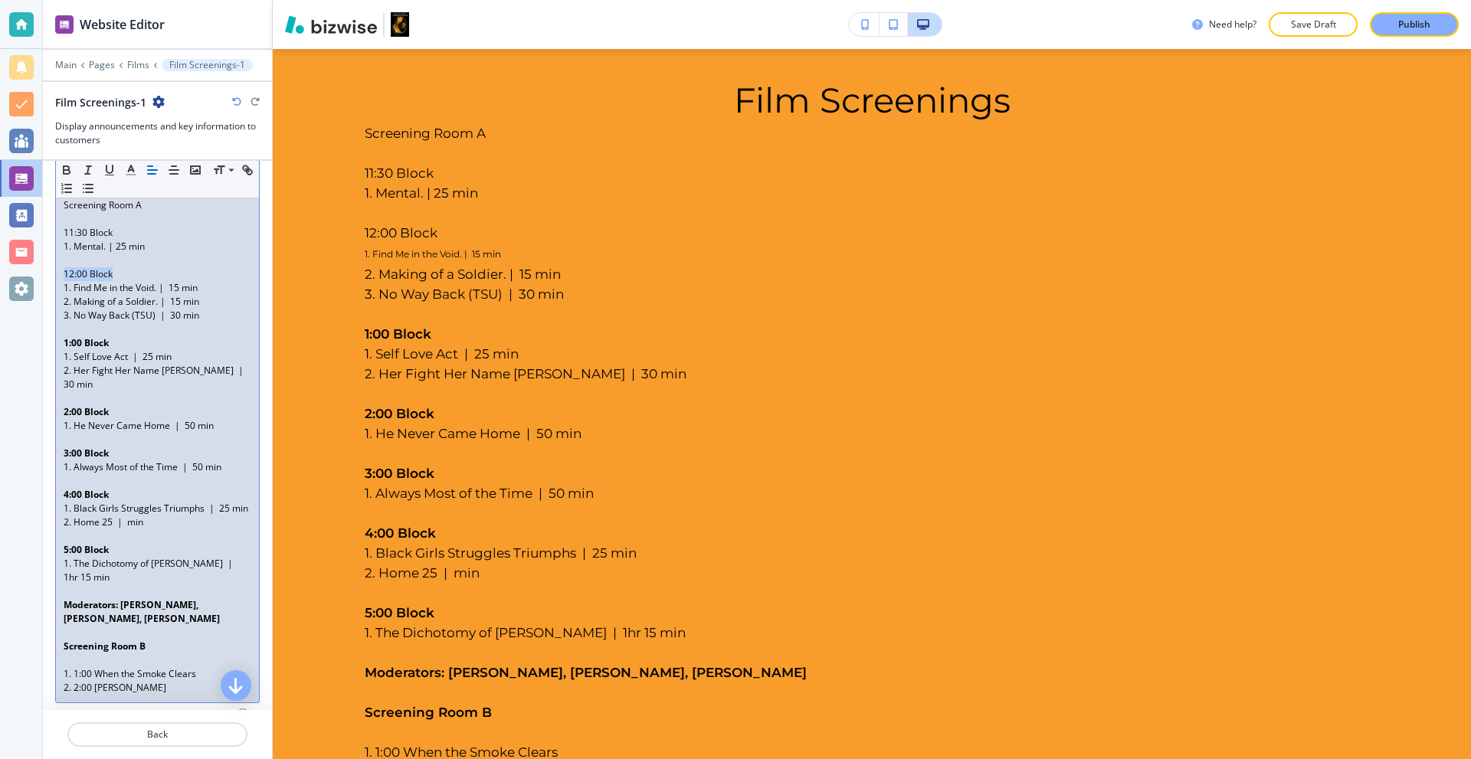
drag, startPoint x: 130, startPoint y: 276, endPoint x: 51, endPoint y: 275, distance: 79.7
click at [51, 275] on div "Announcement Small Normal Large Huge Screening Room A 11:30 Block 1. Mental. | …" at bounding box center [157, 433] width 229 height 601
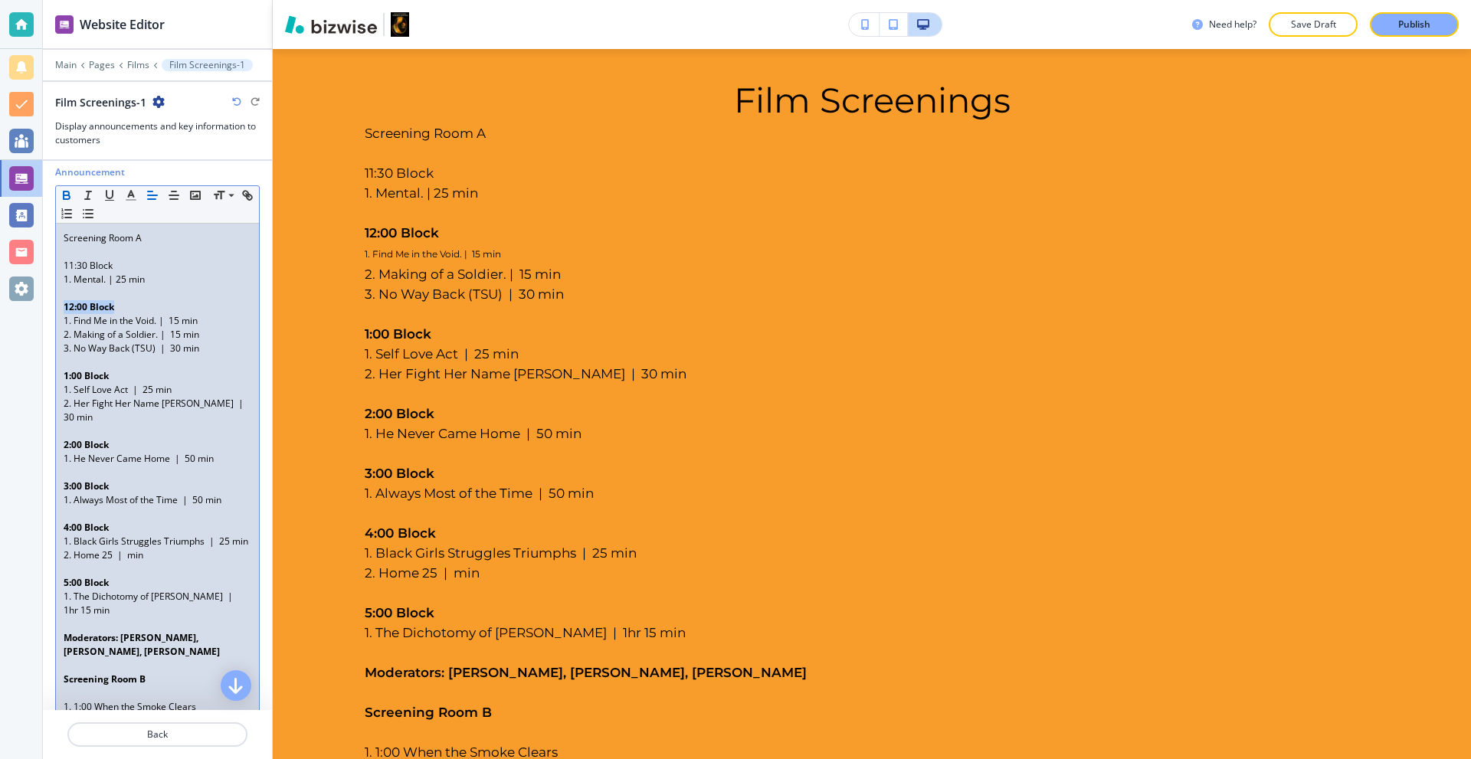
scroll to position [134, 0]
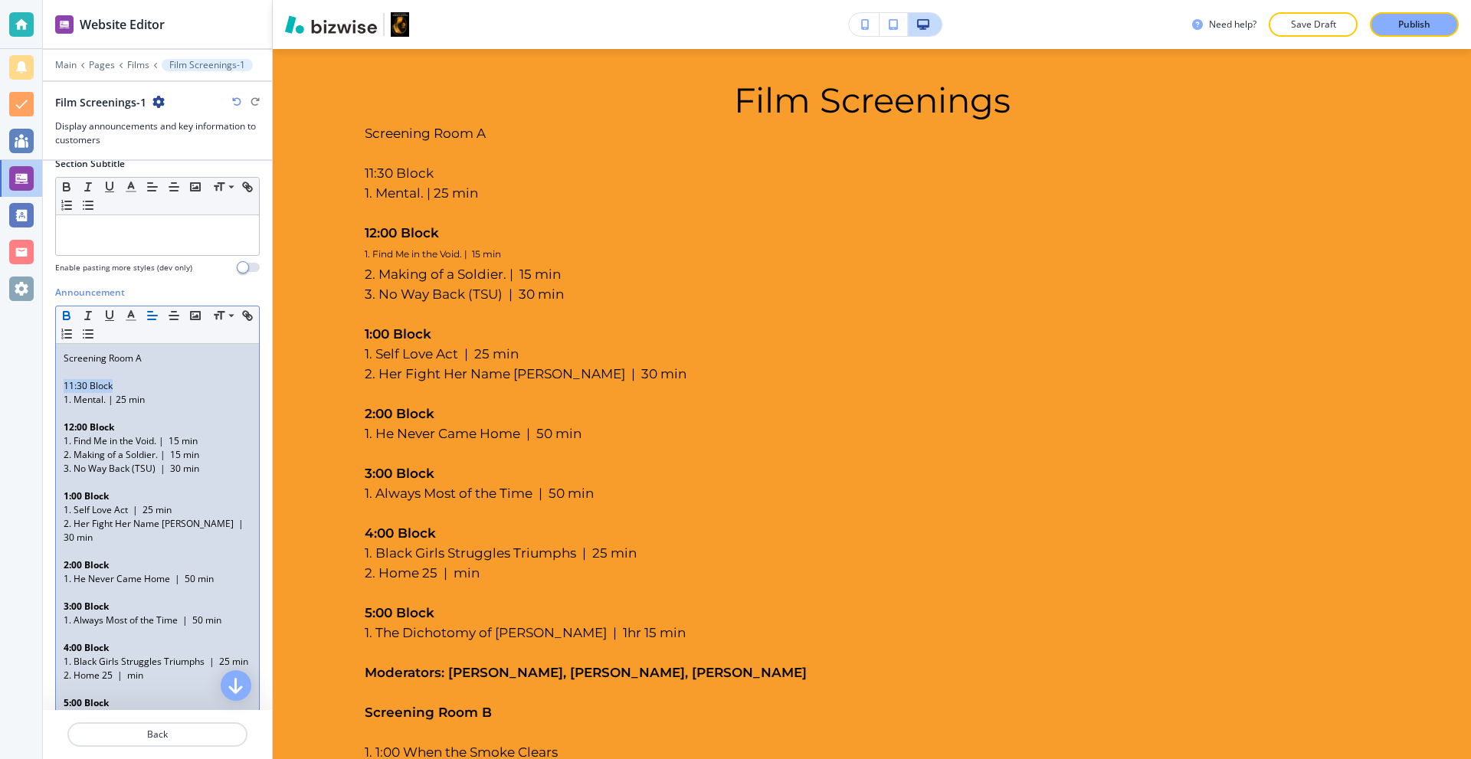
drag, startPoint x: 121, startPoint y: 387, endPoint x: 41, endPoint y: 382, distance: 79.9
click at [34, 384] on div "Website Editor Main Pages Films Film Screenings-1 Film Screenings-1 Display ann…" at bounding box center [735, 379] width 1471 height 759
drag, startPoint x: 149, startPoint y: 355, endPoint x: 31, endPoint y: 356, distance: 118.0
click at [31, 356] on div "Website Editor Main Pages Films Film Screenings-1 Film Screenings-1 Display ann…" at bounding box center [735, 379] width 1471 height 759
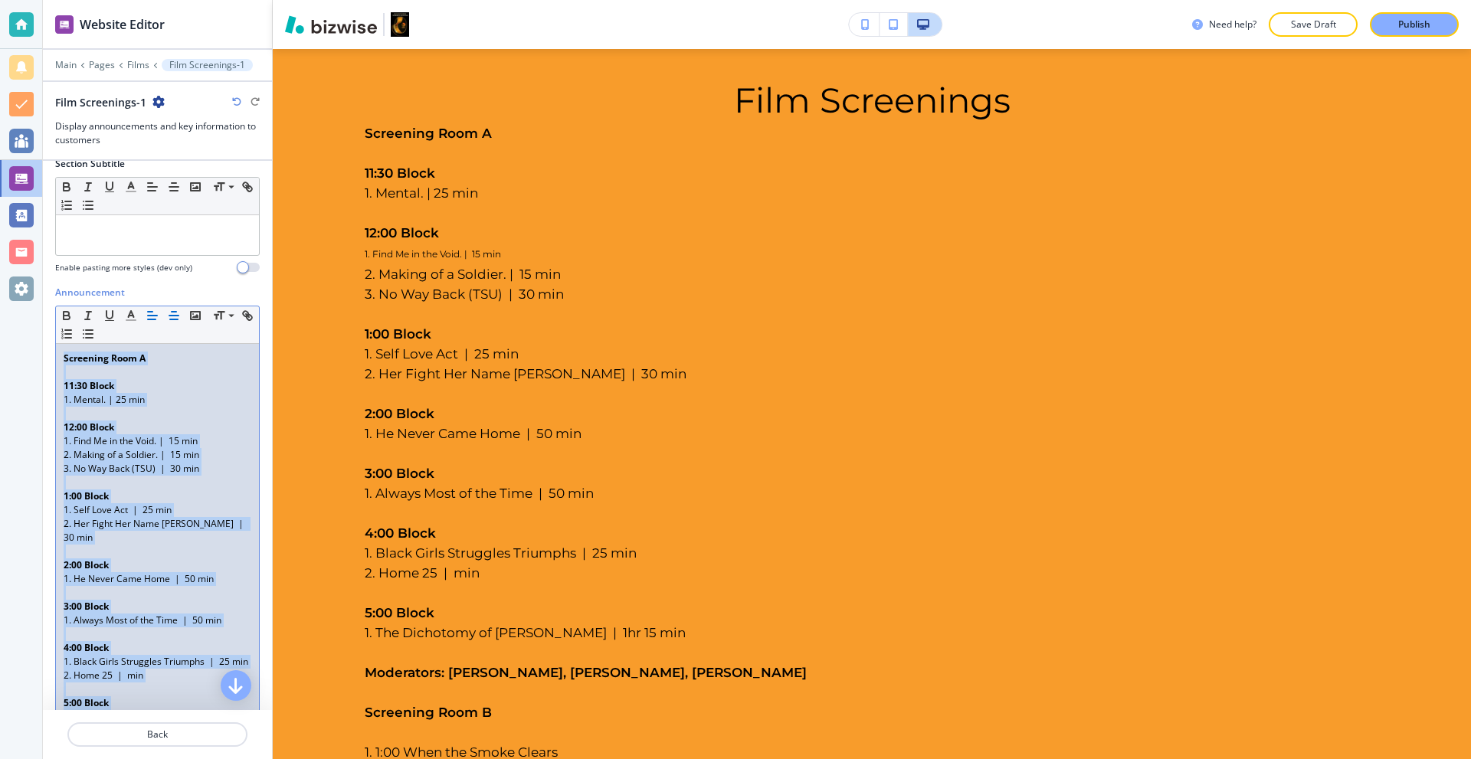
click at [179, 317] on icon "button" at bounding box center [174, 316] width 14 height 14
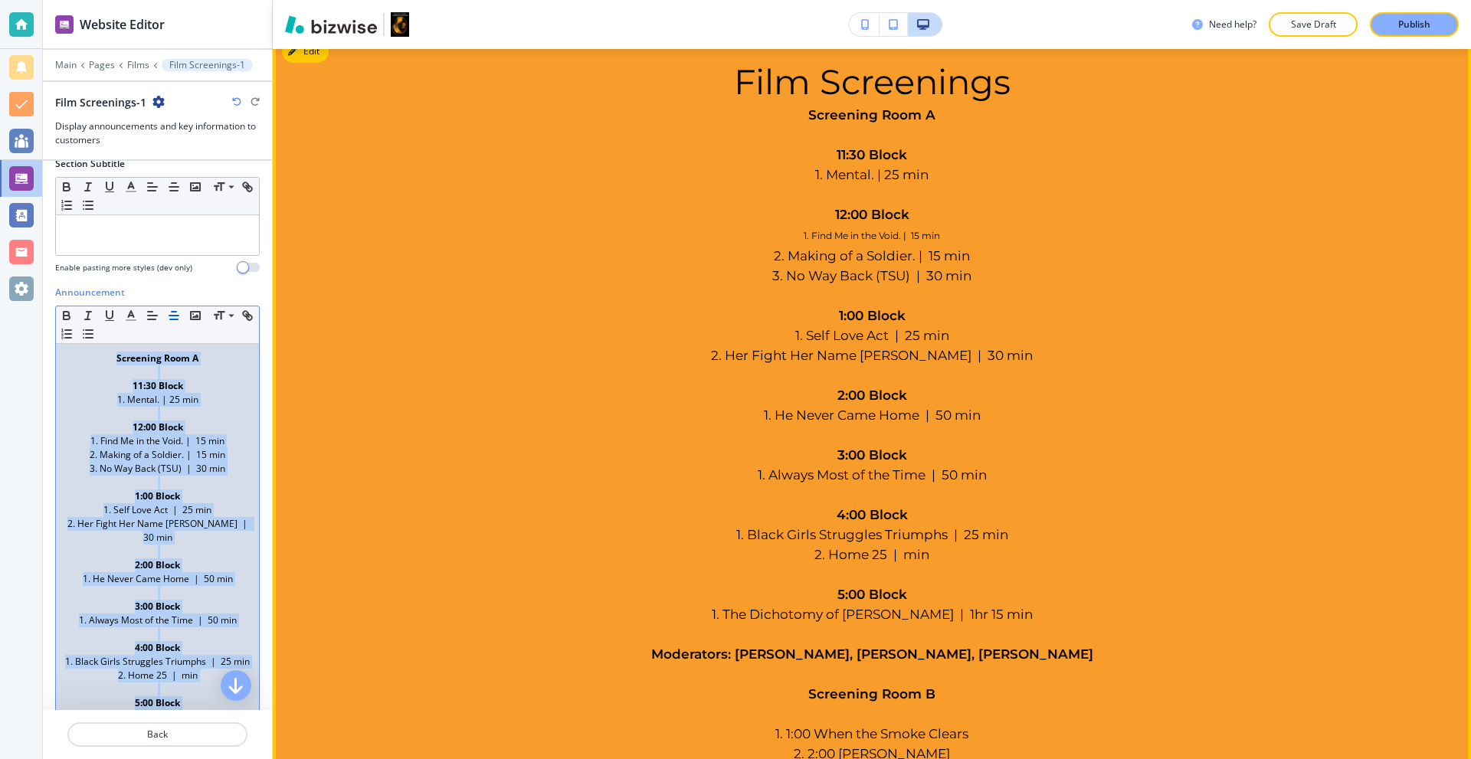
scroll to position [648, 0]
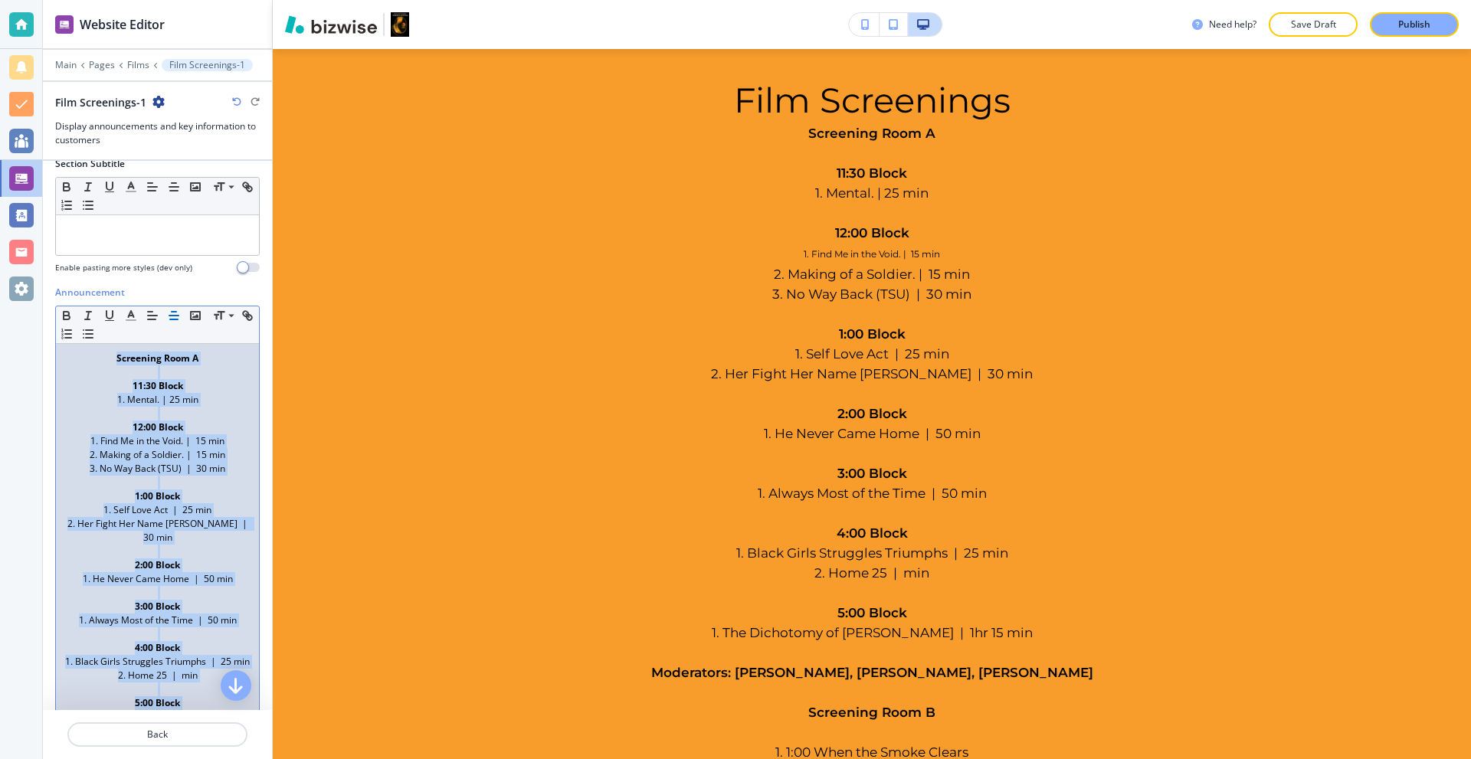
click at [180, 405] on p "1. Mental. | 25 min" at bounding box center [158, 400] width 188 height 14
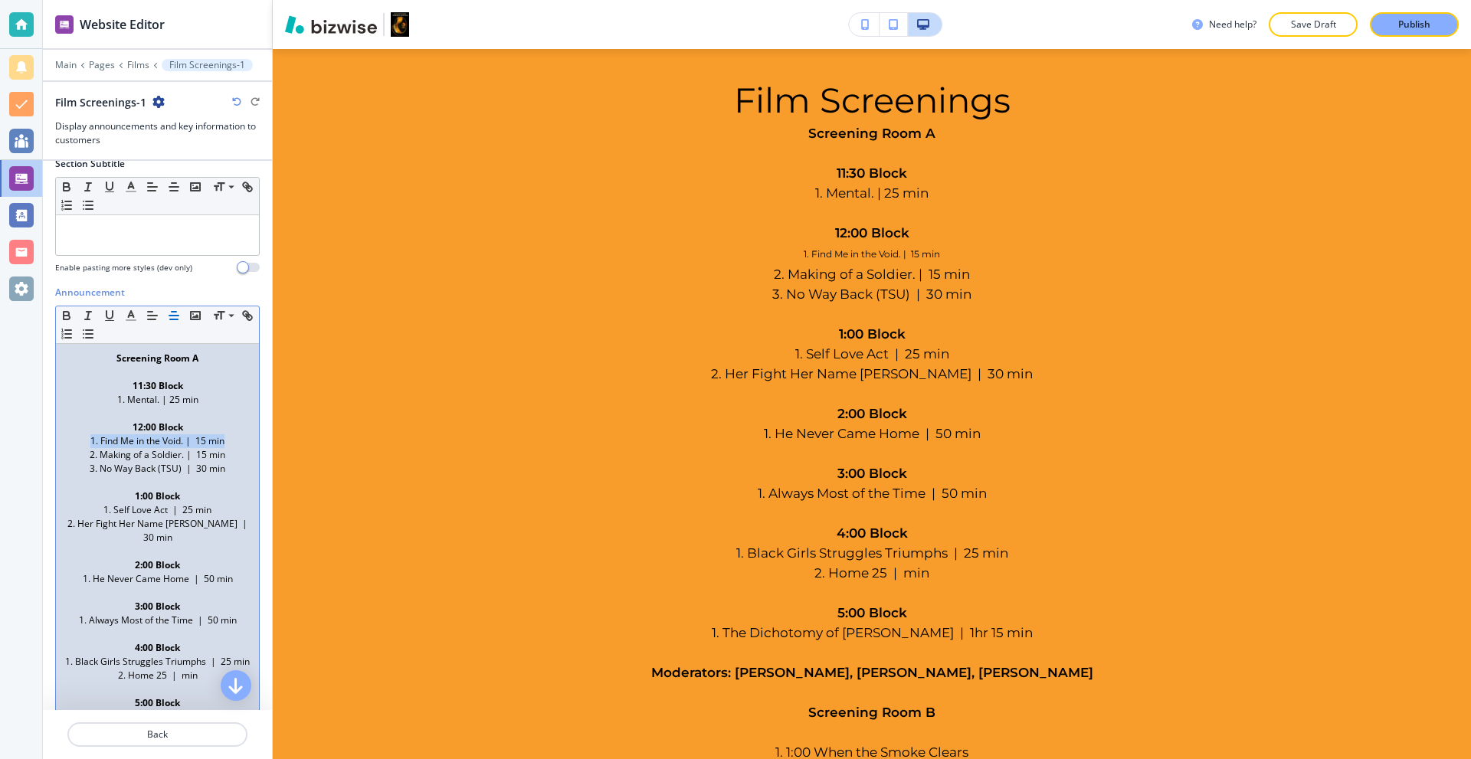
drag, startPoint x: 225, startPoint y: 438, endPoint x: 85, endPoint y: 442, distance: 140.3
click at [85, 442] on p "1. Find Me in the Void. | 15 min" at bounding box center [158, 442] width 188 height 14
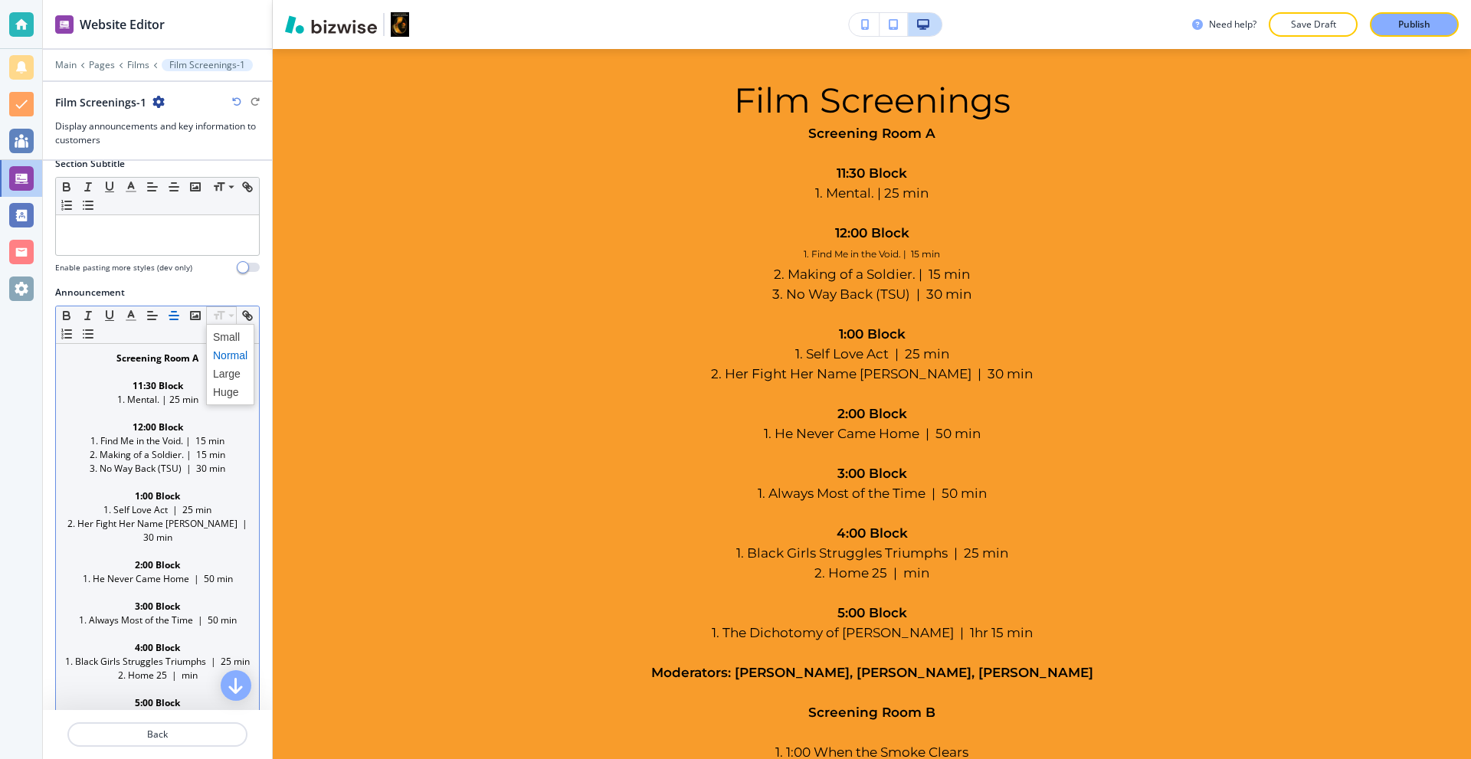
click at [229, 356] on span at bounding box center [230, 355] width 34 height 18
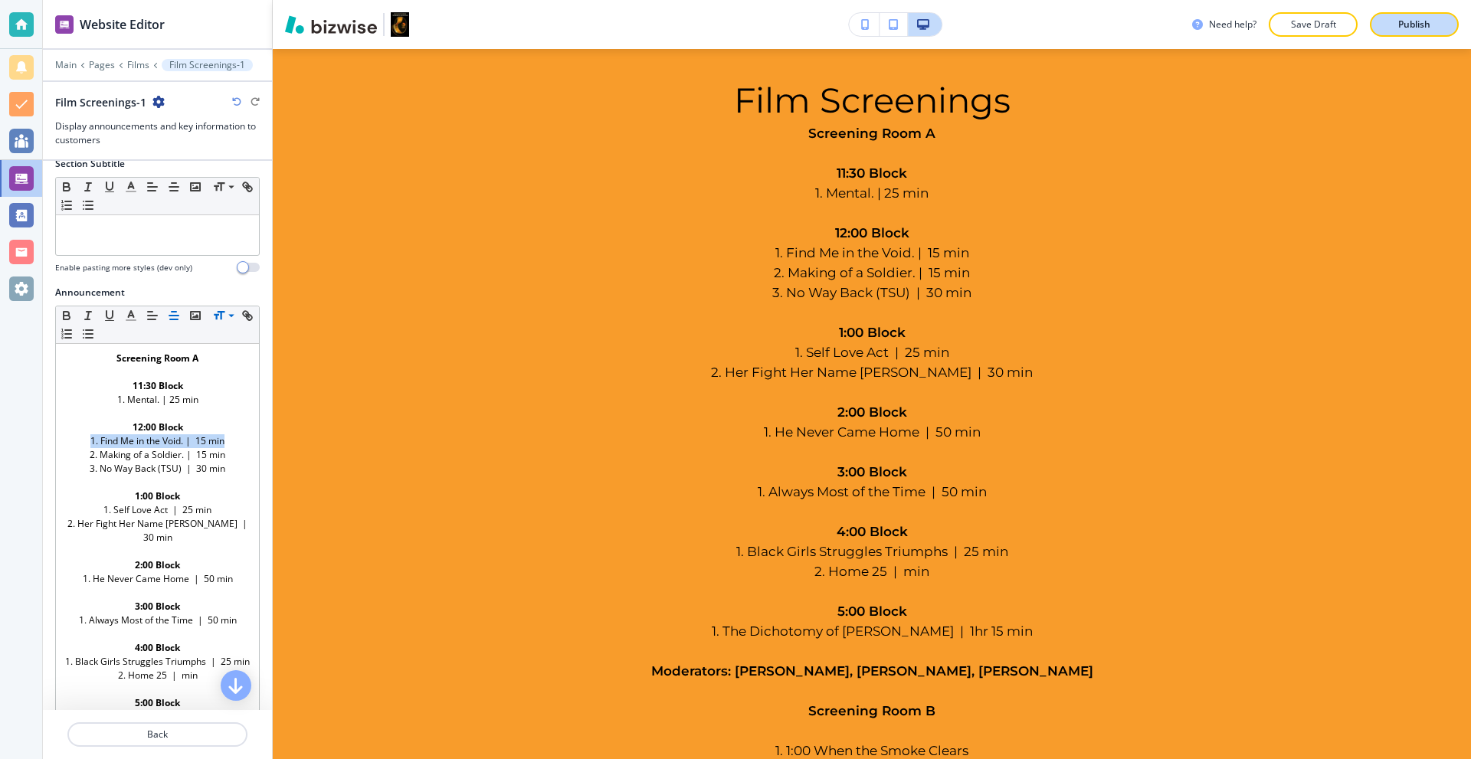
click at [1416, 30] on p "Publish" at bounding box center [1415, 25] width 32 height 14
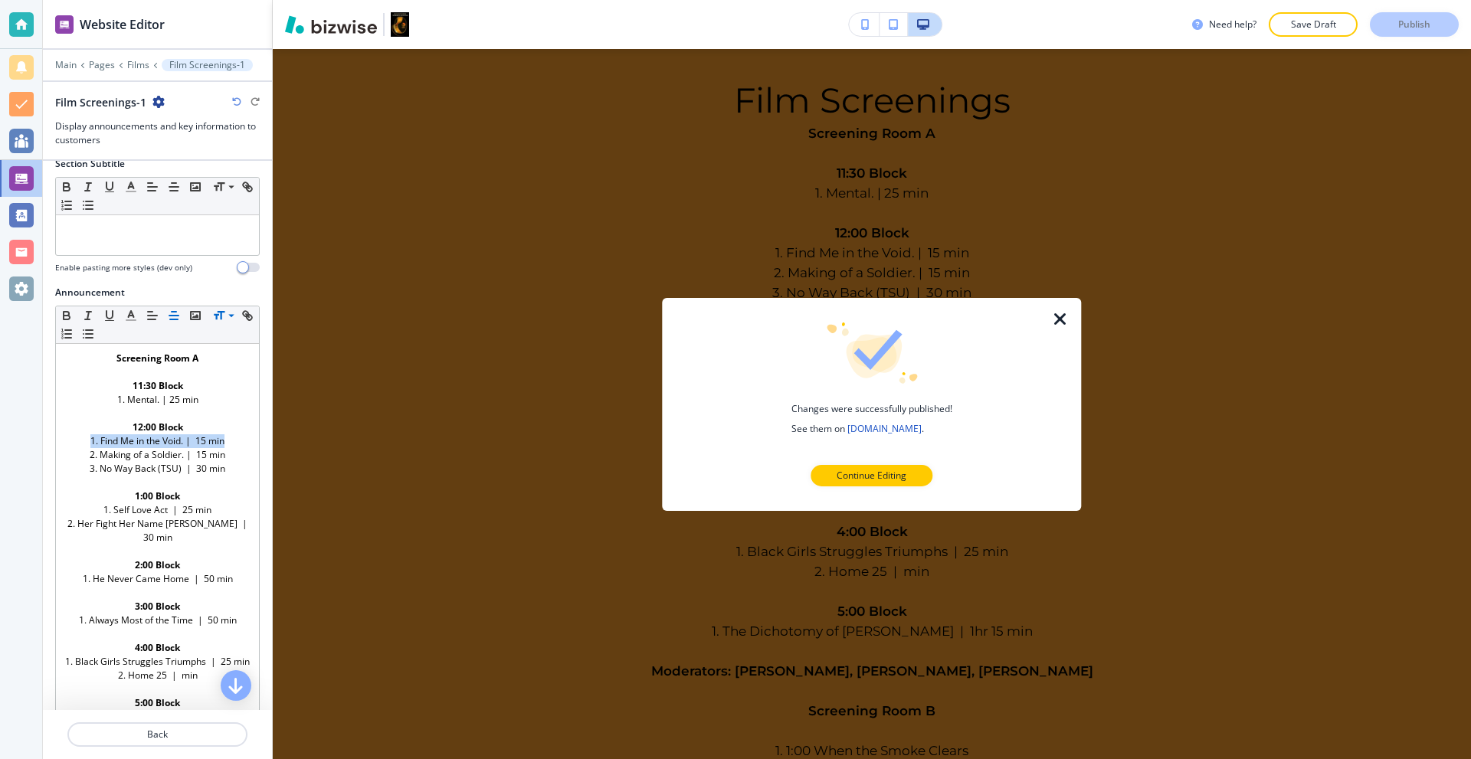
click at [1061, 321] on icon "button" at bounding box center [1060, 319] width 18 height 18
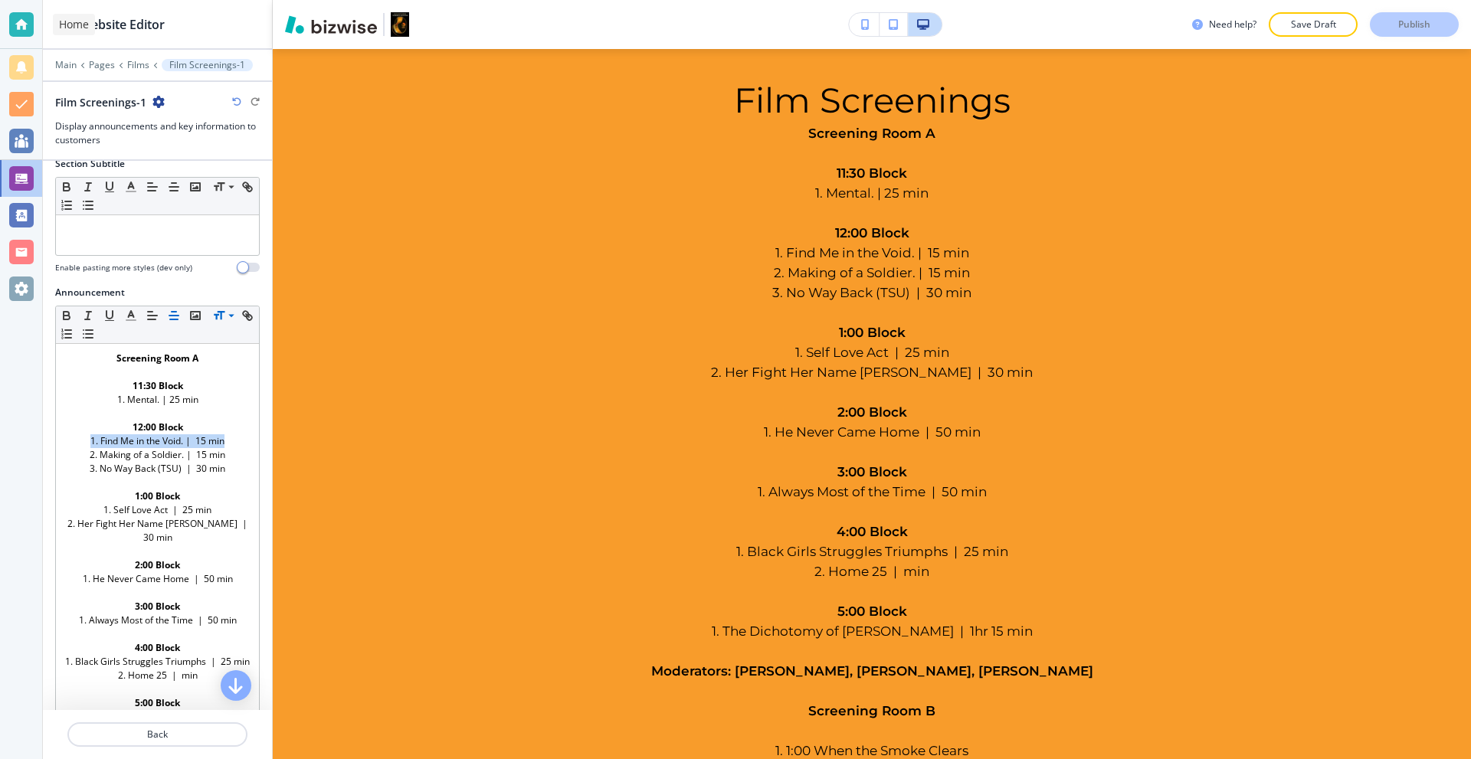
click at [21, 14] on div at bounding box center [21, 24] width 25 height 25
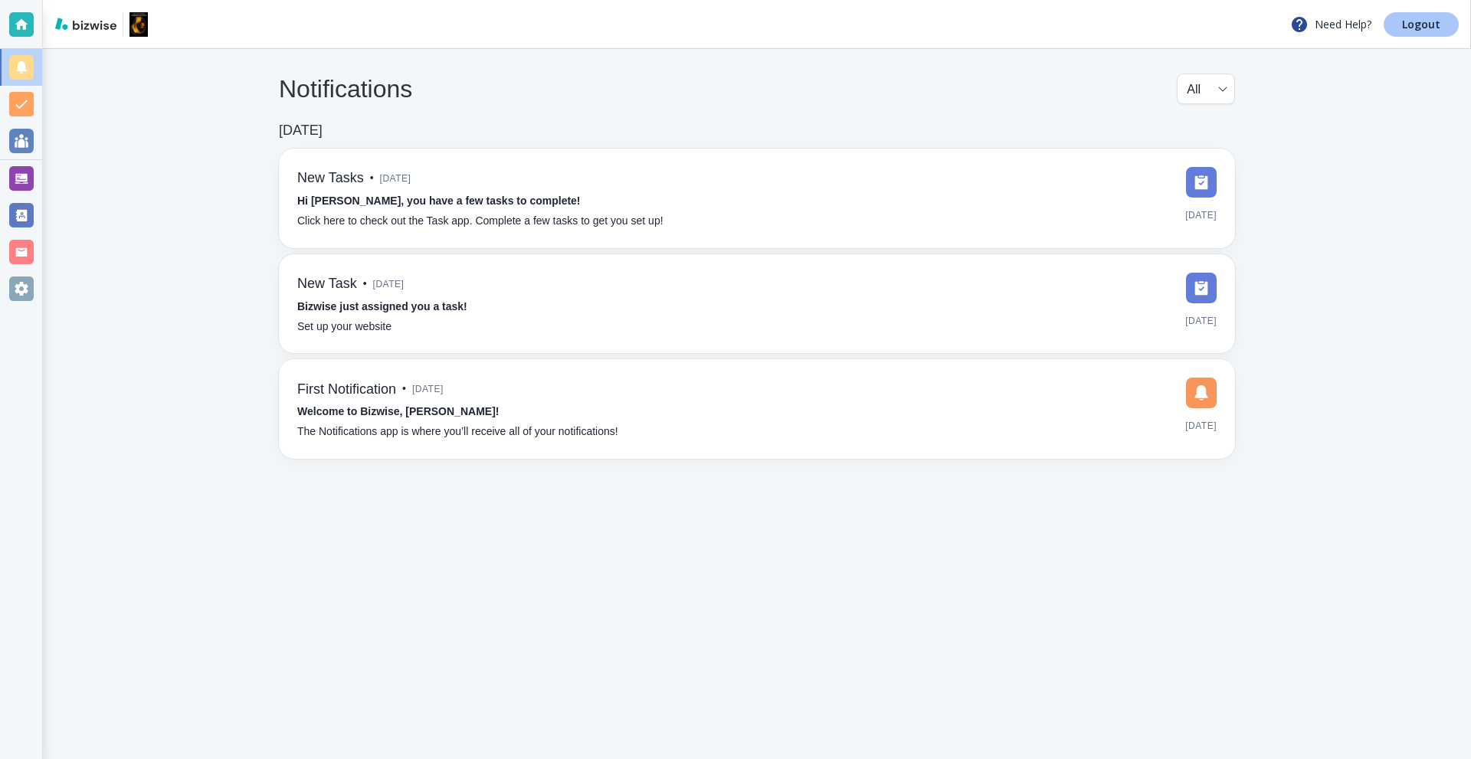
click at [1427, 28] on p "Logout" at bounding box center [1421, 24] width 38 height 11
